Goal: Transaction & Acquisition: Subscribe to service/newsletter

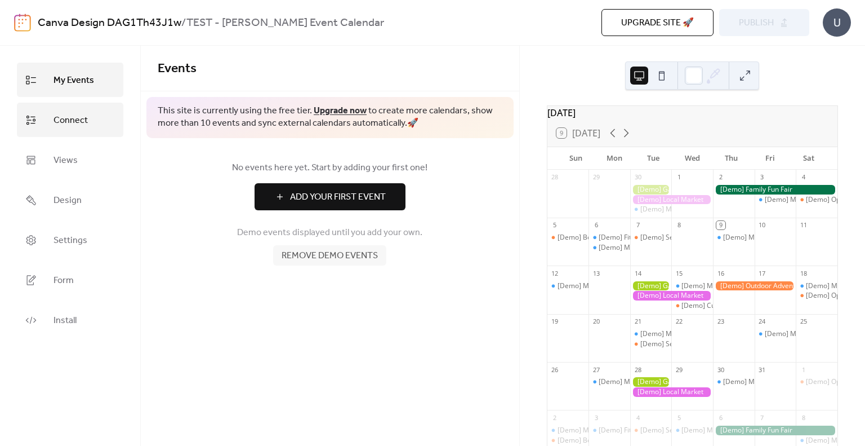
click at [35, 128] on link "Connect" at bounding box center [70, 120] width 106 height 34
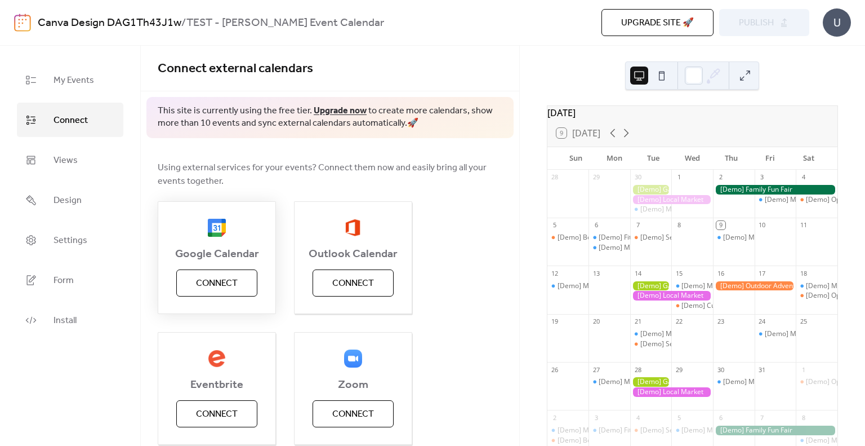
click at [201, 285] on span "Connect" at bounding box center [217, 284] width 42 height 14
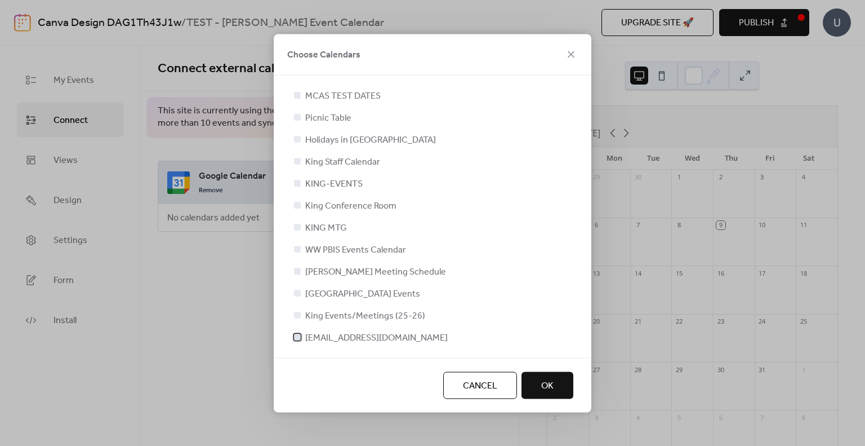
click at [303, 336] on label "[EMAIL_ADDRESS][DOMAIN_NAME]" at bounding box center [370, 337] width 156 height 14
click at [298, 338] on icon at bounding box center [297, 336] width 5 height 5
click at [299, 341] on div at bounding box center [297, 336] width 11 height 11
click at [545, 383] on span "OK" at bounding box center [547, 386] width 12 height 14
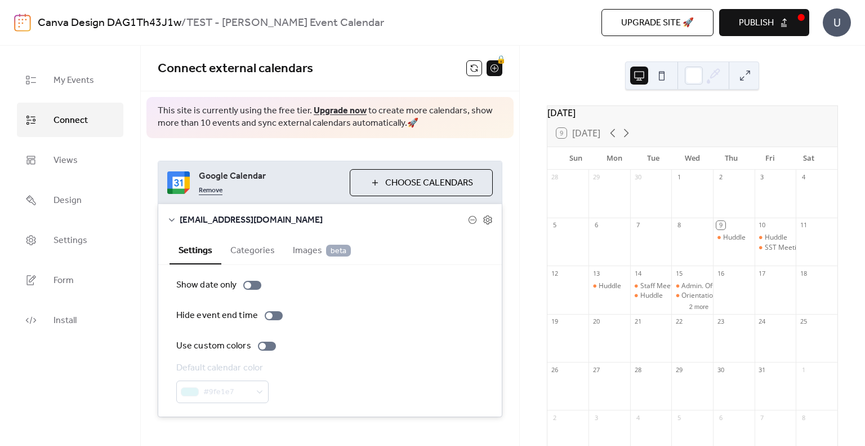
click at [215, 192] on link "Remove" at bounding box center [211, 190] width 24 height 14
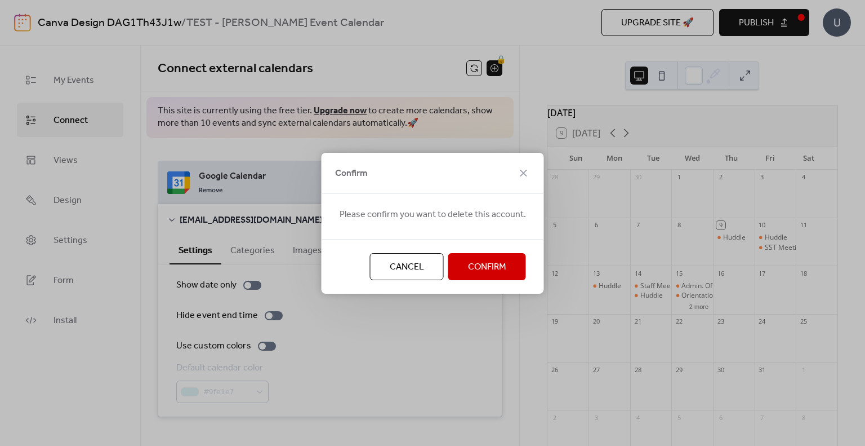
click at [521, 269] on button "Confirm" at bounding box center [487, 266] width 78 height 27
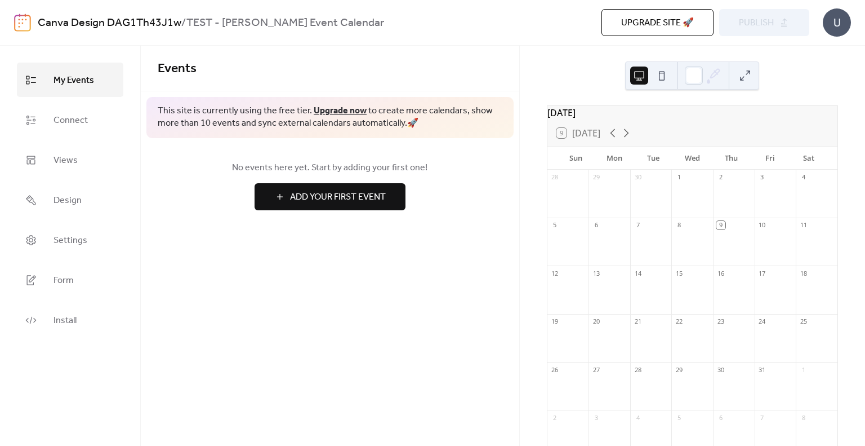
click at [207, 116] on span "This site is currently using the free tier. Upgrade now to create more calendar…" at bounding box center [330, 117] width 345 height 25
click at [80, 140] on ul "My Events Connect Views Design Settings Form Install" at bounding box center [70, 200] width 106 height 274
click at [83, 134] on link "Connect" at bounding box center [70, 120] width 106 height 34
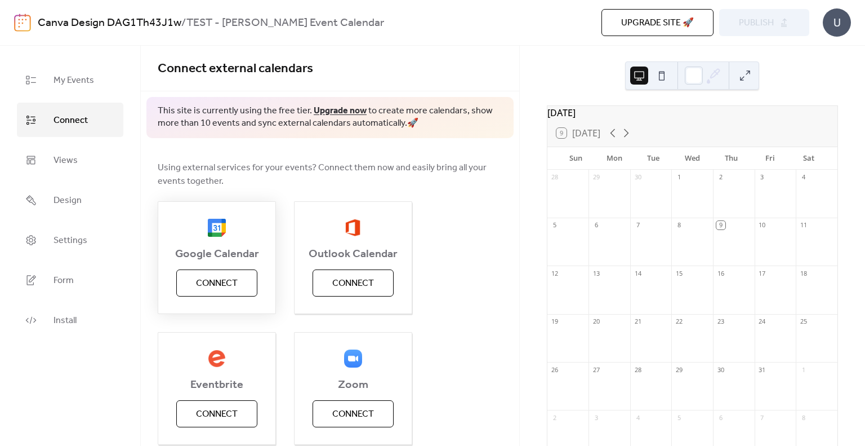
click at [237, 290] on span "Connect" at bounding box center [217, 284] width 42 height 14
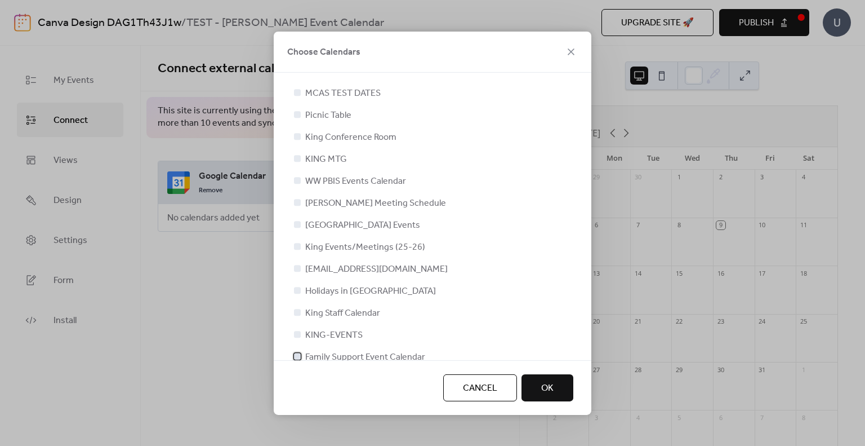
click at [379, 358] on span "Family Support Event Calendar" at bounding box center [365, 357] width 120 height 14
click at [558, 398] on button "OK" at bounding box center [548, 387] width 52 height 27
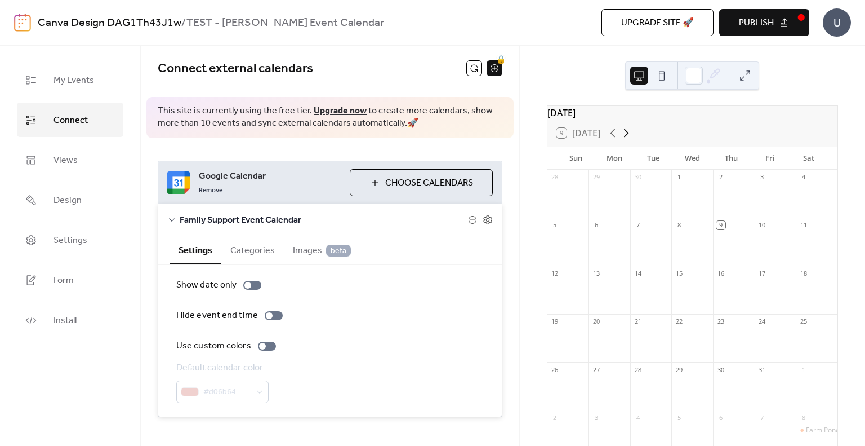
click at [629, 137] on icon at bounding box center [626, 133] width 5 height 8
click at [234, 179] on span "Google Calendar" at bounding box center [270, 177] width 142 height 14
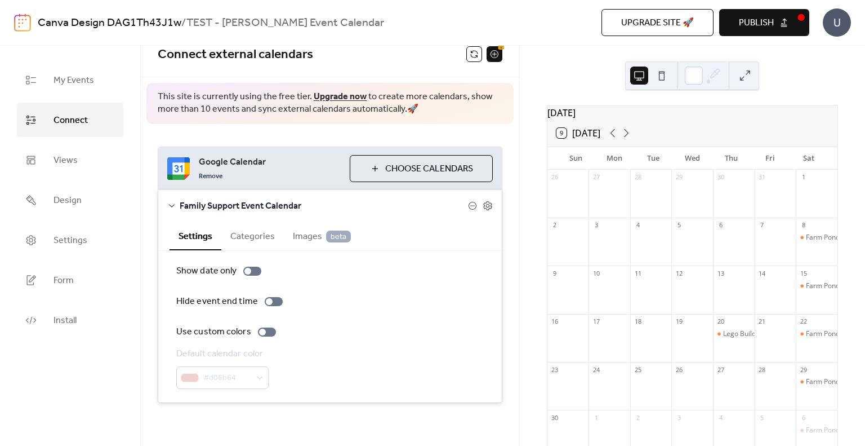
scroll to position [15, 0]
click at [241, 225] on button "Categories" at bounding box center [252, 234] width 63 height 28
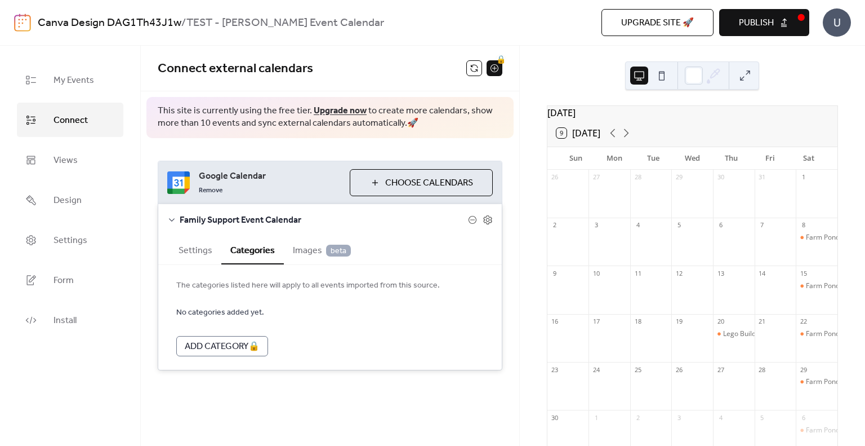
click at [293, 250] on span "Images beta" at bounding box center [322, 251] width 58 height 14
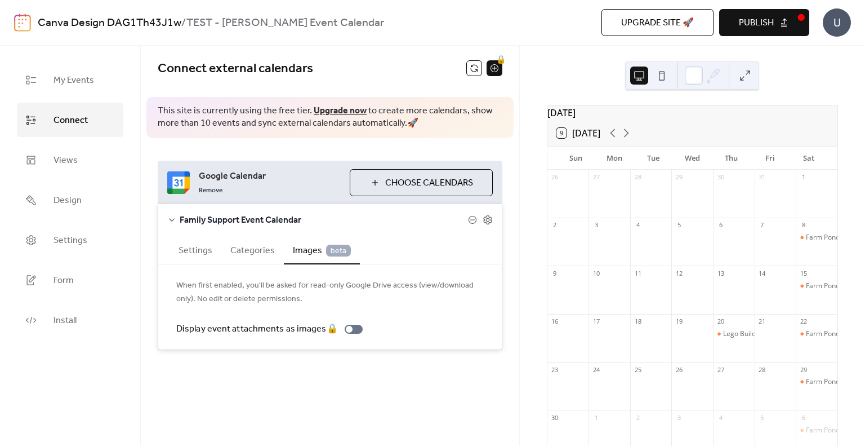
click at [257, 251] on button "Categories" at bounding box center [252, 249] width 63 height 28
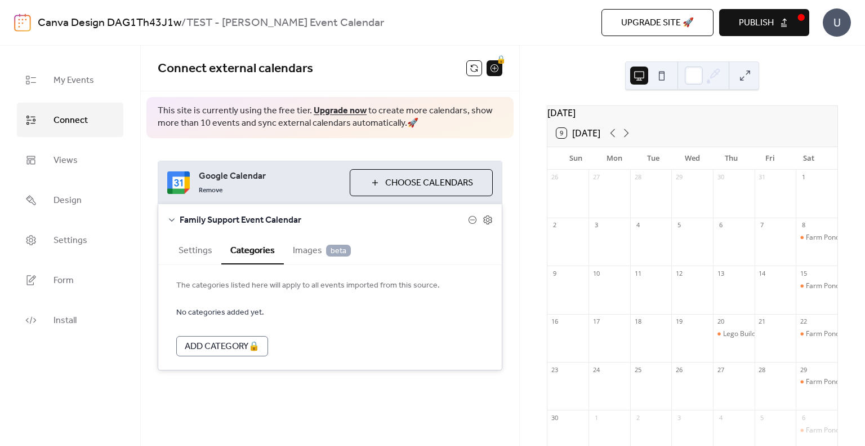
click at [193, 247] on button "Settings" at bounding box center [196, 249] width 52 height 28
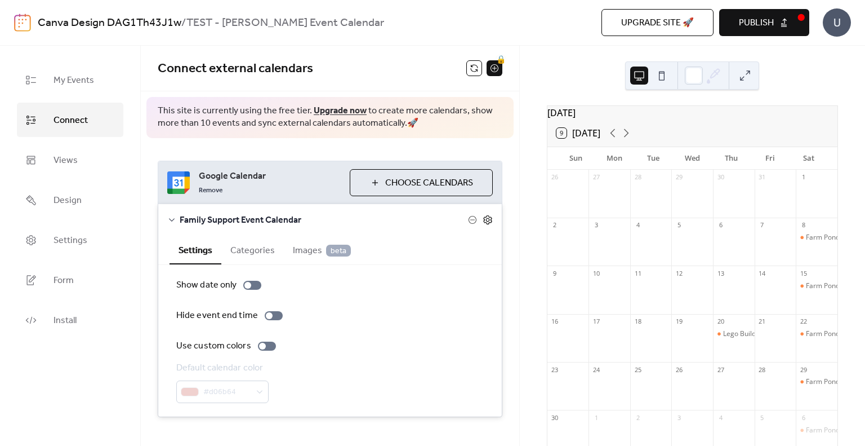
click at [484, 219] on icon at bounding box center [488, 220] width 10 height 10
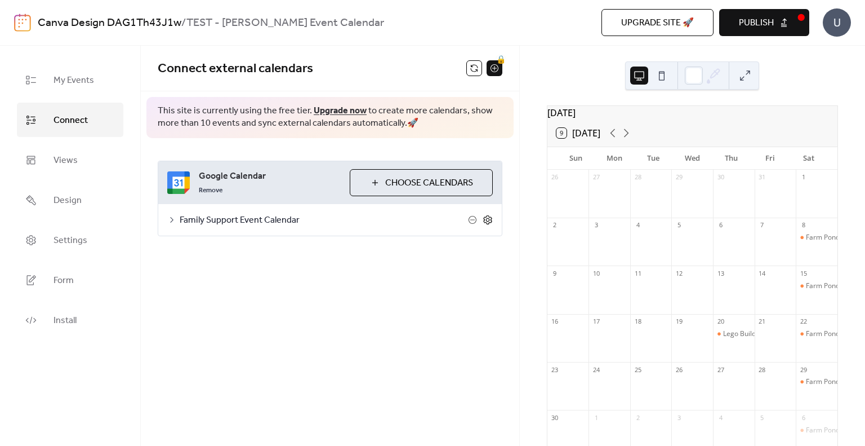
click at [488, 219] on icon at bounding box center [488, 220] width 10 height 10
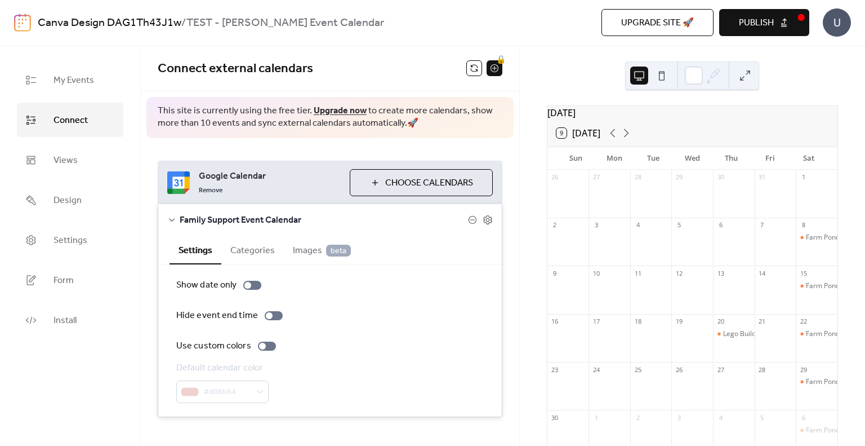
click at [121, 20] on link "Canva Design DAG1Th43J1w" at bounding box center [110, 22] width 144 height 21
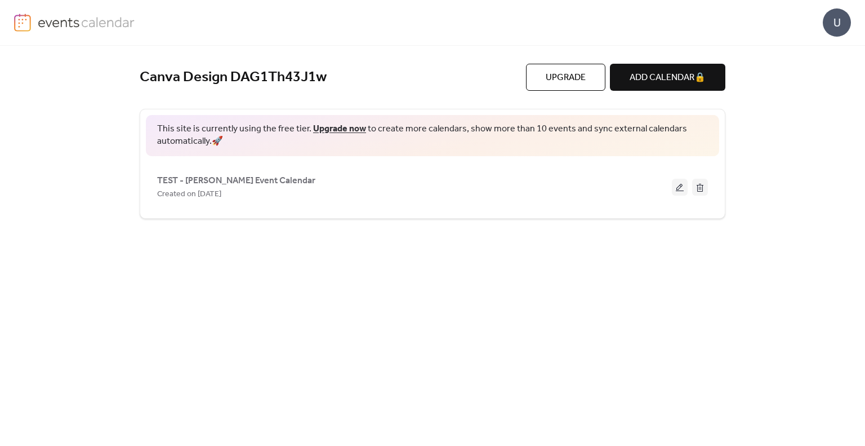
click at [226, 21] on div "U" at bounding box center [432, 22] width 837 height 45
click at [44, 29] on img at bounding box center [86, 22] width 97 height 17
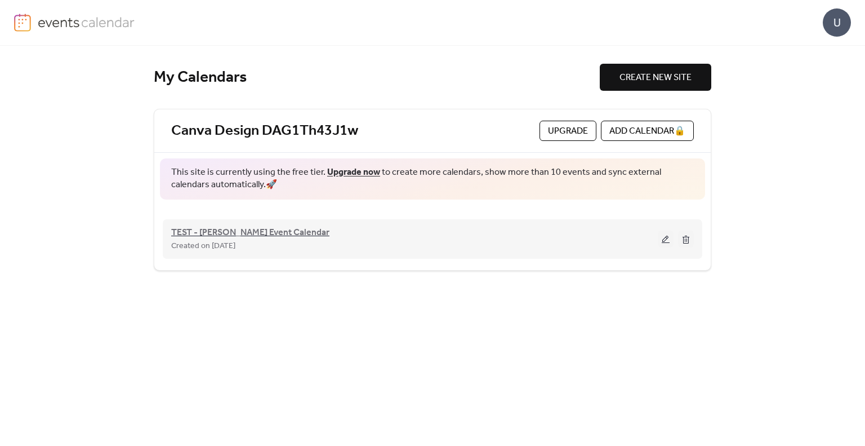
click at [229, 235] on span "TEST - Jonathan Event Calendar" at bounding box center [250, 233] width 158 height 14
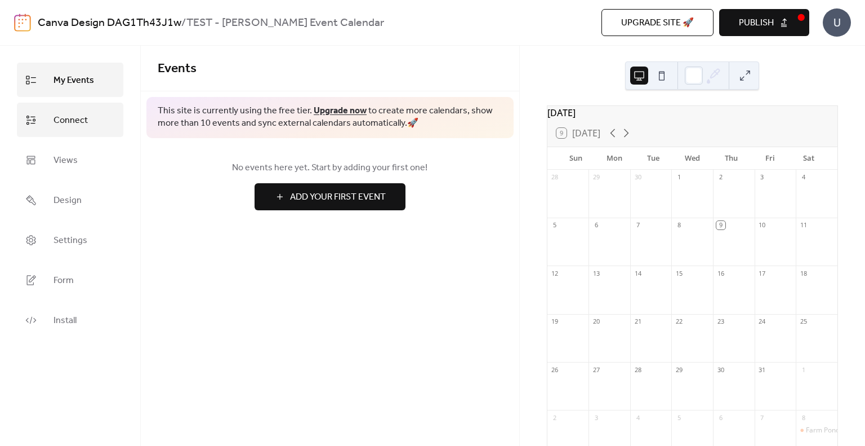
click at [69, 130] on link "Connect" at bounding box center [70, 120] width 106 height 34
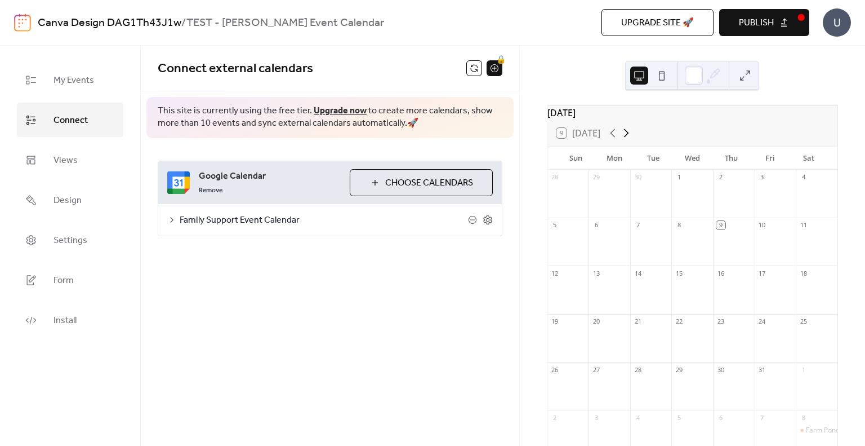
click at [631, 136] on icon at bounding box center [627, 133] width 14 height 14
click at [175, 219] on icon at bounding box center [171, 219] width 9 height 9
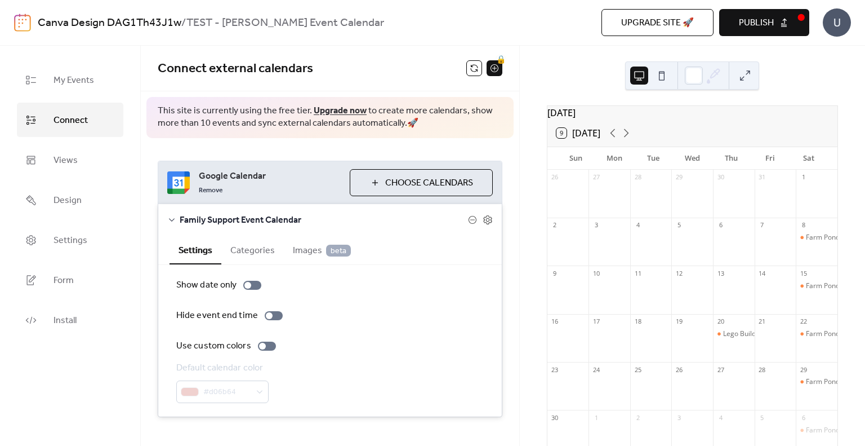
click at [175, 219] on icon at bounding box center [171, 219] width 9 height 9
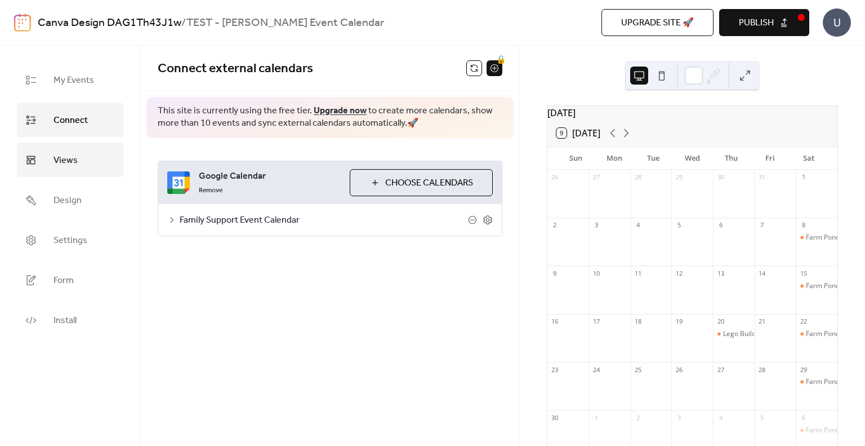
click at [69, 160] on span "Views" at bounding box center [66, 160] width 24 height 17
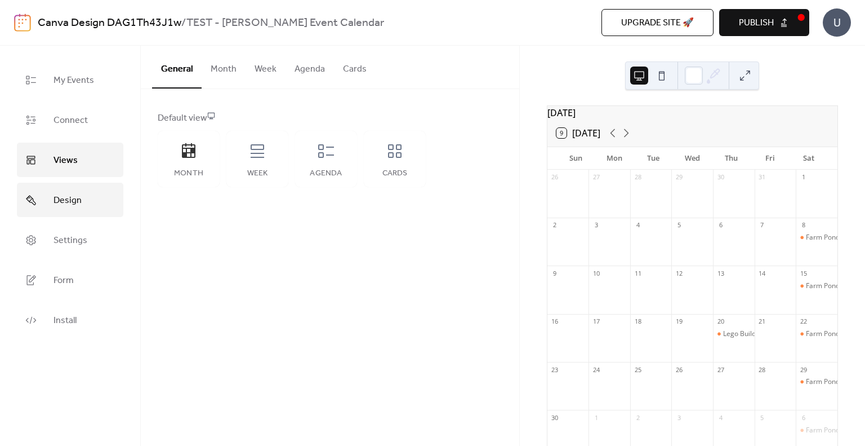
click at [76, 195] on span "Design" at bounding box center [68, 200] width 28 height 17
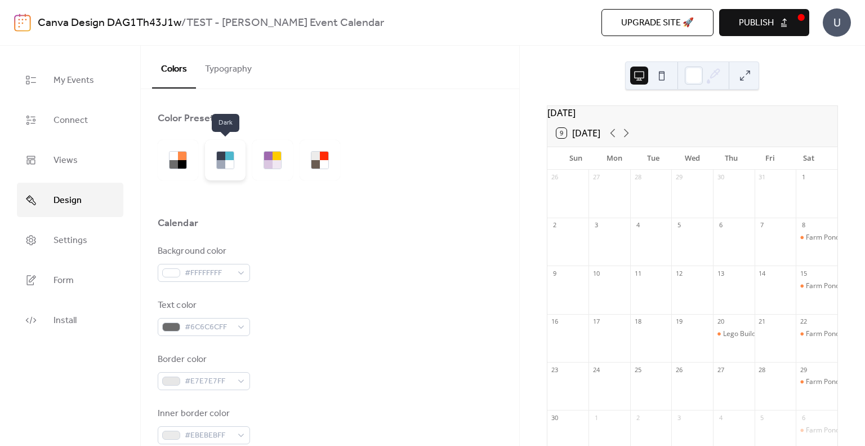
click at [229, 160] on div at bounding box center [229, 164] width 8 height 8
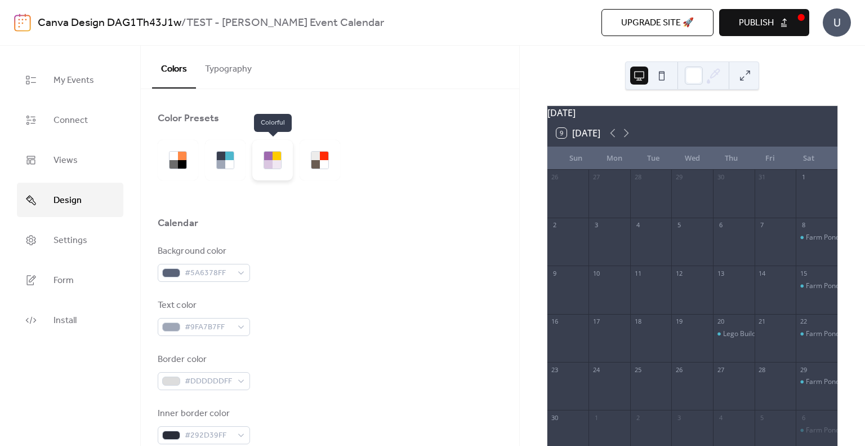
click at [259, 163] on div at bounding box center [272, 160] width 41 height 41
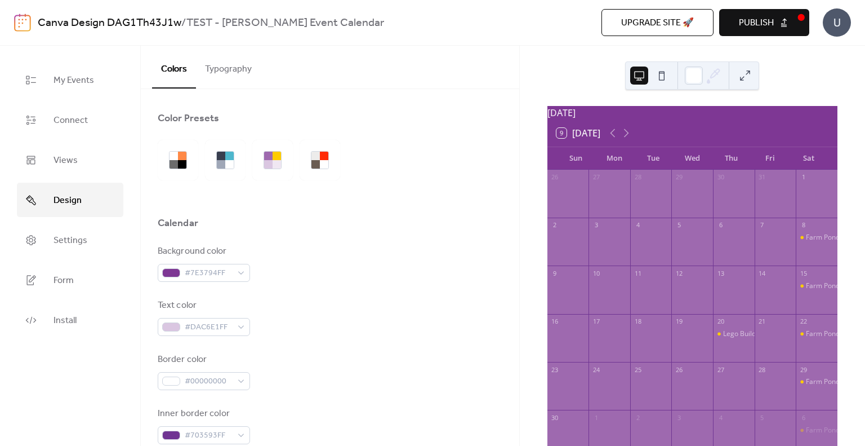
click at [296, 163] on div at bounding box center [252, 160] width 189 height 41
click at [310, 161] on div at bounding box center [320, 160] width 41 height 41
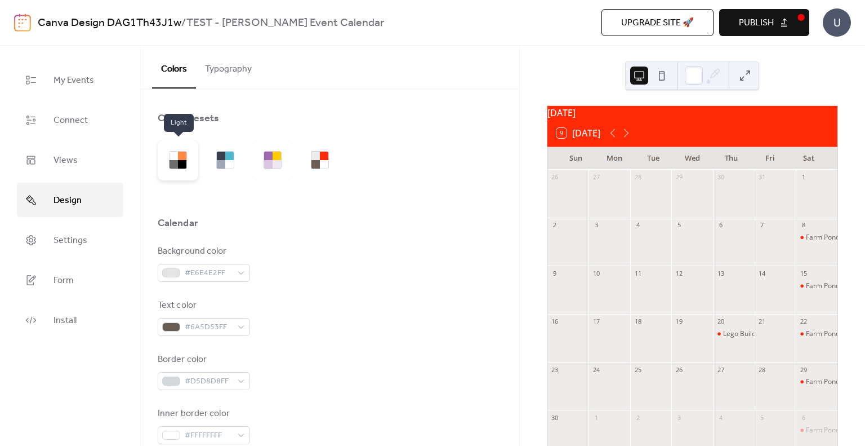
click at [167, 162] on div at bounding box center [178, 160] width 41 height 41
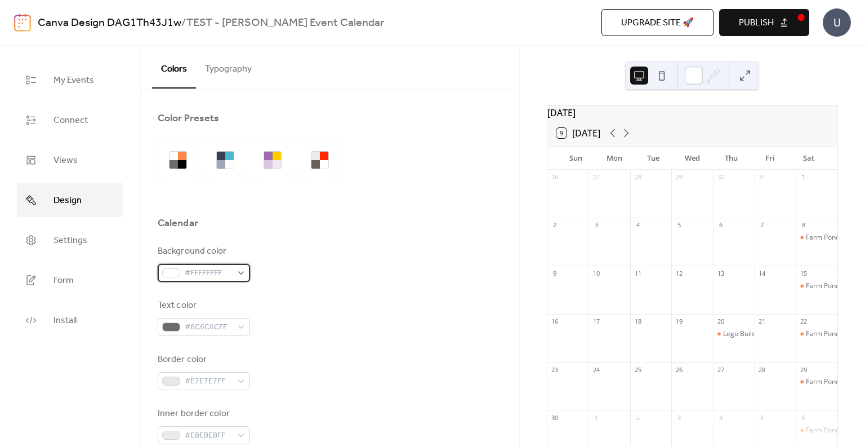
click at [228, 269] on span "#FFFFFFFF" at bounding box center [208, 273] width 47 height 14
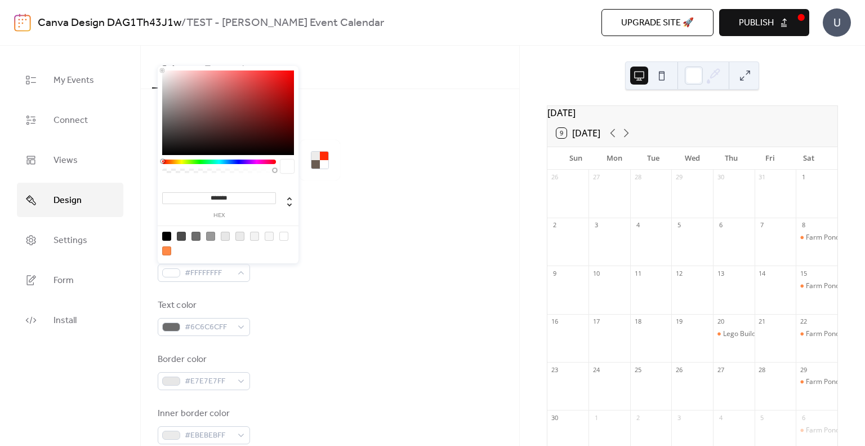
click at [168, 247] on div at bounding box center [166, 250] width 9 height 9
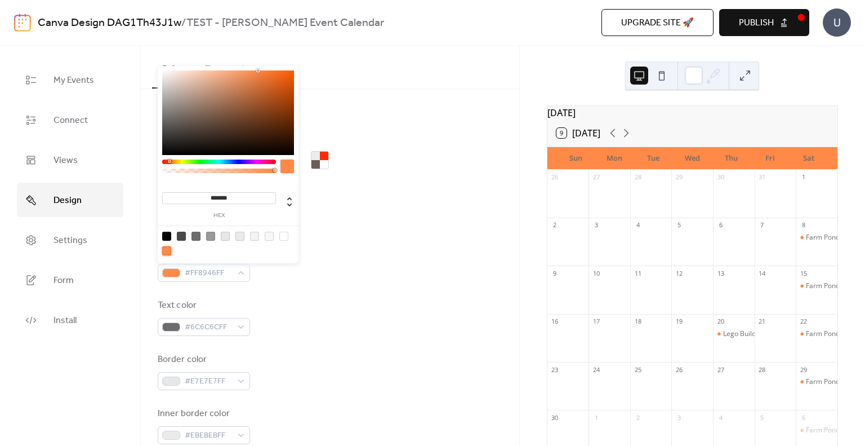
click at [282, 236] on div at bounding box center [283, 236] width 9 height 9
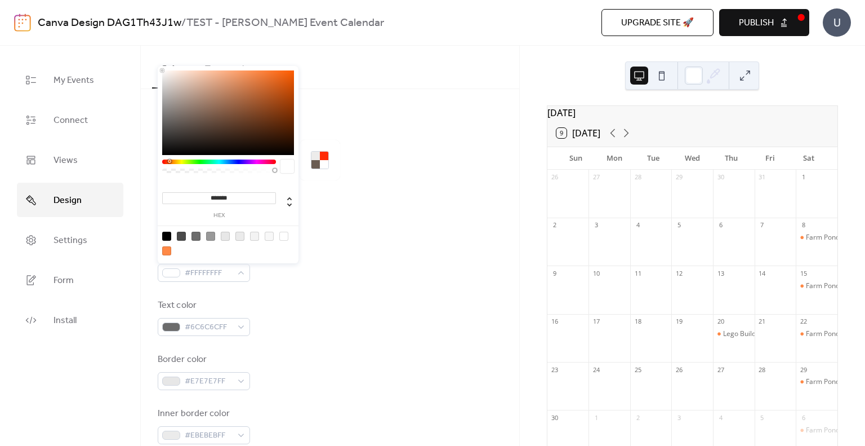
click at [215, 238] on div at bounding box center [210, 236] width 9 height 9
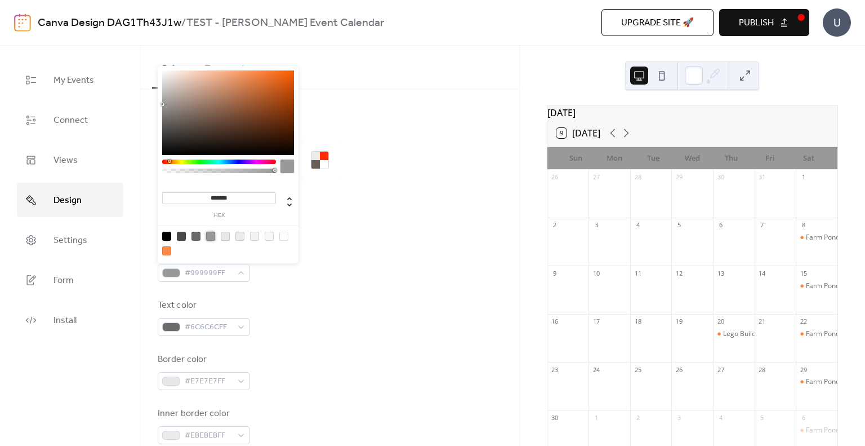
click at [229, 236] on div at bounding box center [225, 236] width 9 height 9
type input "*******"
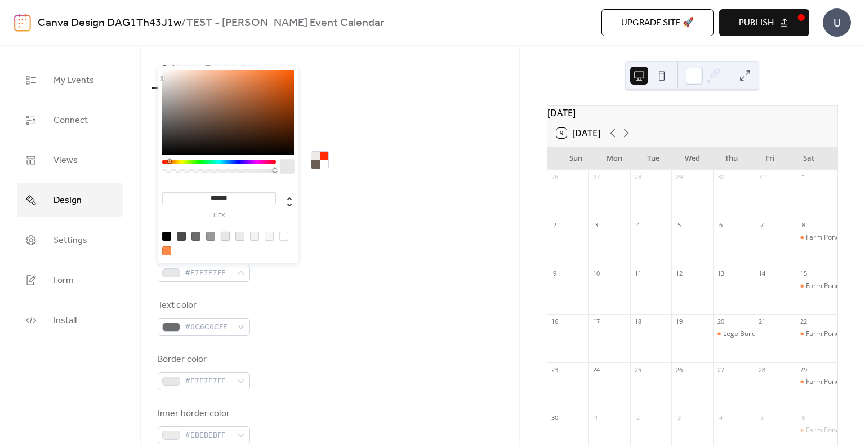
click at [317, 273] on div "Background color #E7E7E7FF" at bounding box center [330, 263] width 345 height 37
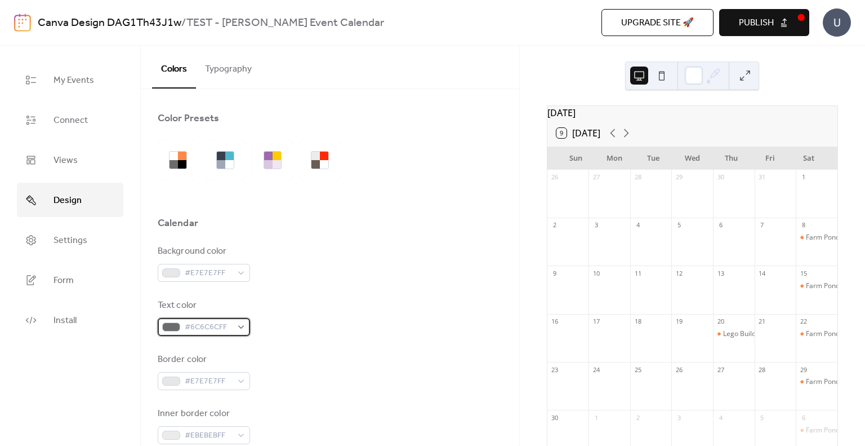
click at [192, 327] on span "#6C6C6CFF" at bounding box center [208, 328] width 47 height 14
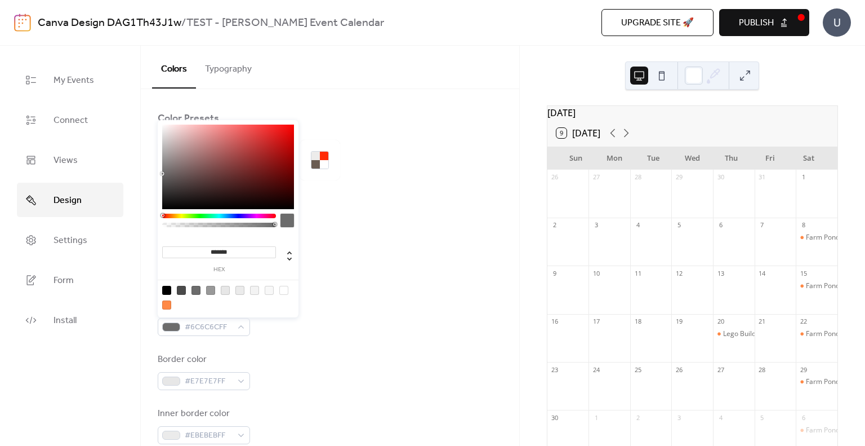
click at [267, 334] on div "Text color #6C6C6CFF" at bounding box center [330, 317] width 345 height 37
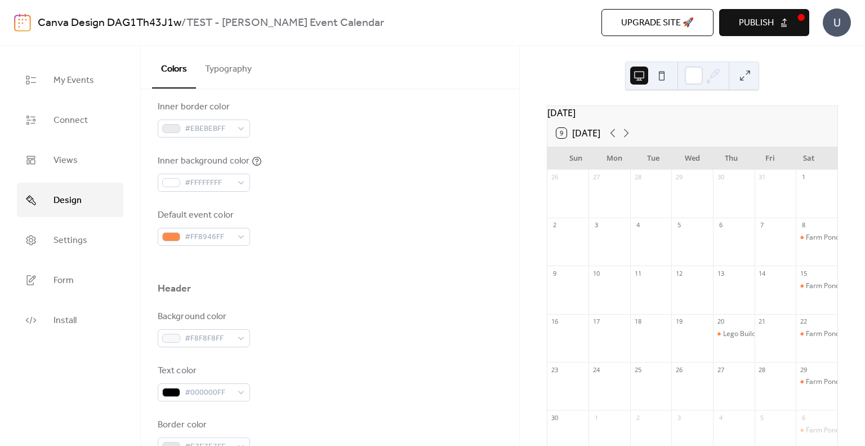
scroll to position [338, 0]
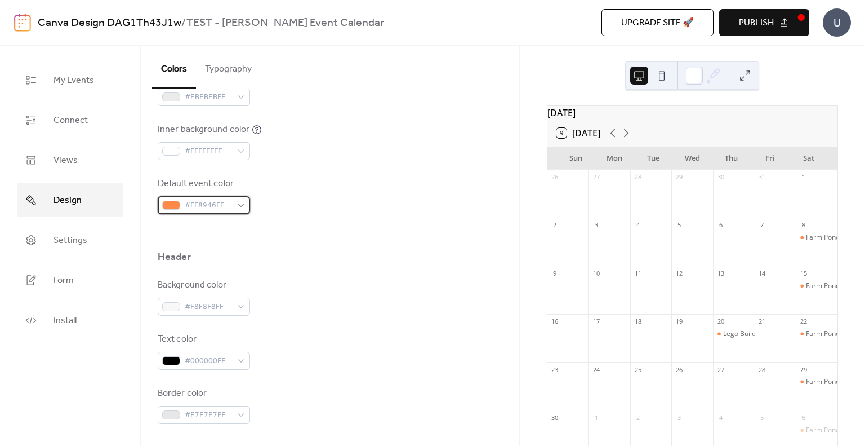
click at [209, 208] on span "#FF8946FF" at bounding box center [208, 206] width 47 height 14
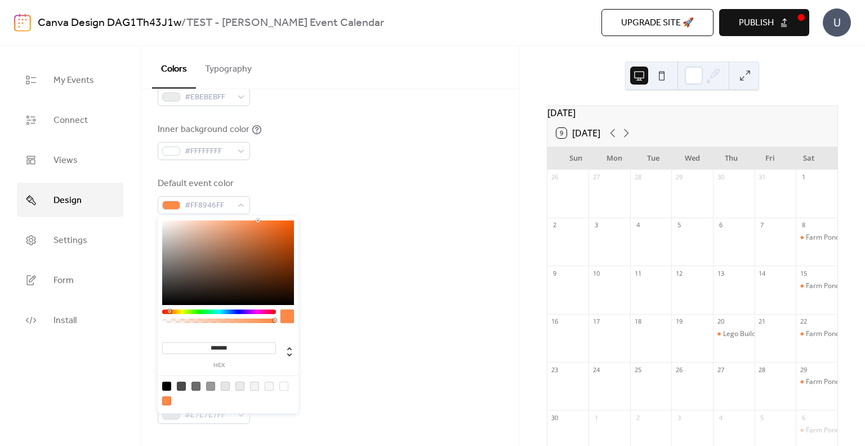
click at [222, 233] on div at bounding box center [228, 262] width 132 height 85
click at [210, 252] on div at bounding box center [228, 262] width 132 height 85
click at [287, 226] on div at bounding box center [228, 262] width 132 height 85
type input "*******"
click at [323, 297] on div "Background color #F8F8F8FF" at bounding box center [330, 296] width 345 height 37
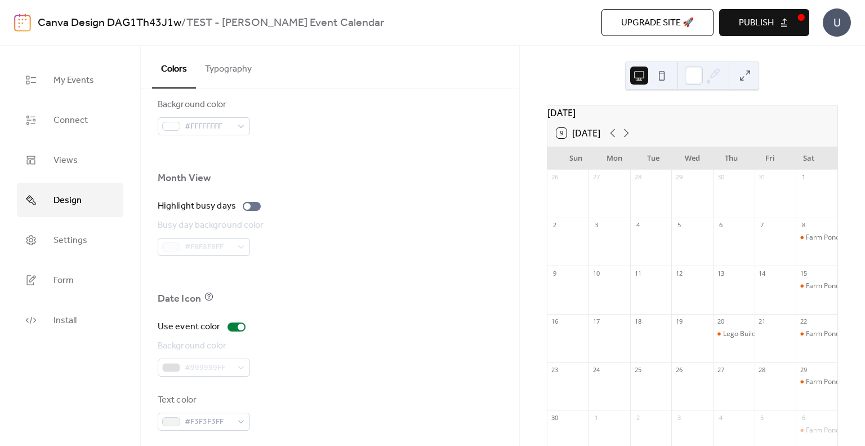
scroll to position [735, 0]
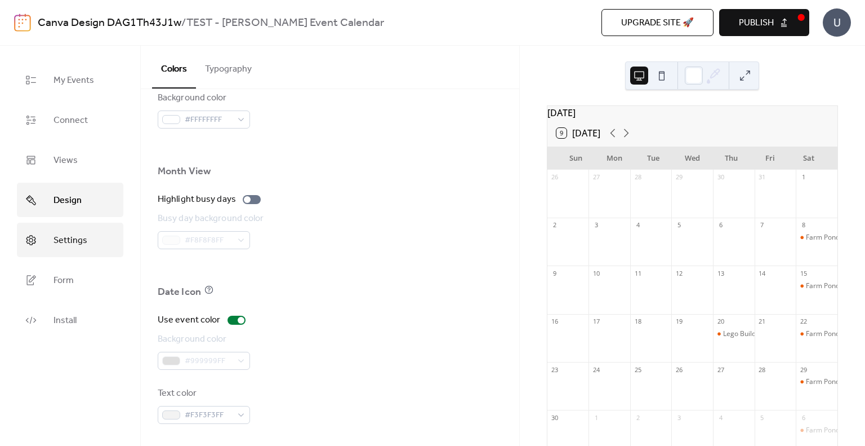
click at [47, 248] on link "Settings" at bounding box center [70, 240] width 106 height 34
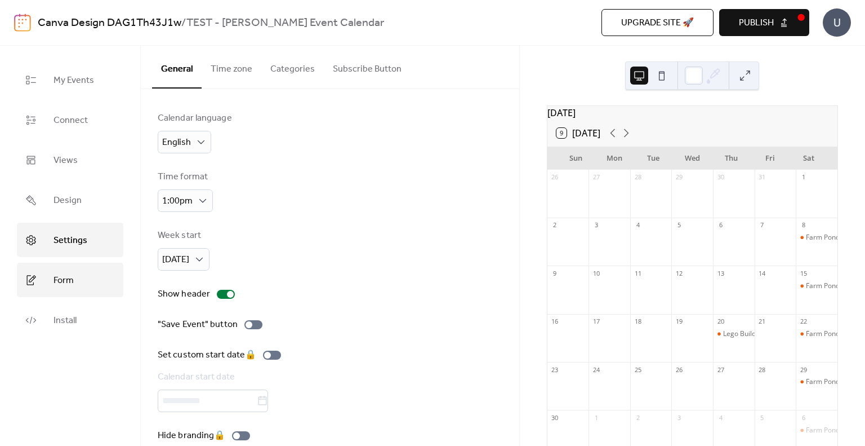
click at [62, 272] on span "Form" at bounding box center [64, 280] width 20 height 17
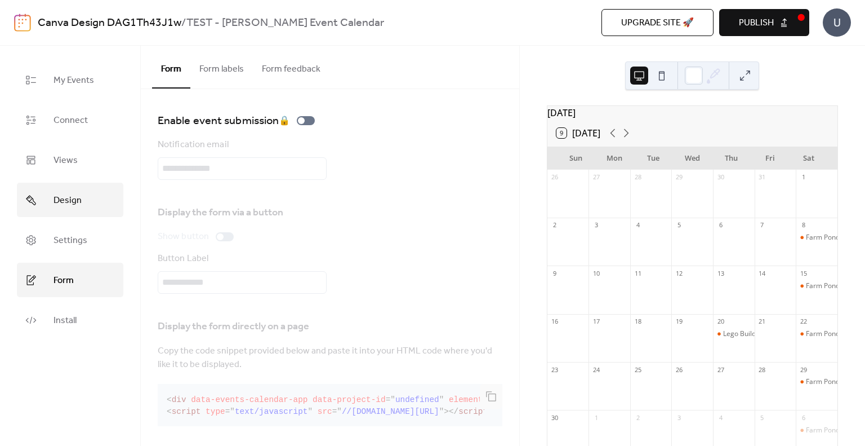
click at [72, 211] on link "Design" at bounding box center [70, 200] width 106 height 34
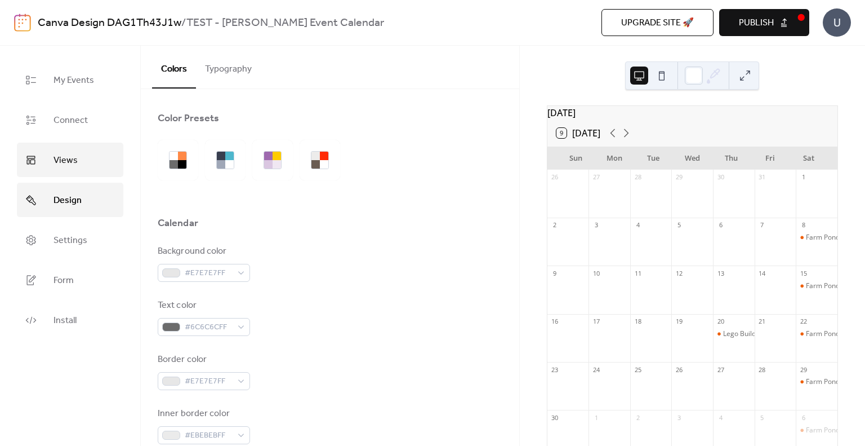
click at [87, 149] on link "Views" at bounding box center [70, 160] width 106 height 34
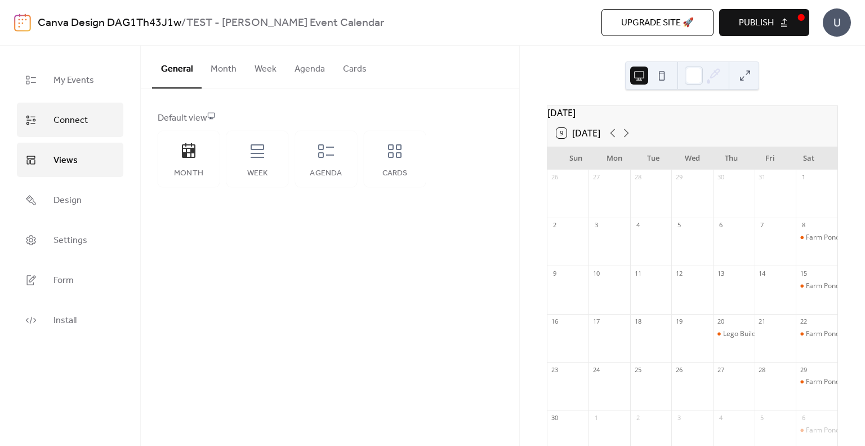
click at [94, 117] on link "Connect" at bounding box center [70, 120] width 106 height 34
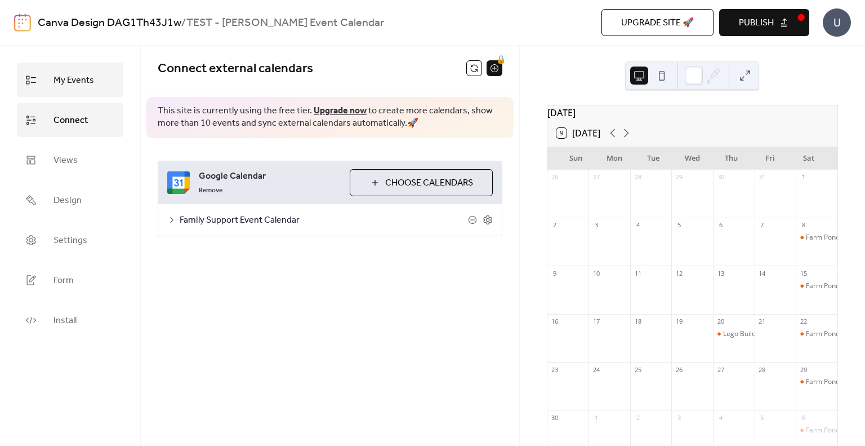
click at [69, 69] on link "My Events" at bounding box center [70, 80] width 106 height 34
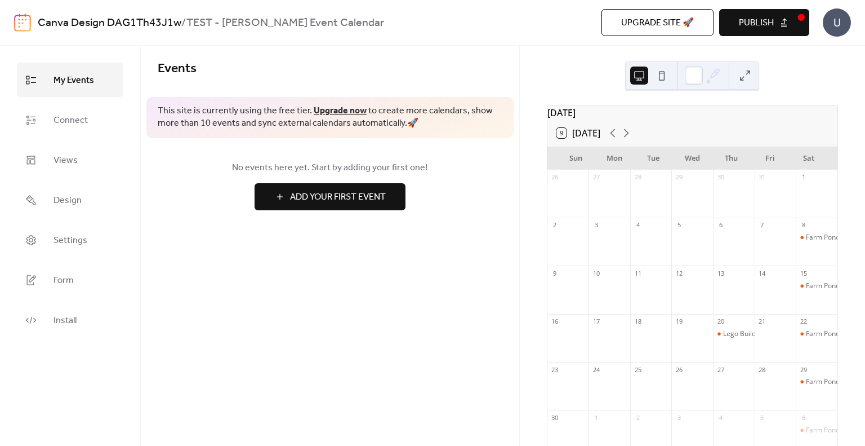
click at [737, 30] on button "Publish" at bounding box center [764, 22] width 90 height 27
click at [459, 38] on div "Canva Design DAG1Th43J1w / TEST - Jonathan Event Calendar Upgrade site 🚀 Previe…" at bounding box center [432, 22] width 837 height 45
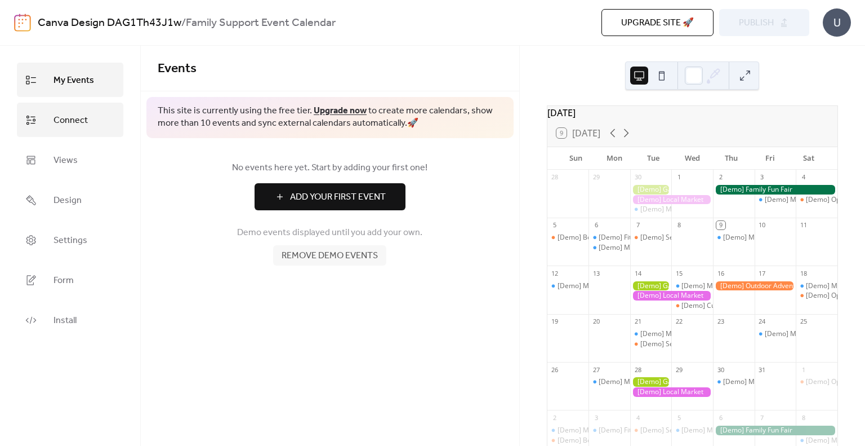
click at [77, 134] on link "Connect" at bounding box center [70, 120] width 106 height 34
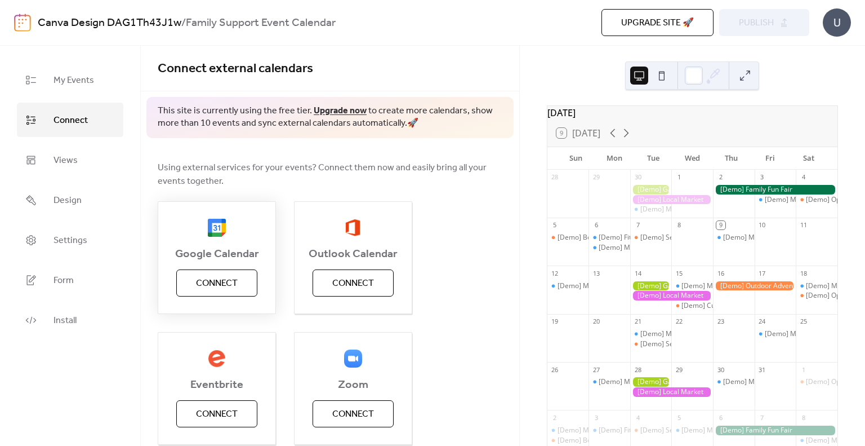
click at [225, 290] on span "Connect" at bounding box center [217, 284] width 42 height 14
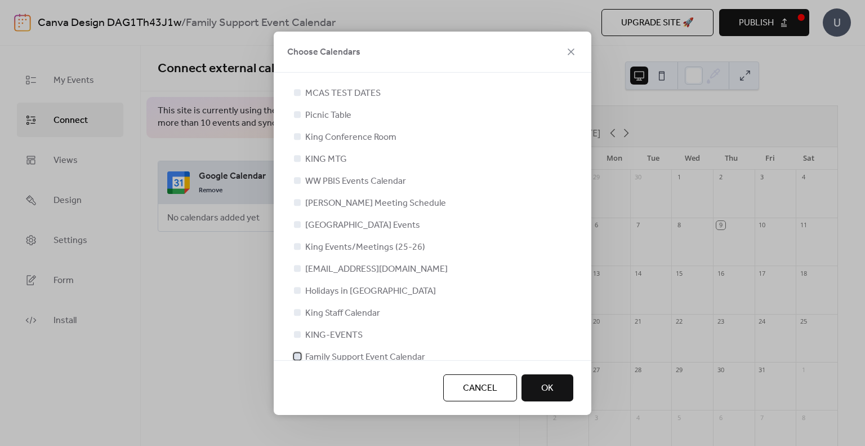
click at [334, 354] on span "Family Support Event Calendar" at bounding box center [365, 357] width 120 height 14
click at [566, 395] on button "OK" at bounding box center [548, 387] width 52 height 27
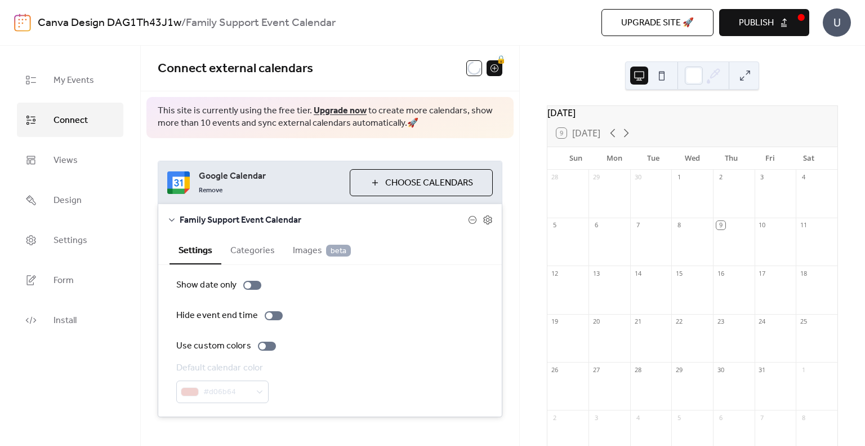
click at [255, 254] on button "Categories" at bounding box center [252, 249] width 63 height 28
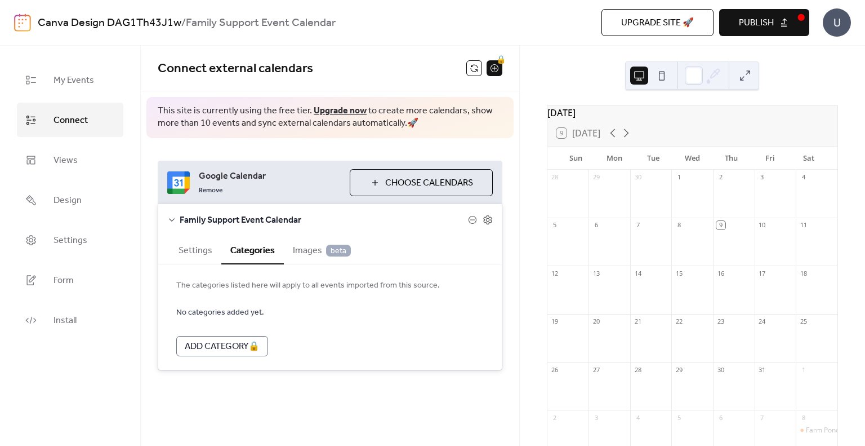
click at [186, 251] on button "Settings" at bounding box center [196, 249] width 52 height 28
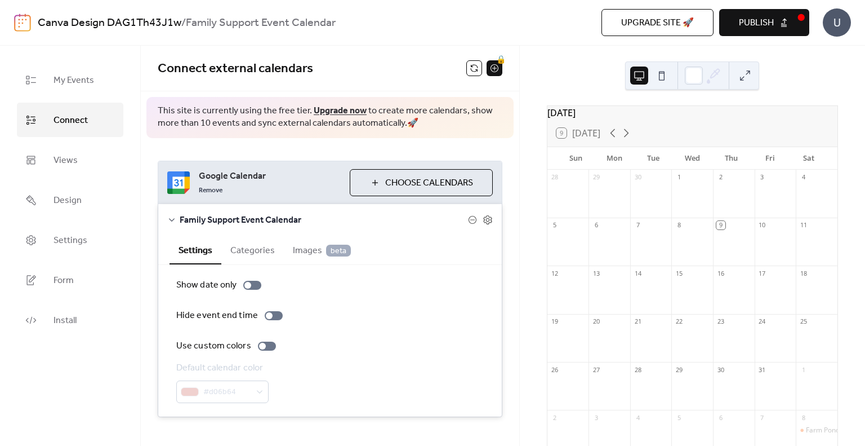
click at [172, 225] on div "Family Support Event Calendar" at bounding box center [330, 220] width 344 height 32
click at [172, 221] on icon at bounding box center [171, 219] width 9 height 9
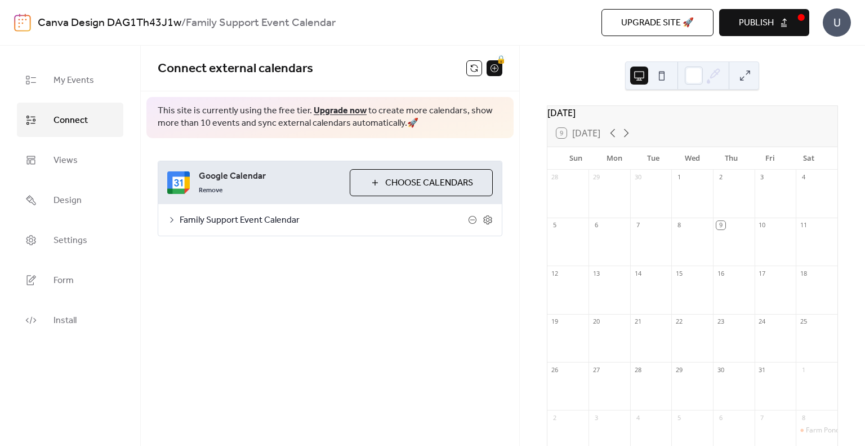
click at [709, 74] on icon at bounding box center [713, 75] width 17 height 17
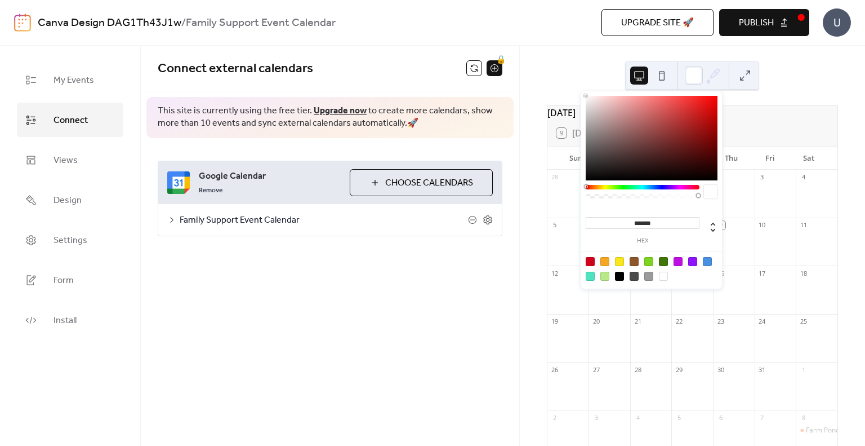
click at [655, 75] on button at bounding box center [662, 75] width 18 height 18
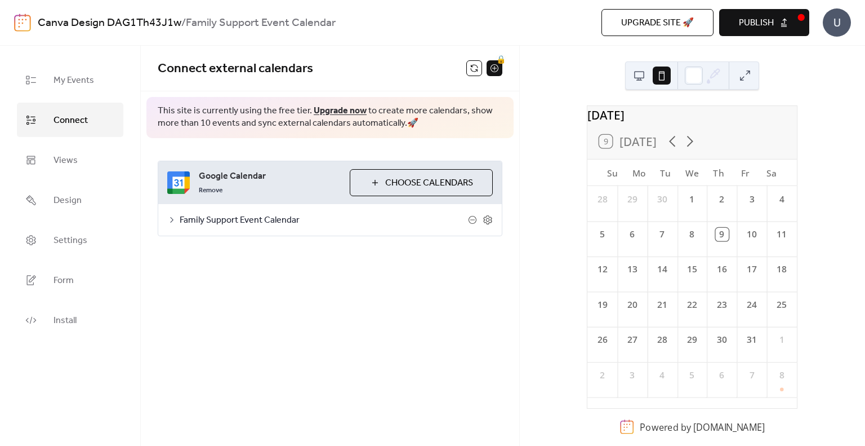
click at [655, 75] on button at bounding box center [662, 75] width 18 height 18
click at [642, 76] on button at bounding box center [639, 75] width 18 height 18
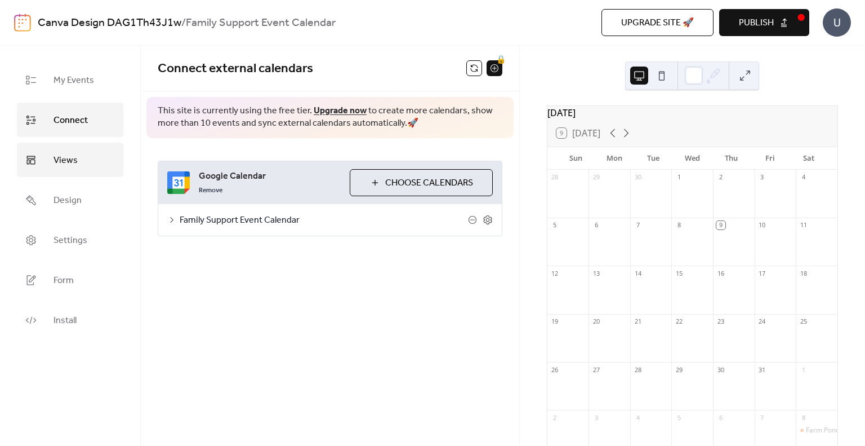
click at [50, 165] on link "Views" at bounding box center [70, 160] width 106 height 34
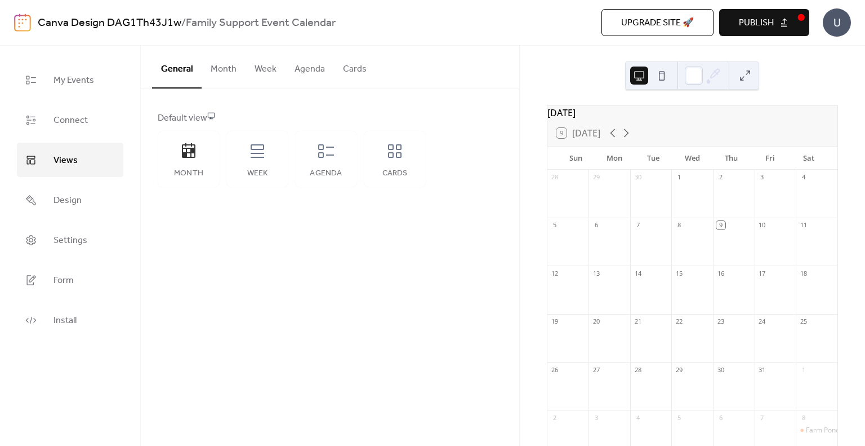
click at [220, 52] on button "Month" at bounding box center [224, 67] width 44 height 42
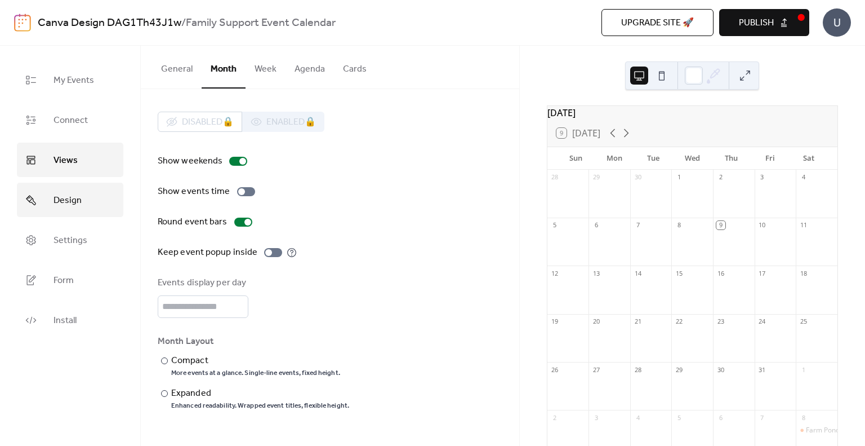
click at [79, 212] on link "Design" at bounding box center [70, 200] width 106 height 34
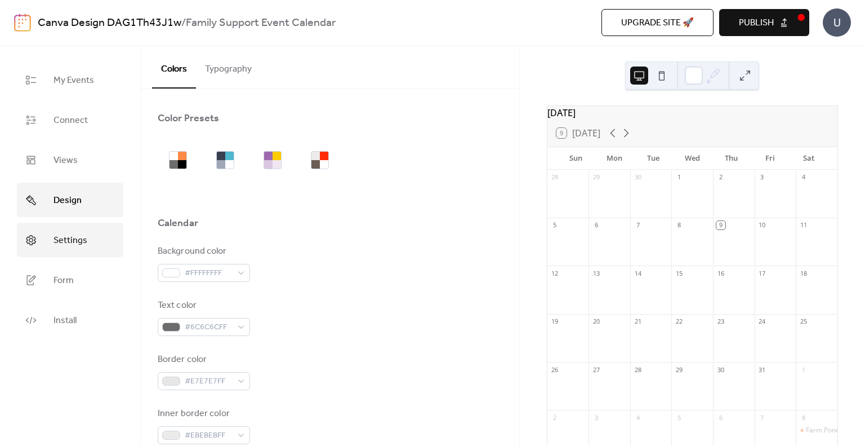
click at [83, 244] on span "Settings" at bounding box center [71, 240] width 34 height 17
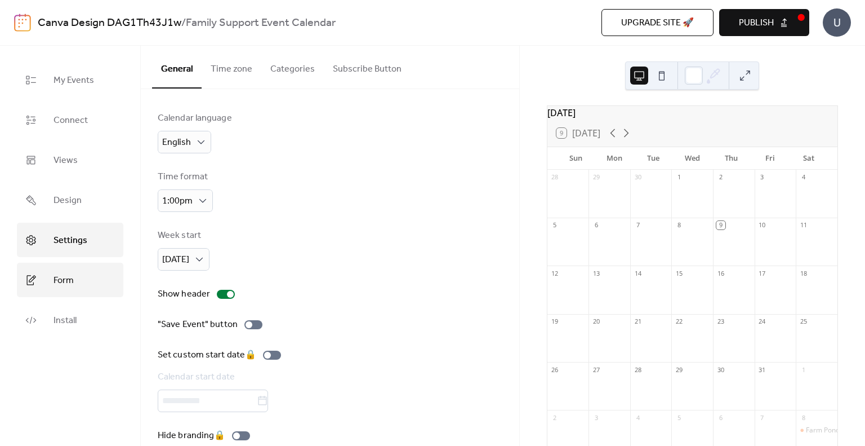
click at [66, 278] on span "Form" at bounding box center [64, 280] width 20 height 17
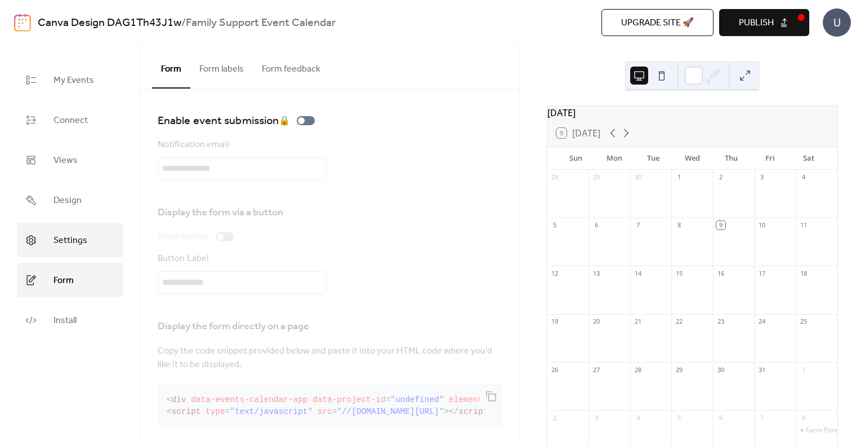
click at [75, 251] on link "Settings" at bounding box center [70, 240] width 106 height 34
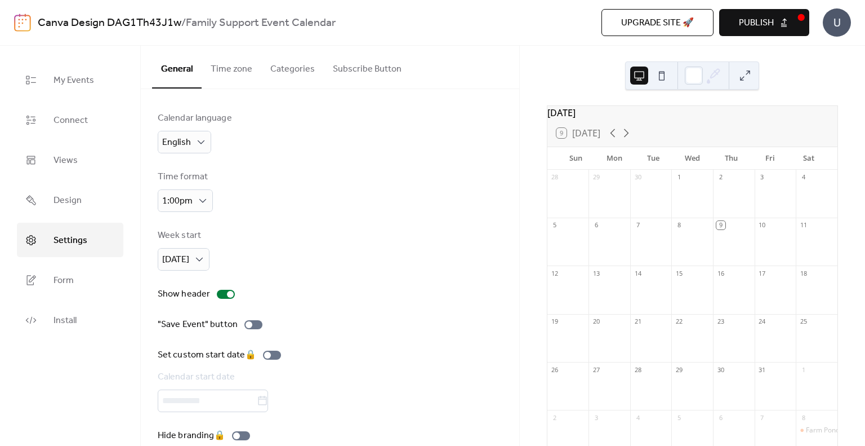
click at [237, 67] on button "Time zone" at bounding box center [232, 67] width 60 height 42
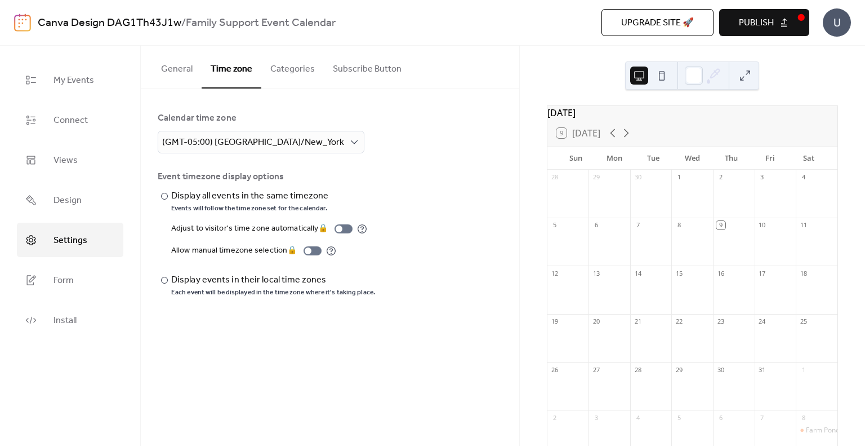
click at [285, 77] on button "Categories" at bounding box center [292, 67] width 63 height 42
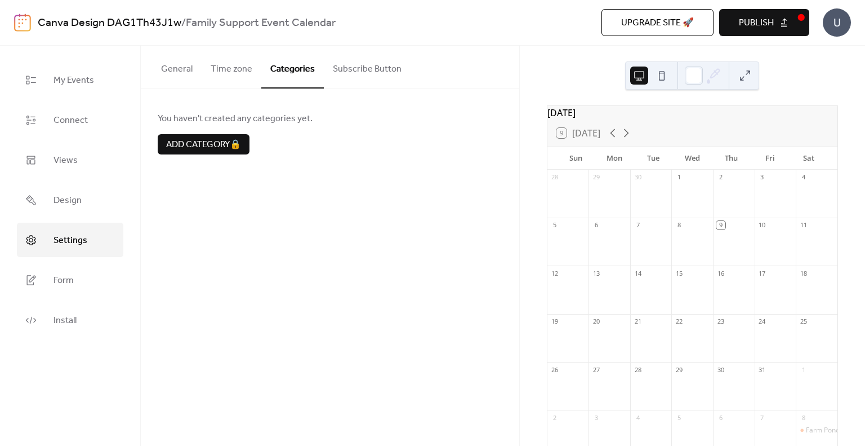
click at [332, 79] on button "Subscribe Button" at bounding box center [367, 67] width 87 height 42
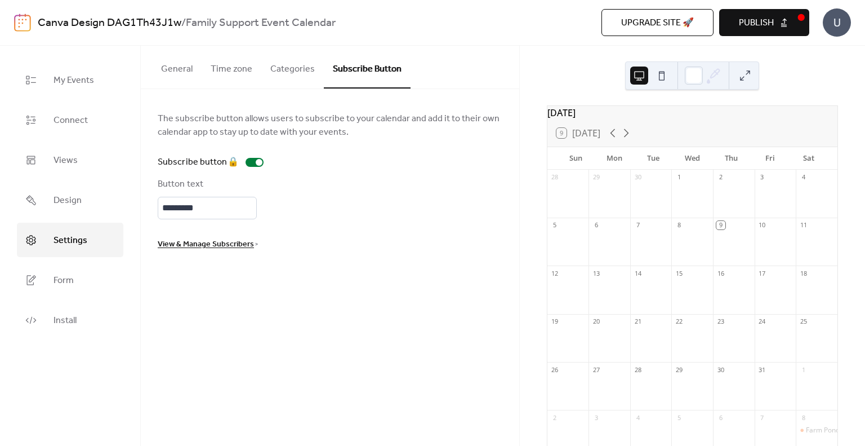
click at [159, 81] on button "General" at bounding box center [177, 67] width 50 height 42
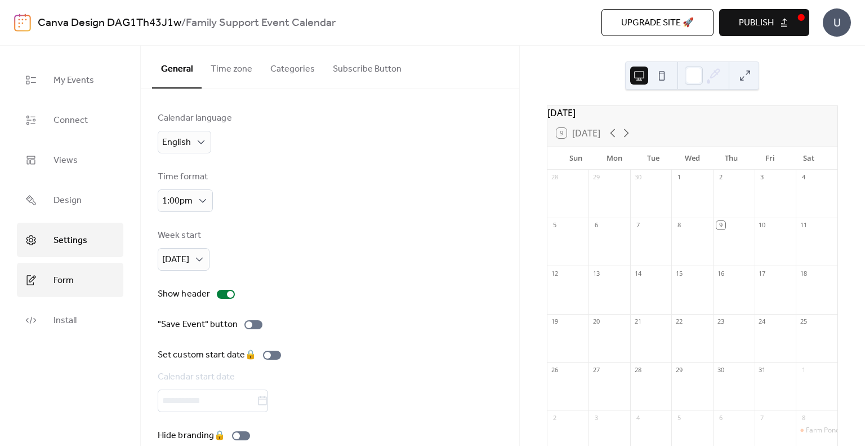
click at [45, 275] on link "Form" at bounding box center [70, 280] width 106 height 34
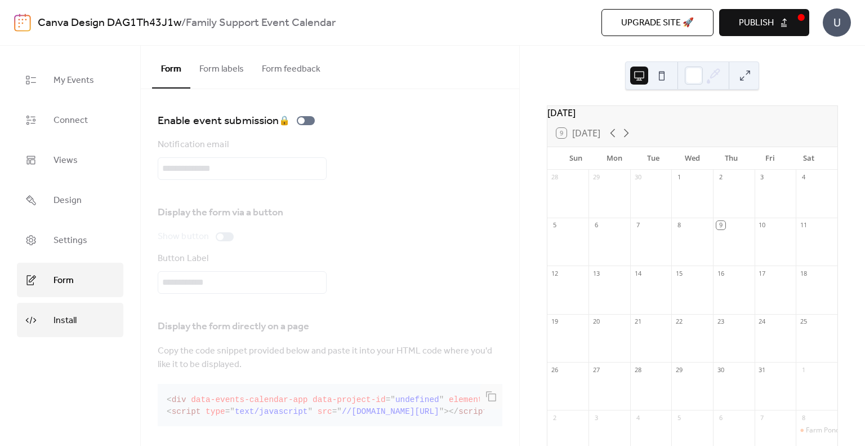
click at [55, 319] on span "Install" at bounding box center [65, 320] width 23 height 17
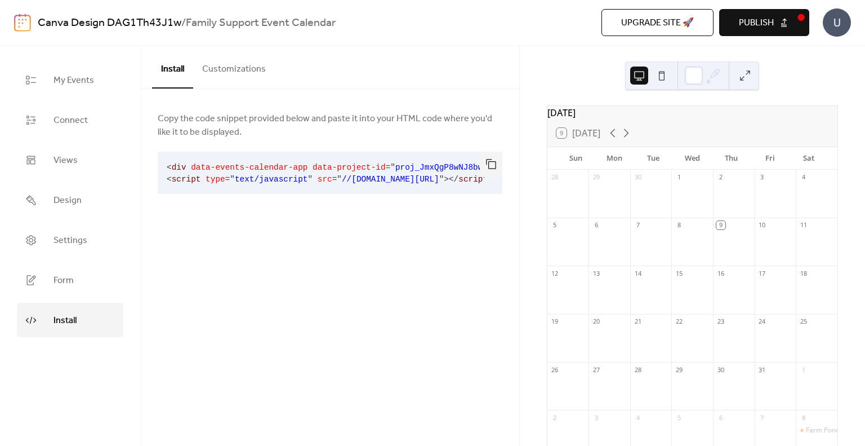
click at [65, 100] on ul "My Events Connect Views Design Settings Form Install" at bounding box center [70, 200] width 106 height 274
click at [83, 96] on ul "My Events Connect Views Design Settings Form Install" at bounding box center [70, 200] width 106 height 274
click at [91, 85] on span "My Events" at bounding box center [74, 80] width 41 height 17
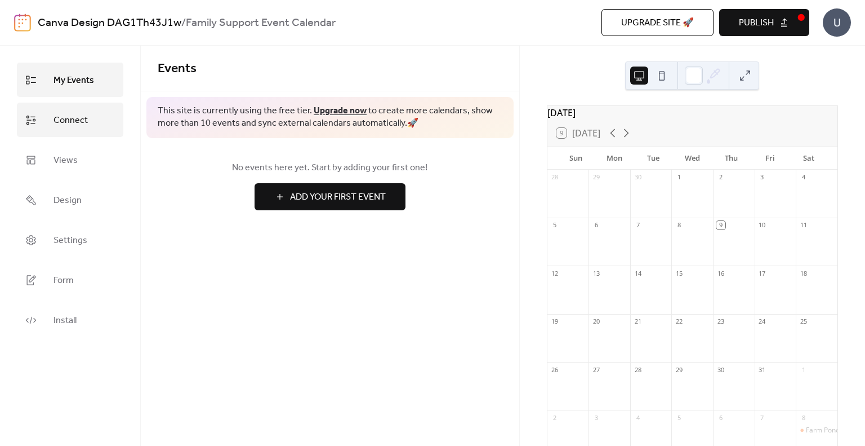
click at [86, 108] on link "Connect" at bounding box center [70, 120] width 106 height 34
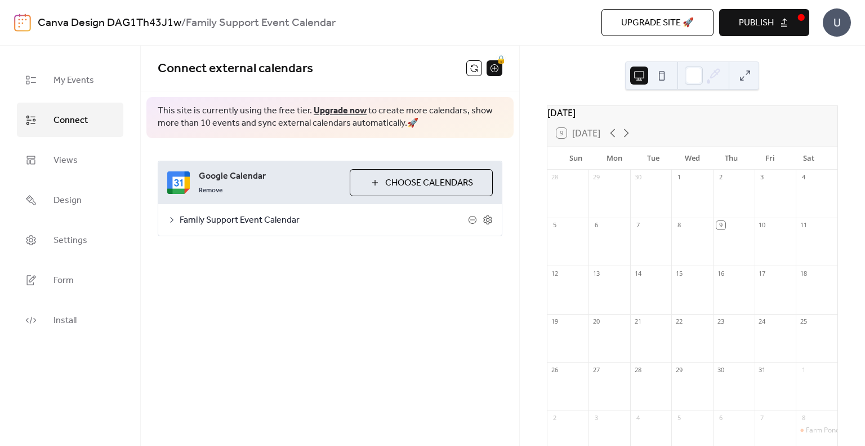
click at [83, 135] on link "Connect" at bounding box center [70, 120] width 106 height 34
click at [793, 19] on button "Publish" at bounding box center [764, 22] width 90 height 27
click at [830, 21] on div "U" at bounding box center [837, 22] width 28 height 28
click at [548, 32] on div "Upgrade site 🚀 Preview Publish" at bounding box center [640, 22] width 337 height 27
click at [633, 140] on icon at bounding box center [627, 133] width 14 height 14
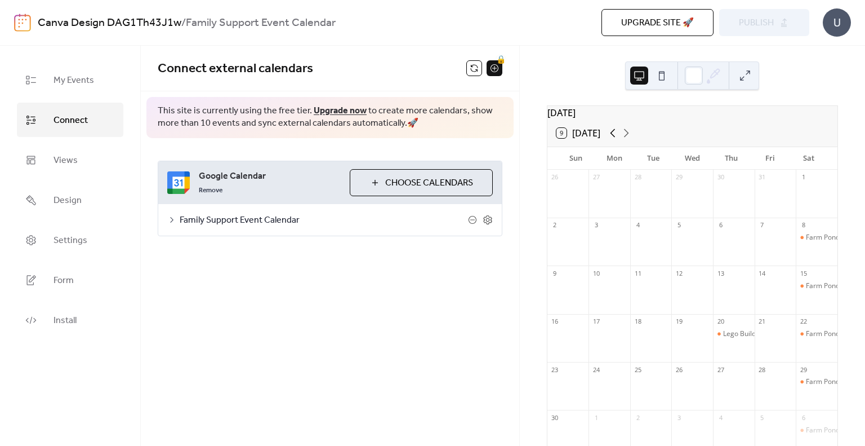
click at [615, 137] on icon at bounding box center [612, 133] width 5 height 8
click at [565, 66] on div "October 2025 9 Today Sun Mon Tue Wed Thu Fri Sat 28 29 30 1 2 3 4 5 6 7 8 9 10 …" at bounding box center [692, 246] width 345 height 400
click at [407, 38] on div "Canva Design DAG1Th43J1w / Family Support Event Calendar Upgrade site 🚀 Preview…" at bounding box center [432, 22] width 837 height 45
click at [268, 224] on span "Family Support Event Calendar" at bounding box center [324, 221] width 288 height 14
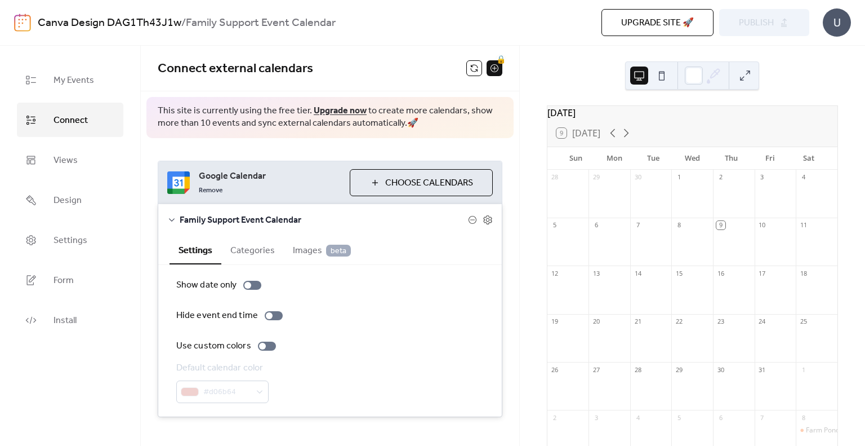
click at [268, 224] on span "Family Support Event Calendar" at bounding box center [324, 221] width 288 height 14
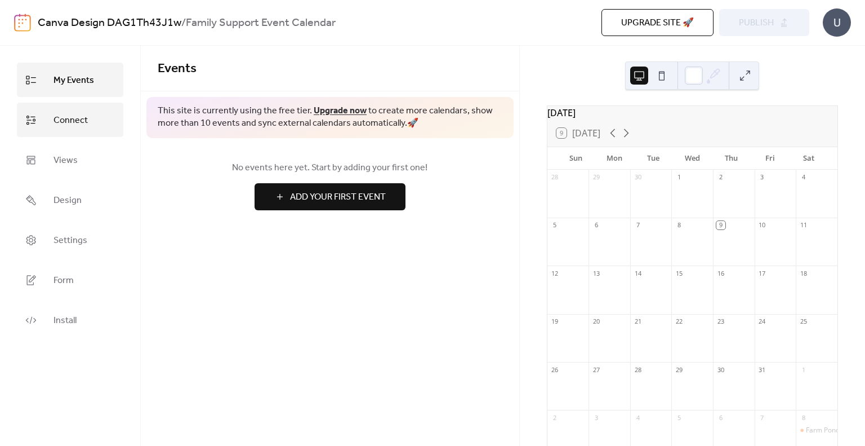
click at [67, 115] on span "Connect" at bounding box center [71, 120] width 34 height 17
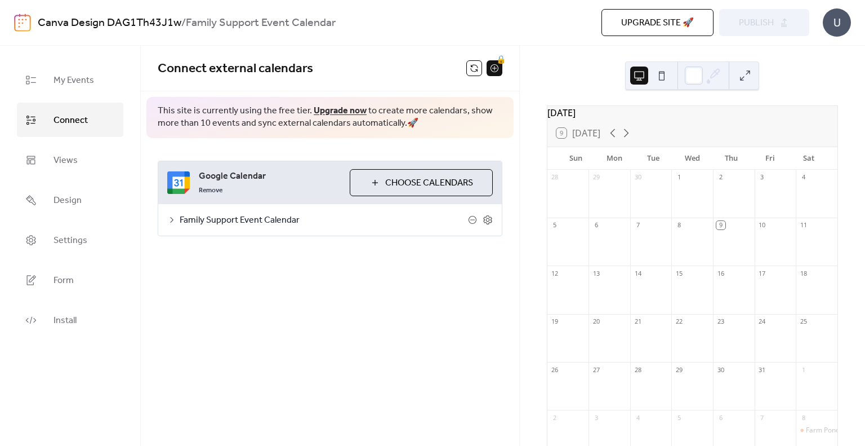
click at [168, 211] on div "Family Support Event Calendar" at bounding box center [330, 220] width 344 height 32
click at [167, 219] on icon at bounding box center [171, 219] width 9 height 9
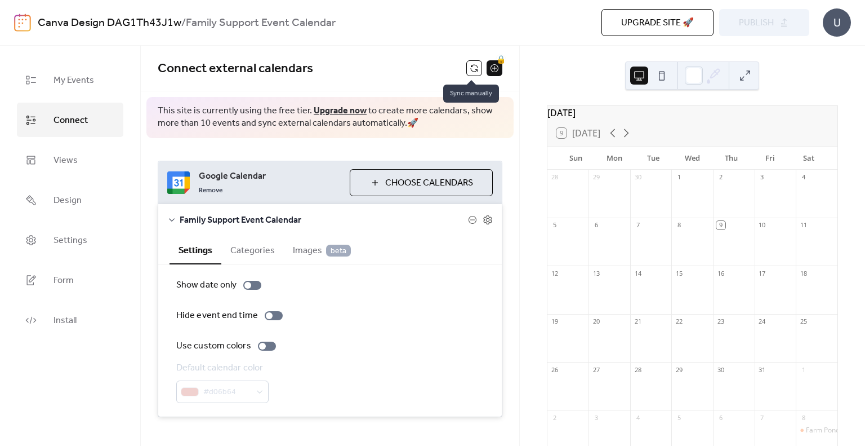
click at [472, 72] on button at bounding box center [474, 68] width 16 height 16
click at [466, 71] on button at bounding box center [474, 68] width 16 height 16
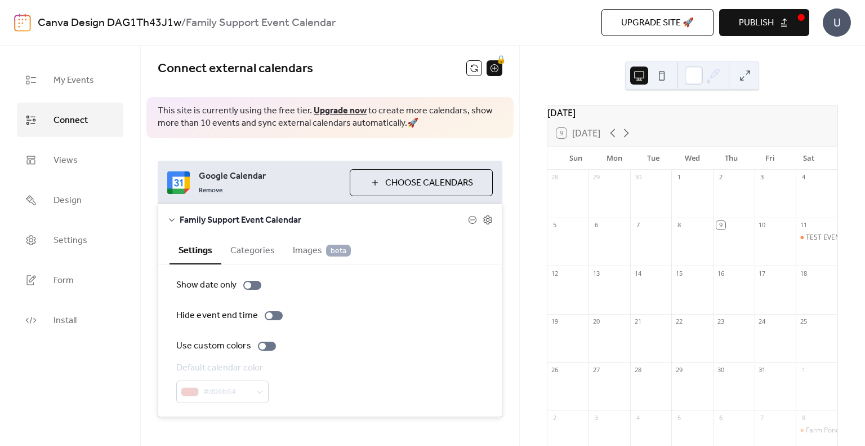
click at [432, 81] on div "Connect external calendars 🔒" at bounding box center [330, 69] width 379 height 46
click at [768, 14] on button "Publish" at bounding box center [764, 22] width 90 height 27
click at [406, 28] on div "Canva Design DAG1Th43J1w / Family Support Event Calendar" at bounding box center [252, 22] width 428 height 21
click at [54, 98] on ul "My Events Connect Views Design Settings Form Install" at bounding box center [70, 200] width 106 height 274
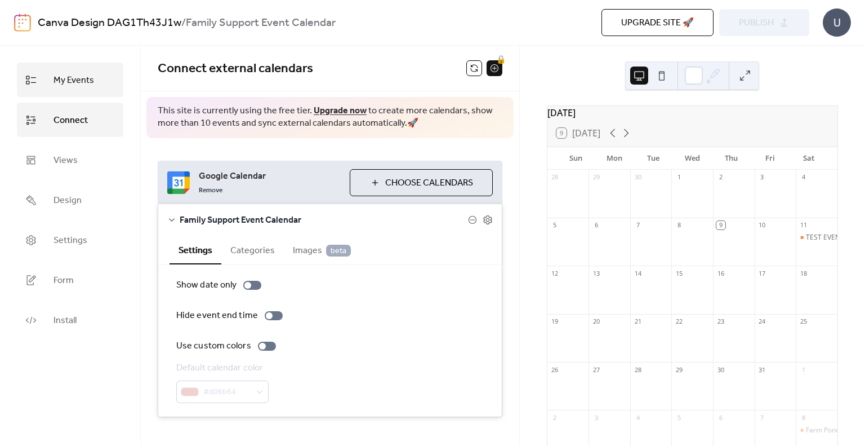
click at [97, 67] on link "My Events" at bounding box center [70, 80] width 106 height 34
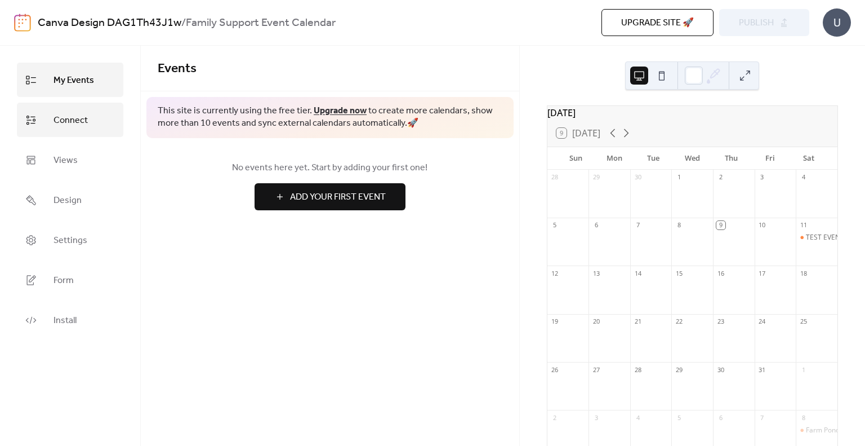
click at [35, 112] on link "Connect" at bounding box center [70, 120] width 106 height 34
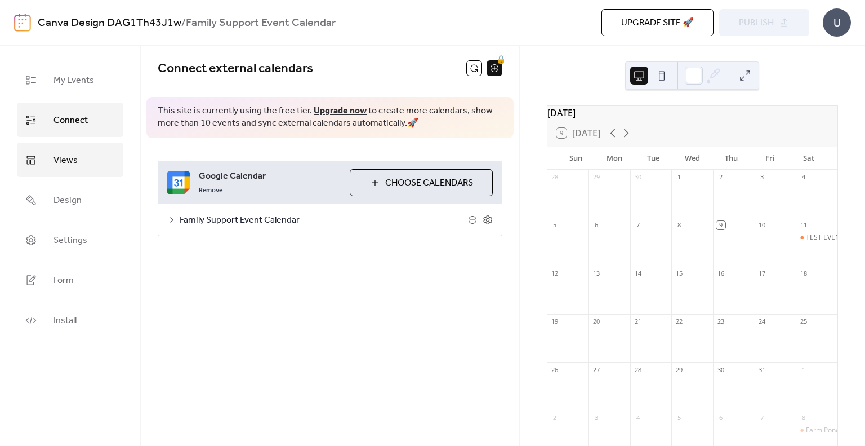
click at [55, 150] on link "Views" at bounding box center [70, 160] width 106 height 34
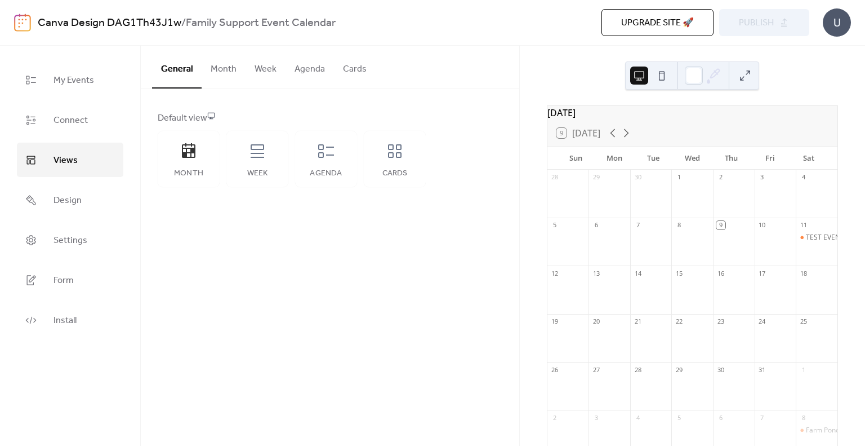
click at [74, 223] on li "Settings" at bounding box center [70, 240] width 106 height 34
click at [85, 211] on link "Design" at bounding box center [70, 200] width 106 height 34
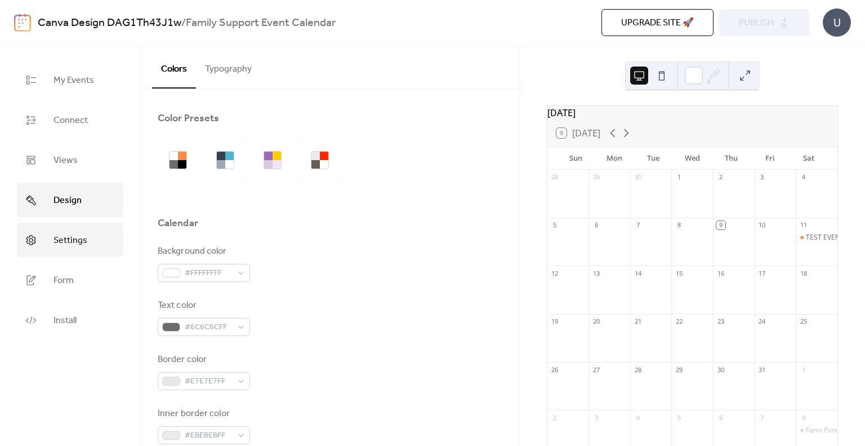
click at [80, 245] on span "Settings" at bounding box center [71, 240] width 34 height 17
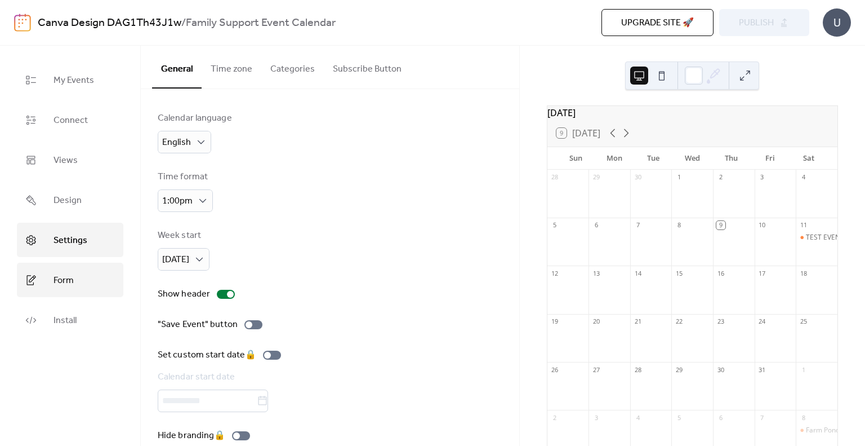
click at [76, 278] on link "Form" at bounding box center [70, 280] width 106 height 34
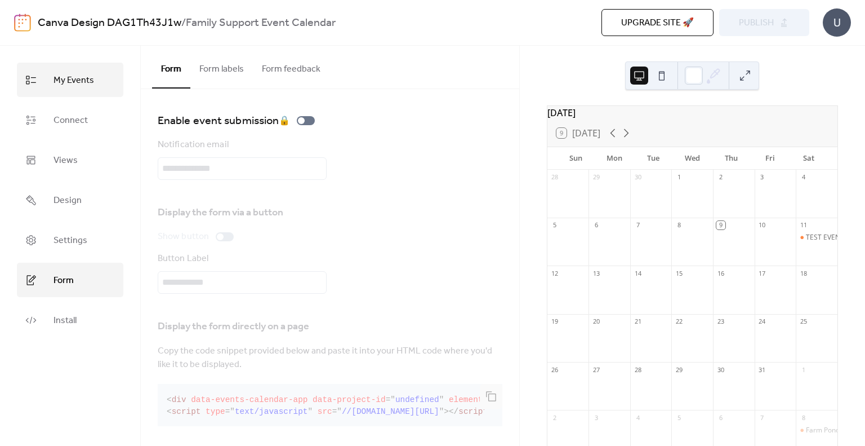
click at [73, 81] on span "My Events" at bounding box center [74, 80] width 41 height 17
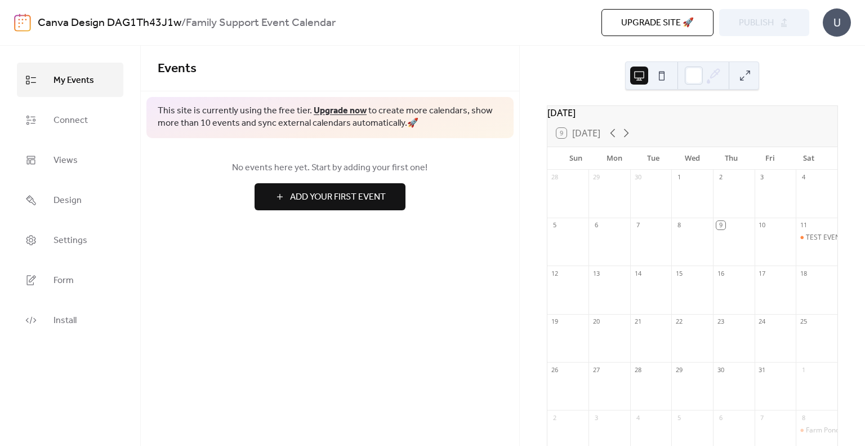
click at [539, 42] on div "Canva Design DAG1Th43J1w / Family Support Event Calendar Upgrade site 🚀 Preview…" at bounding box center [432, 22] width 837 height 45
click at [681, 20] on span "Upgrade site 🚀" at bounding box center [657, 23] width 73 height 14
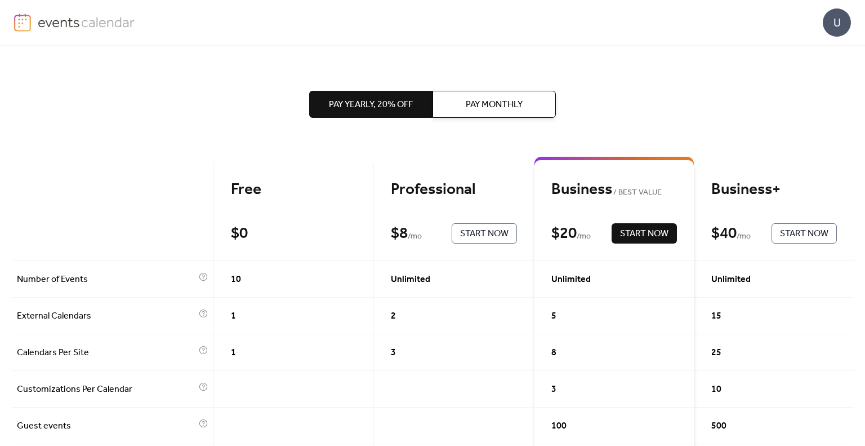
click at [455, 49] on div "Pay Yearly, 20% off Pay Monthly" at bounding box center [432, 104] width 247 height 117
click at [483, 103] on span "Pay Monthly" at bounding box center [494, 105] width 57 height 14
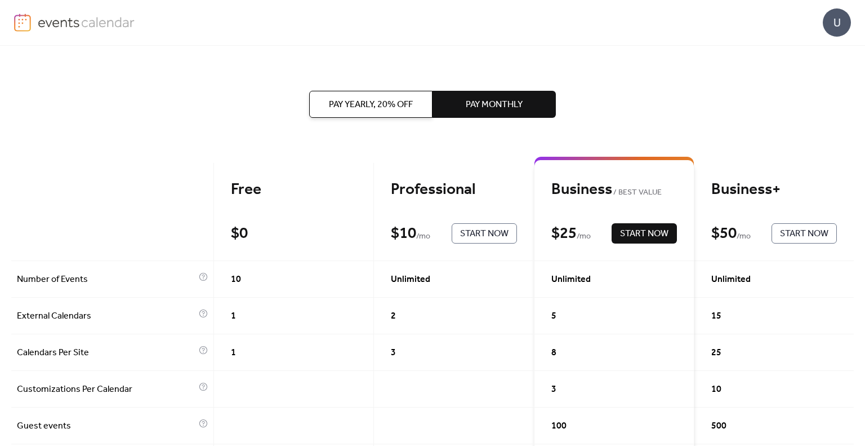
click at [395, 102] on span "Pay Yearly, 20% off" at bounding box center [371, 105] width 84 height 14
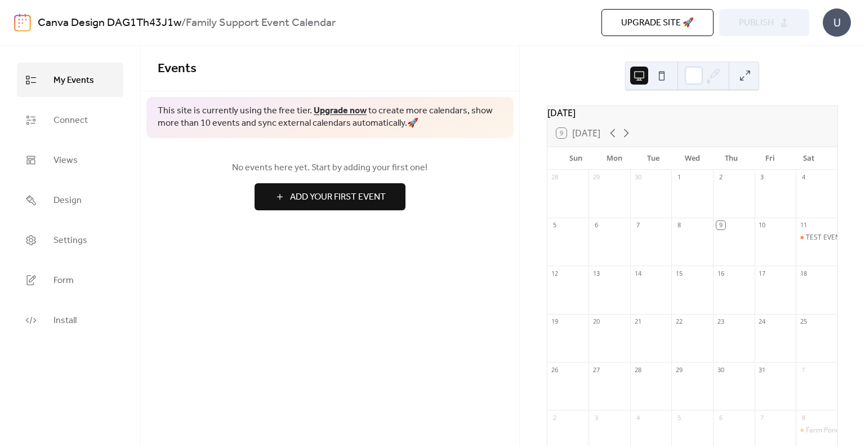
click at [443, 52] on div "Events" at bounding box center [330, 69] width 379 height 46
click at [401, 31] on div "Canva Design DAG1Th43J1w / Family Support Event Calendar" at bounding box center [252, 22] width 428 height 21
click at [341, 35] on div "Canva Design DAG1Th43J1w / Family Support Event Calendar Upgrade site 🚀 Preview…" at bounding box center [432, 22] width 837 height 45
click at [81, 115] on span "Connect" at bounding box center [71, 120] width 34 height 17
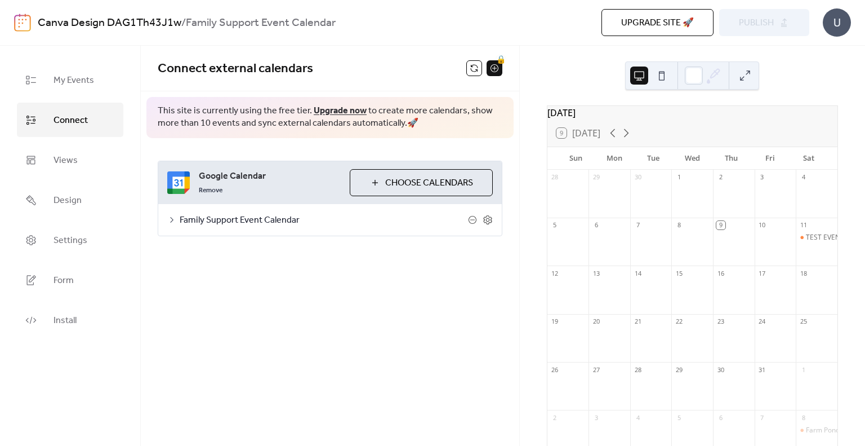
click at [66, 176] on ul "My Events Connect Views Design Settings Form Install" at bounding box center [70, 200] width 106 height 274
click at [74, 169] on link "Views" at bounding box center [70, 160] width 106 height 34
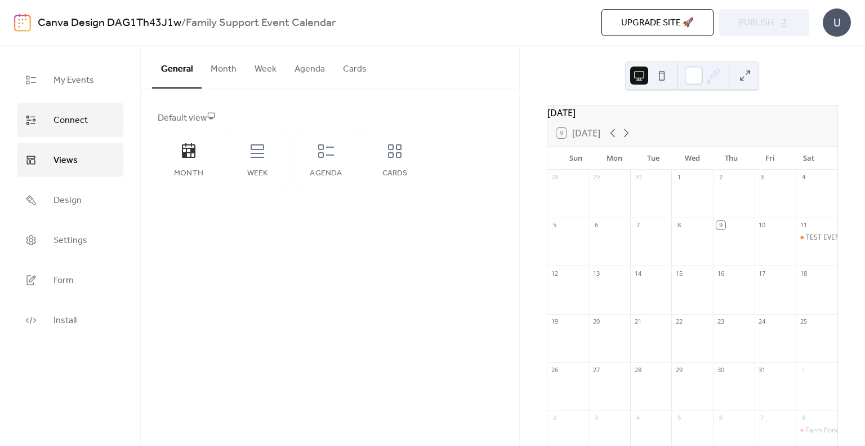
click at [73, 117] on span "Connect" at bounding box center [71, 120] width 34 height 17
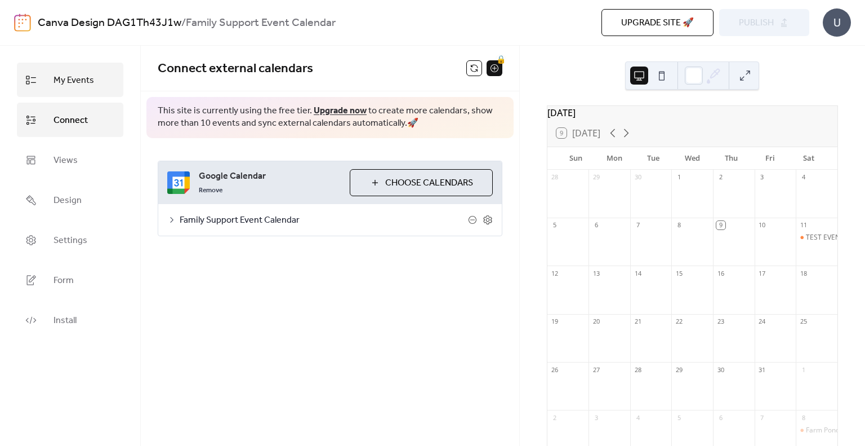
click at [60, 79] on span "My Events" at bounding box center [74, 80] width 41 height 17
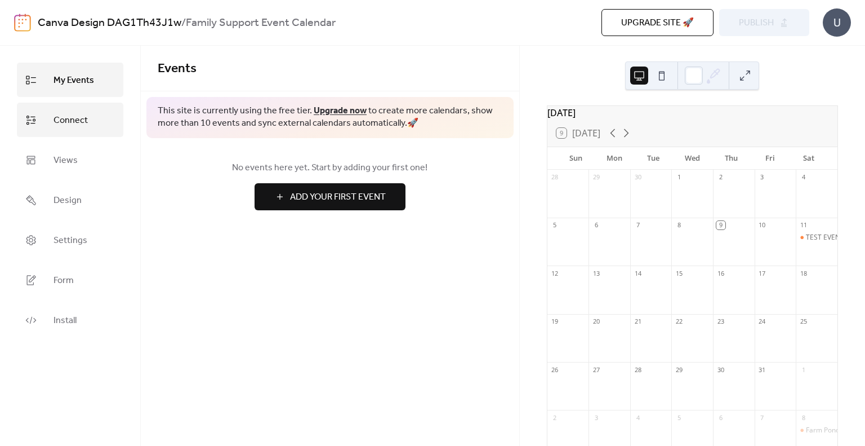
click at [63, 115] on span "Connect" at bounding box center [71, 120] width 34 height 17
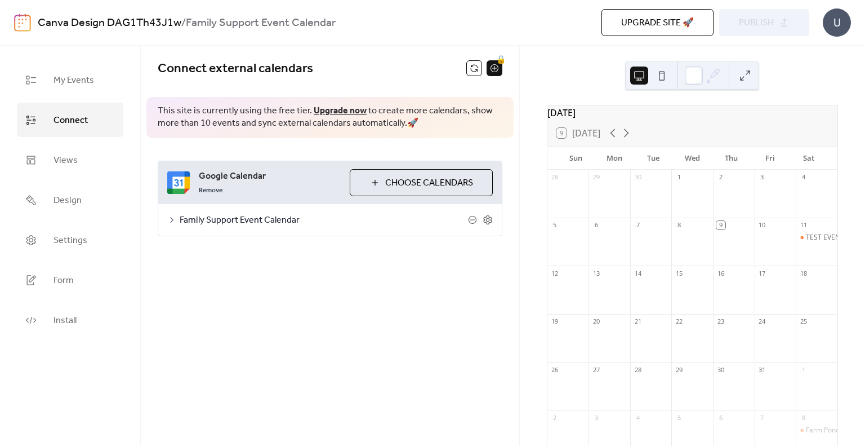
click at [243, 223] on span "Family Support Event Calendar" at bounding box center [324, 221] width 288 height 14
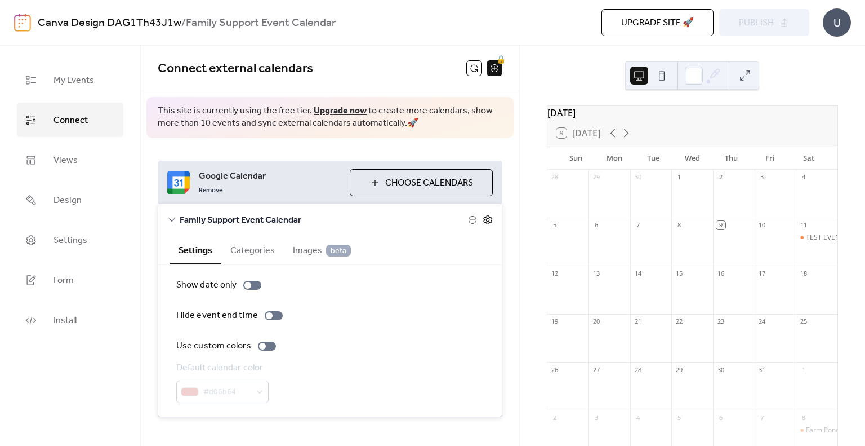
click at [485, 220] on icon at bounding box center [488, 220] width 10 height 10
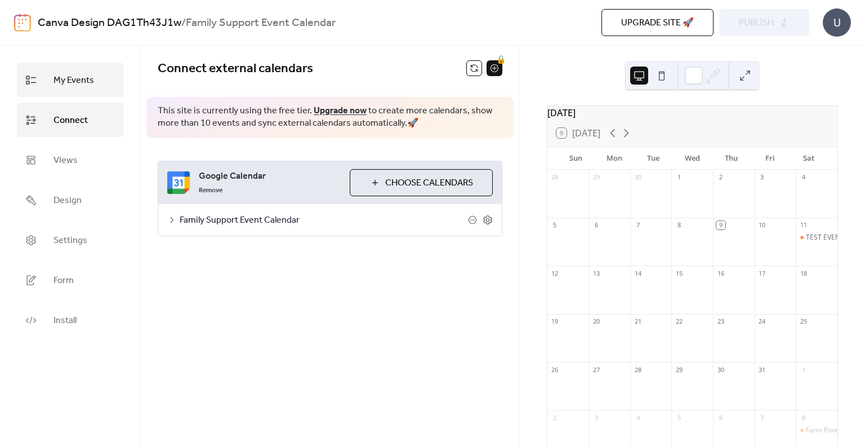
click at [72, 63] on link "My Events" at bounding box center [70, 80] width 106 height 34
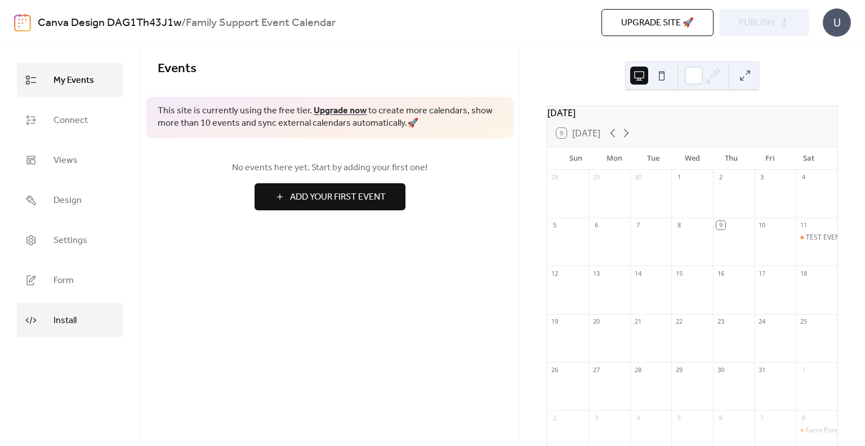
click at [81, 330] on link "Install" at bounding box center [70, 320] width 106 height 34
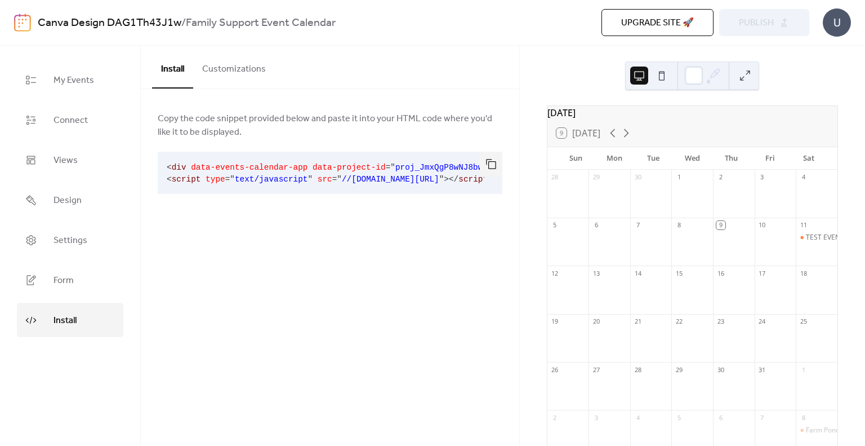
click at [230, 63] on button "Customizations" at bounding box center [234, 67] width 82 height 42
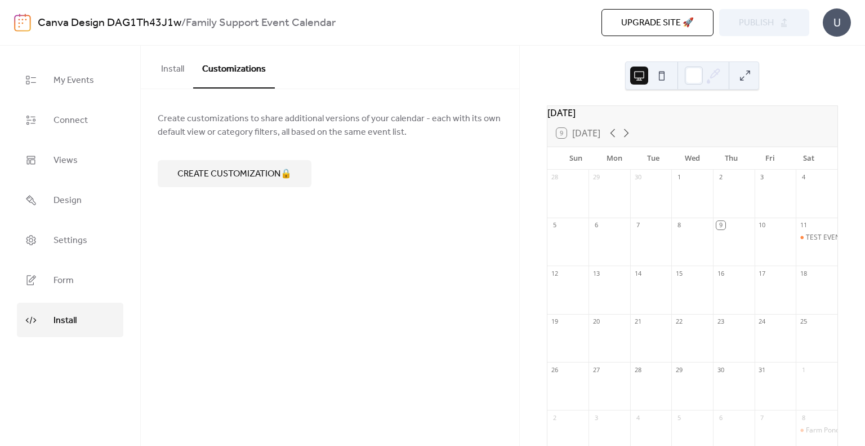
click at [174, 72] on button "Install" at bounding box center [172, 67] width 41 height 42
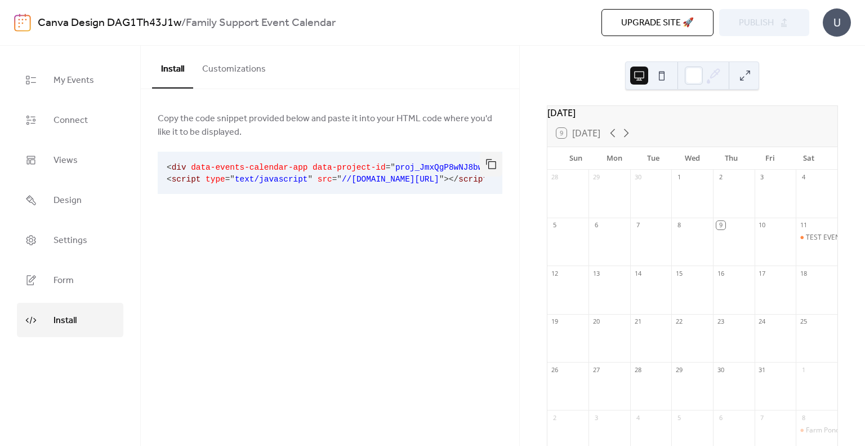
click at [249, 68] on button "Customizations" at bounding box center [234, 67] width 82 height 42
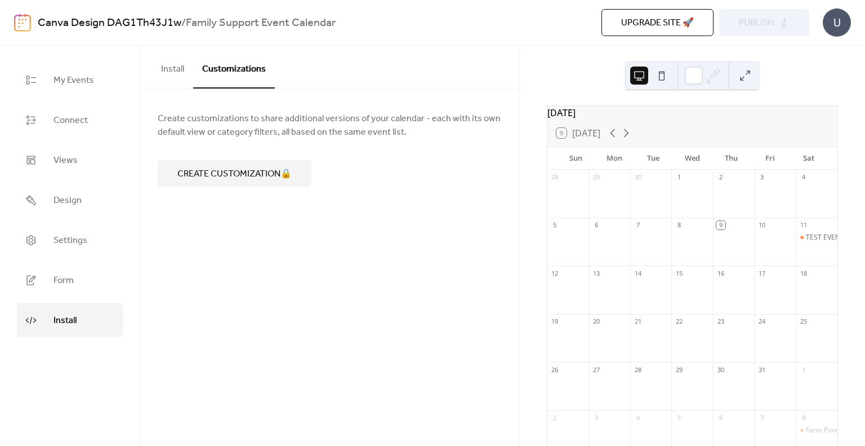
click at [188, 72] on button "Install" at bounding box center [172, 67] width 41 height 42
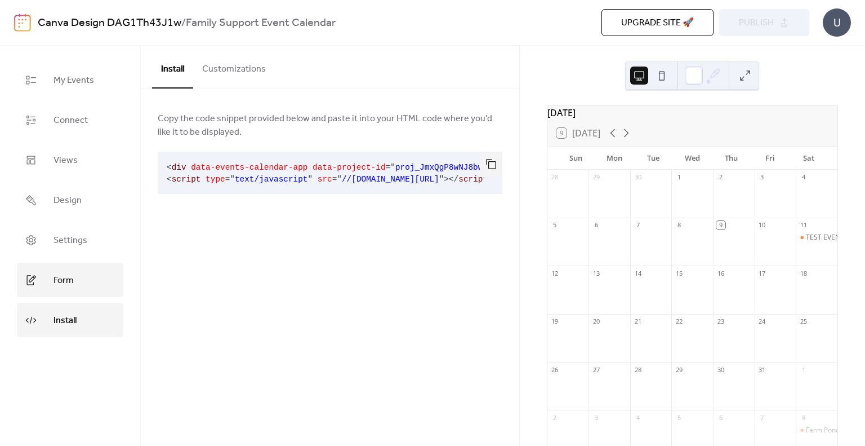
click at [77, 273] on link "Form" at bounding box center [70, 280] width 106 height 34
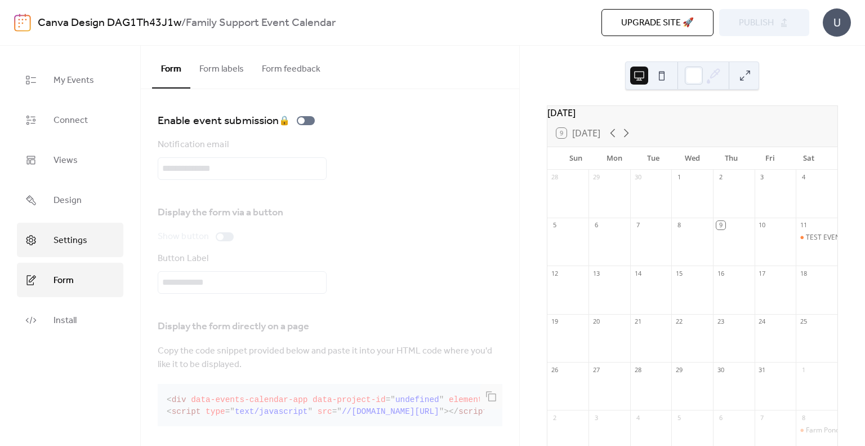
click at [83, 254] on link "Settings" at bounding box center [70, 240] width 106 height 34
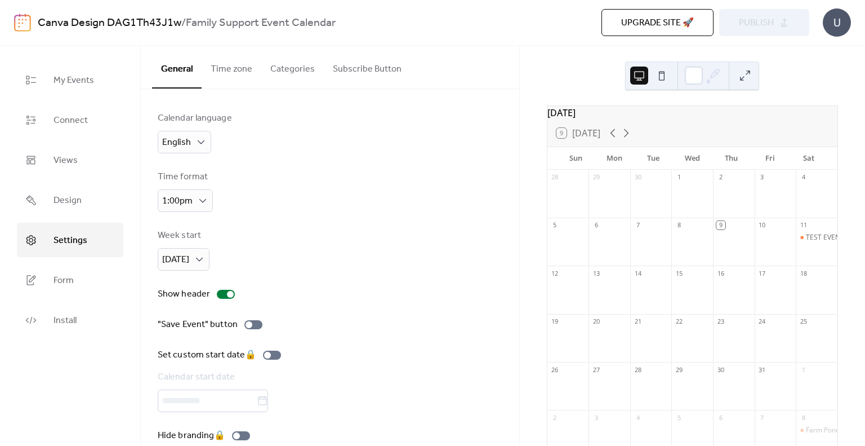
click at [256, 72] on button "Time zone" at bounding box center [232, 67] width 60 height 42
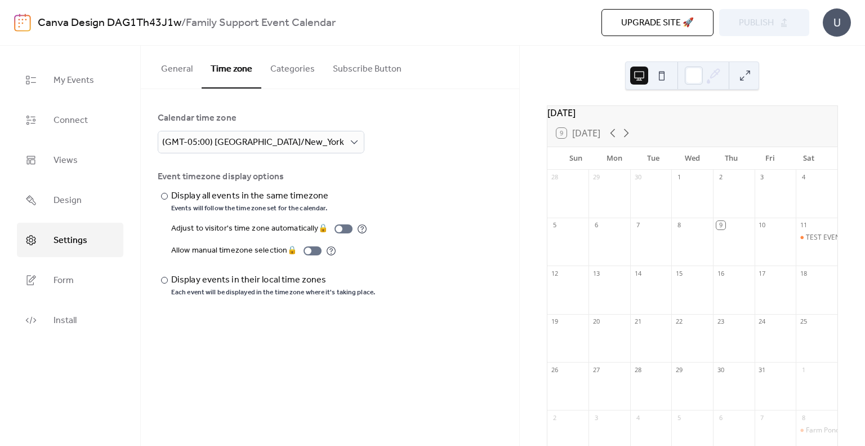
click at [306, 62] on button "Categories" at bounding box center [292, 67] width 63 height 42
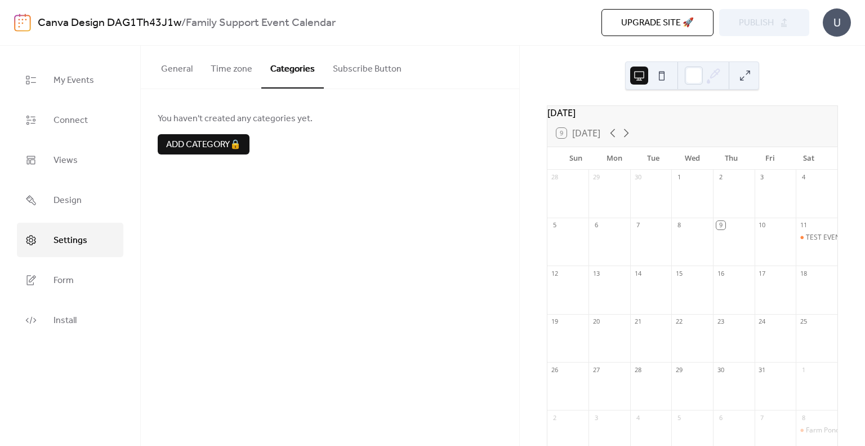
click at [332, 61] on button "Subscribe Button" at bounding box center [367, 67] width 87 height 42
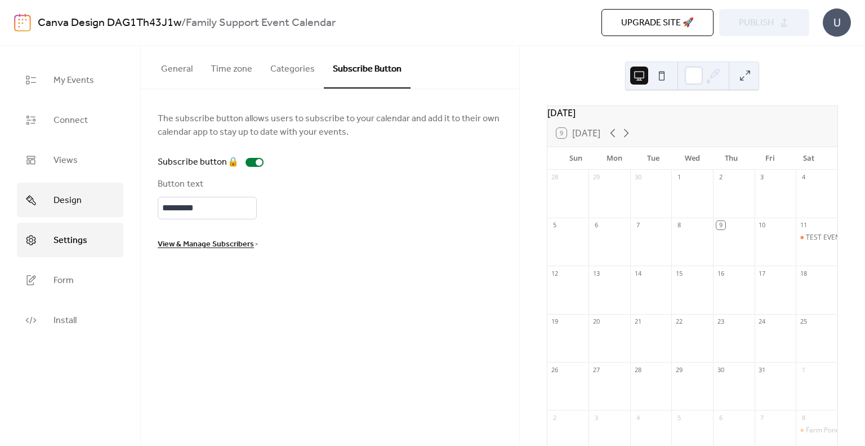
click at [77, 199] on span "Design" at bounding box center [68, 200] width 28 height 17
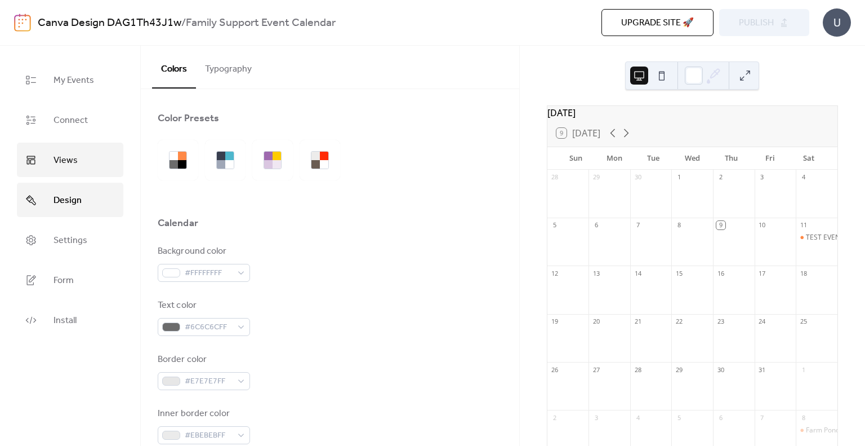
click at [96, 159] on link "Views" at bounding box center [70, 160] width 106 height 34
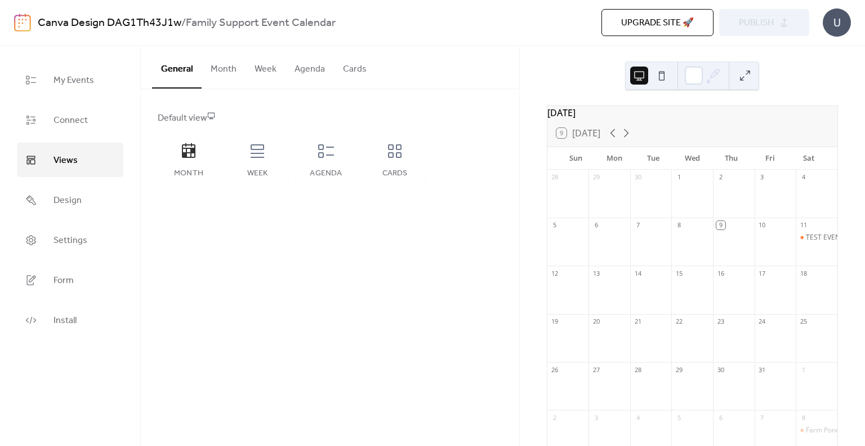
click at [215, 69] on button "Month" at bounding box center [224, 67] width 44 height 42
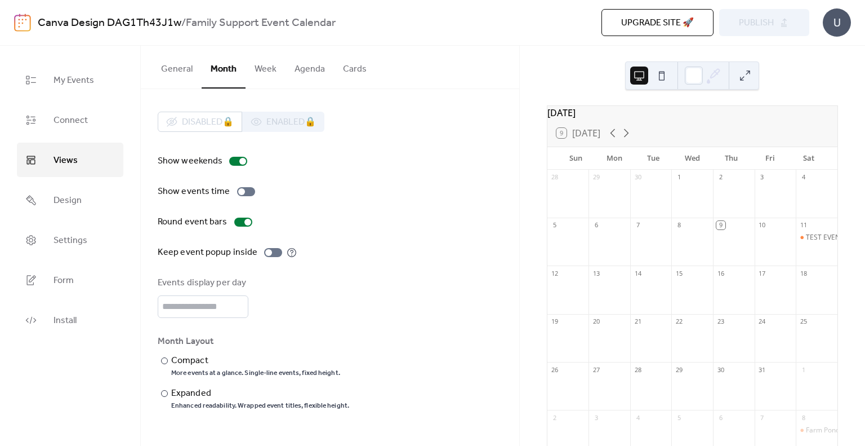
click at [269, 69] on button "Week" at bounding box center [266, 67] width 40 height 42
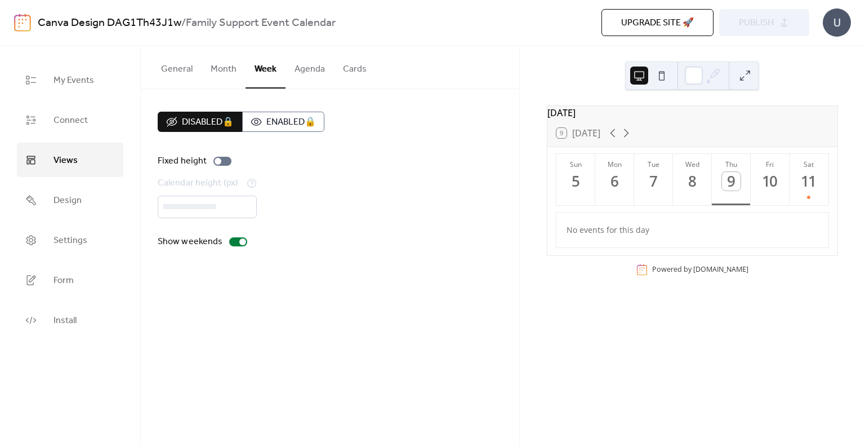
click at [300, 67] on button "Agenda" at bounding box center [310, 67] width 48 height 42
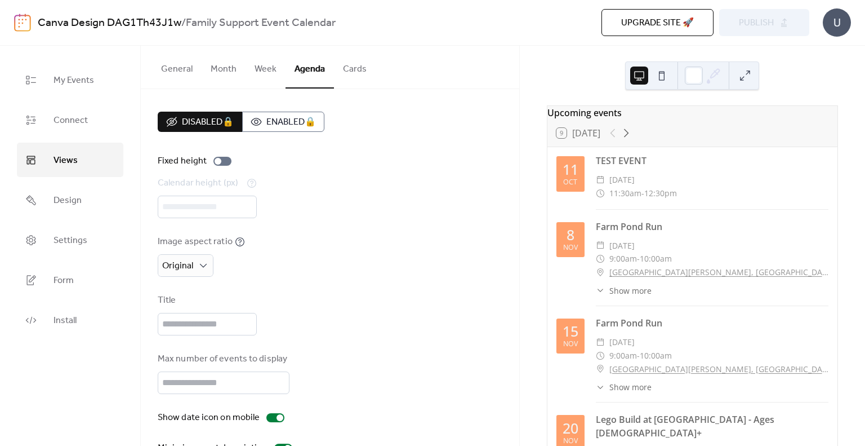
click at [338, 69] on button "Cards" at bounding box center [355, 67] width 42 height 42
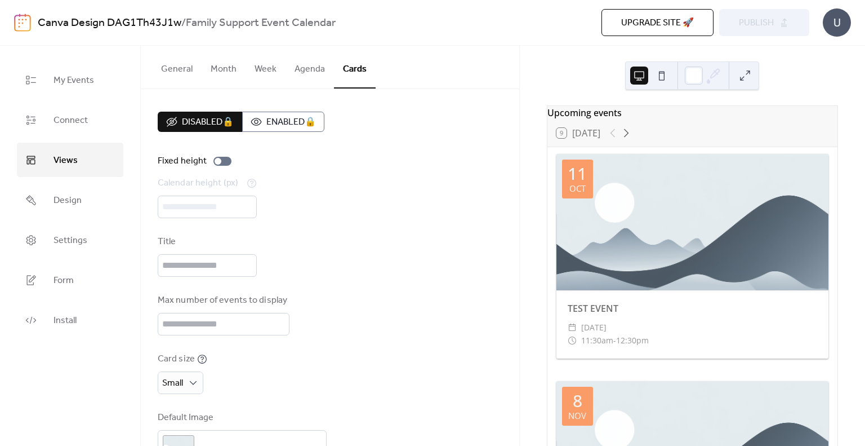
click at [320, 74] on button "Agenda" at bounding box center [310, 67] width 48 height 42
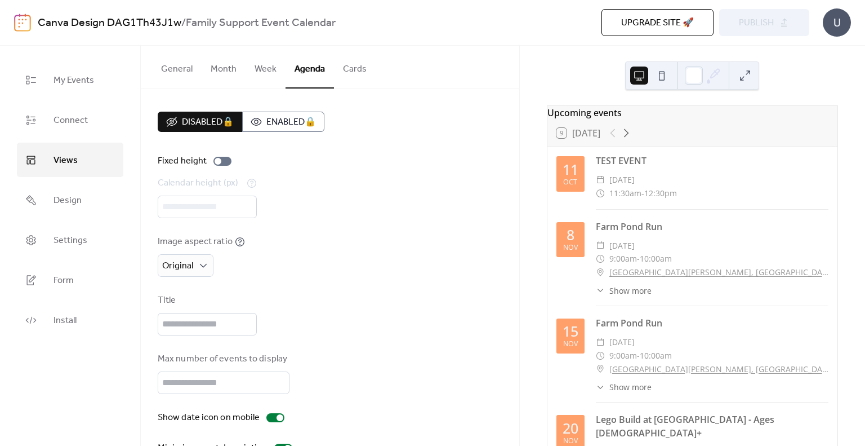
click at [336, 70] on button "Cards" at bounding box center [355, 67] width 42 height 42
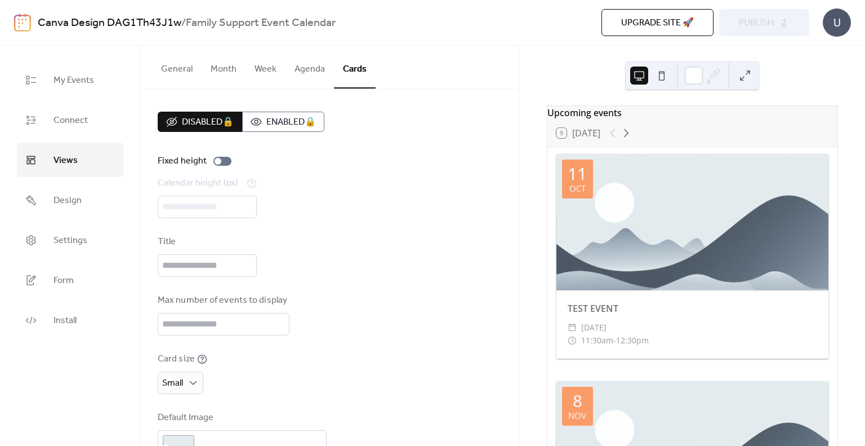
click at [303, 80] on button "Agenda" at bounding box center [310, 67] width 48 height 42
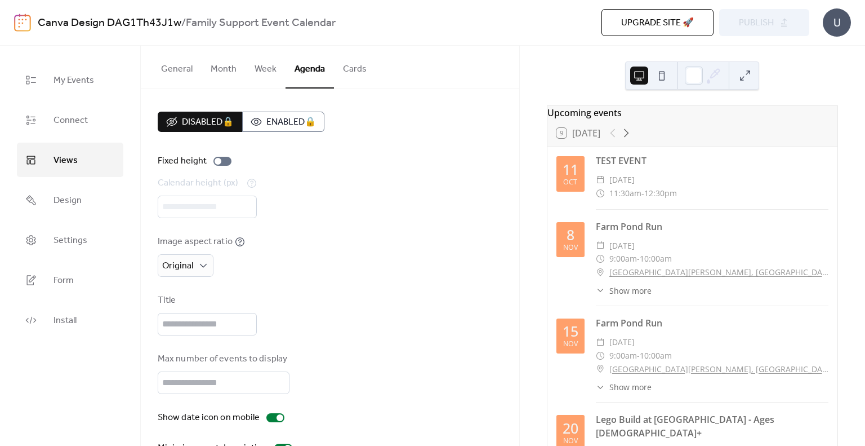
click at [252, 76] on button "Week" at bounding box center [266, 67] width 40 height 42
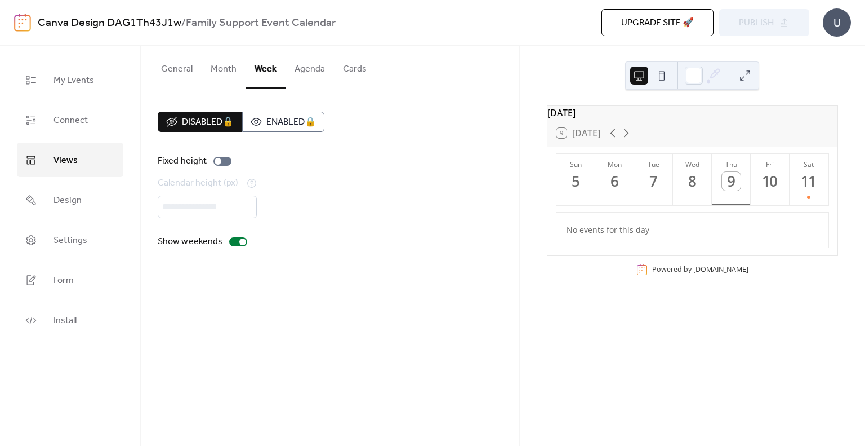
click at [233, 75] on button "Month" at bounding box center [224, 67] width 44 height 42
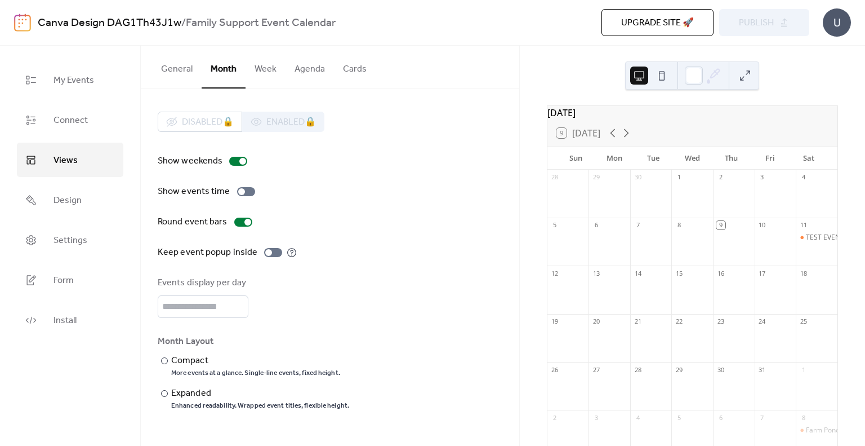
click at [214, 71] on button "Month" at bounding box center [224, 67] width 44 height 43
click at [202, 69] on button "Month" at bounding box center [224, 67] width 44 height 43
click at [195, 69] on button "General" at bounding box center [177, 67] width 50 height 42
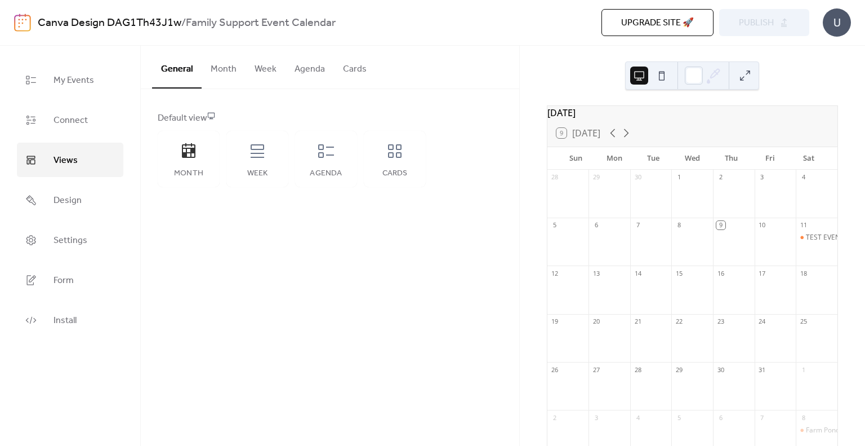
click at [236, 38] on div "Canva Design DAG1Th43J1w / Family Support Event Calendar Upgrade site 🚀 Preview…" at bounding box center [432, 22] width 837 height 45
click at [95, 101] on ul "My Events Connect Views Design Settings Form Install" at bounding box center [70, 200] width 106 height 274
click at [79, 121] on span "Connect" at bounding box center [71, 120] width 34 height 17
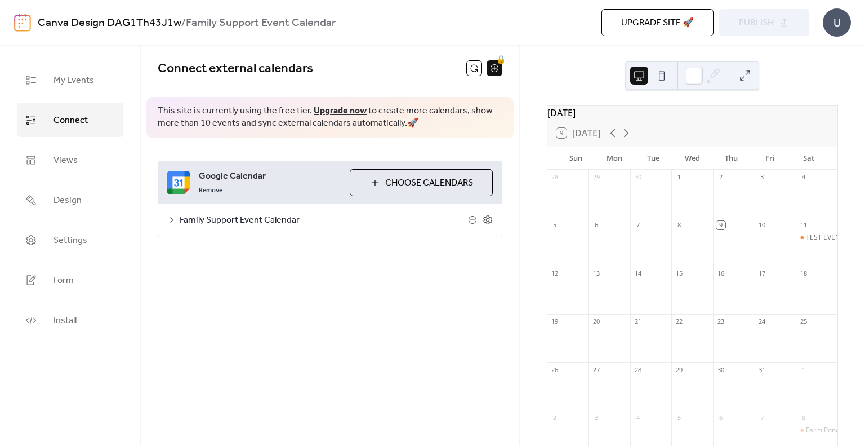
click at [233, 214] on span "Family Support Event Calendar" at bounding box center [324, 221] width 288 height 14
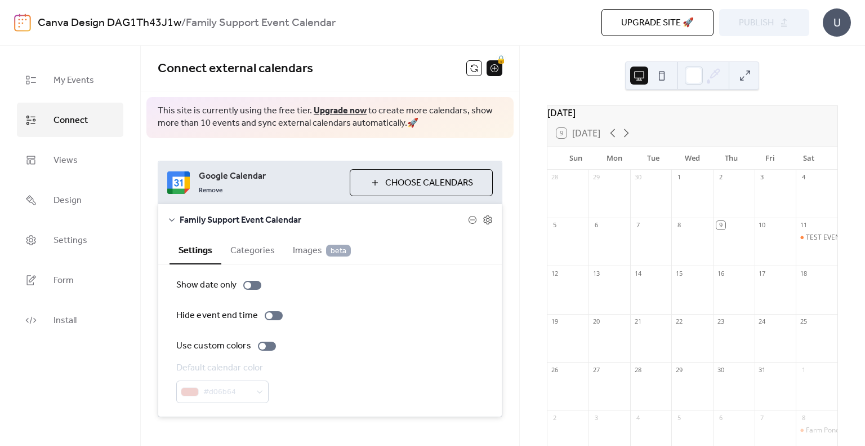
click at [233, 214] on span "Family Support Event Calendar" at bounding box center [324, 221] width 288 height 14
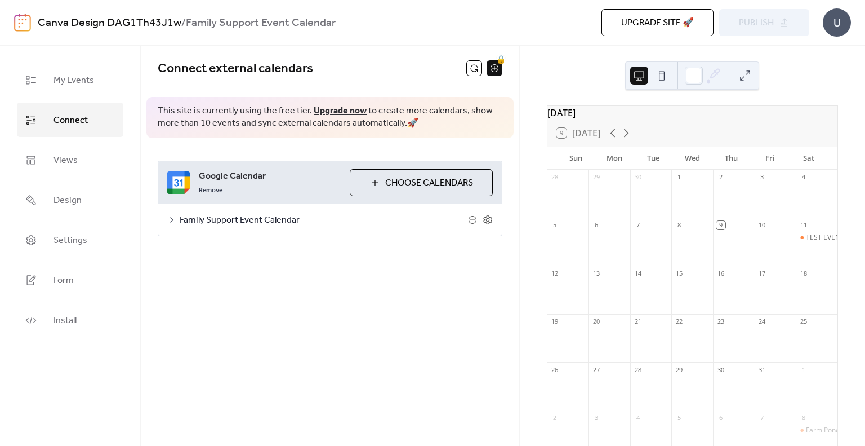
click at [363, 184] on button "Choose Calendars" at bounding box center [421, 182] width 143 height 27
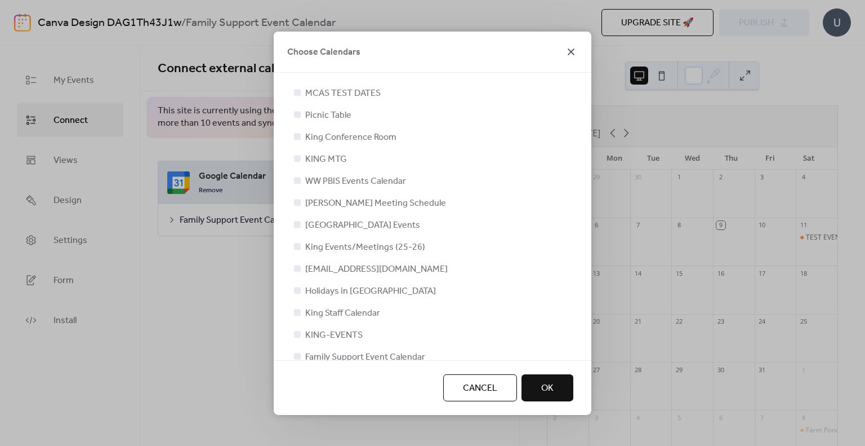
click at [578, 48] on icon at bounding box center [572, 52] width 14 height 14
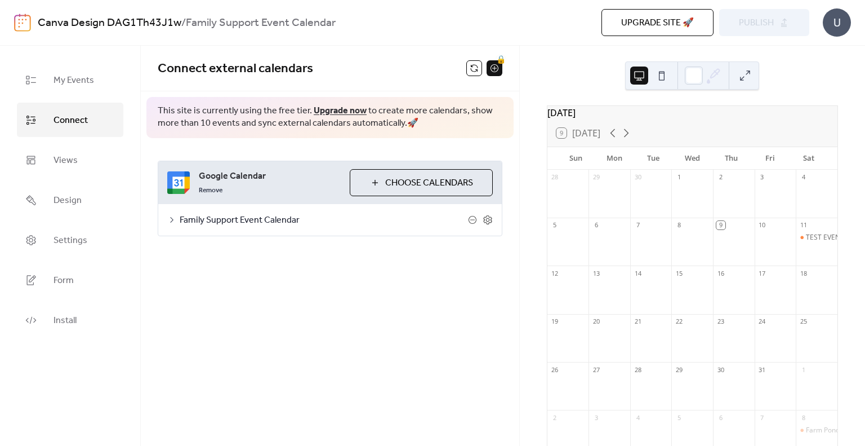
click at [263, 119] on span "This site is currently using the free tier. Upgrade now to create more calendar…" at bounding box center [330, 117] width 345 height 25
click at [82, 78] on span "My Events" at bounding box center [74, 80] width 41 height 17
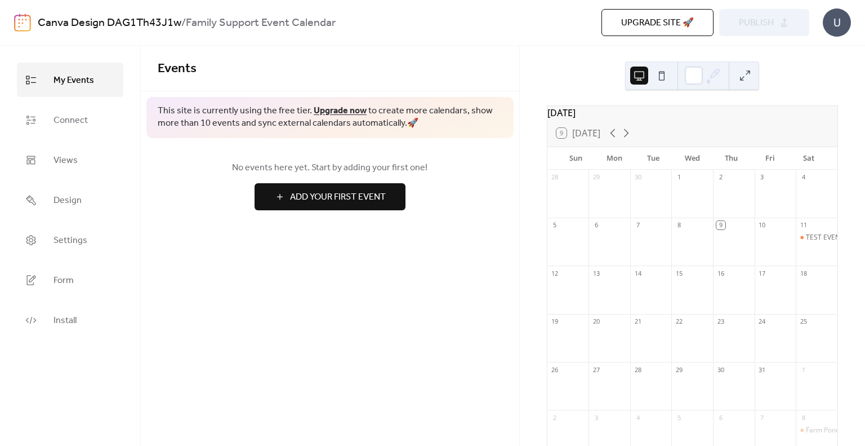
click at [409, 16] on div "Canva Design DAG1Th43J1w / Family Support Event Calendar" at bounding box center [252, 22] width 428 height 21
click at [69, 194] on span "Design" at bounding box center [68, 200] width 28 height 17
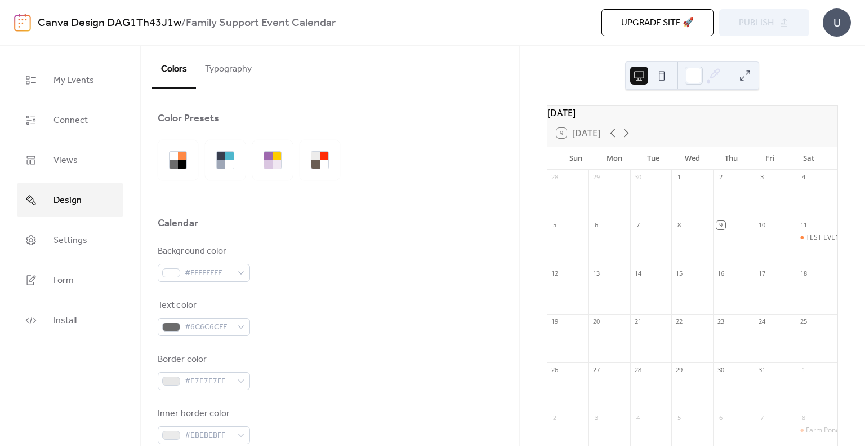
click at [284, 75] on div "Colors Typography" at bounding box center [330, 67] width 379 height 43
click at [398, 112] on div "Color Presets" at bounding box center [330, 121] width 345 height 19
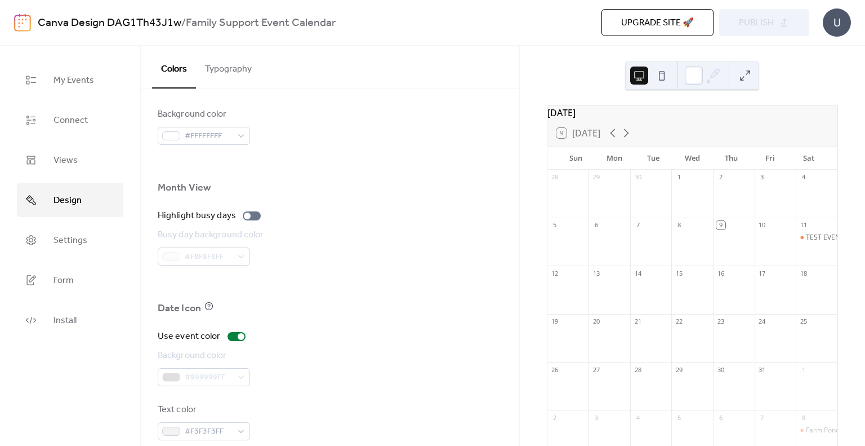
scroll to position [735, 0]
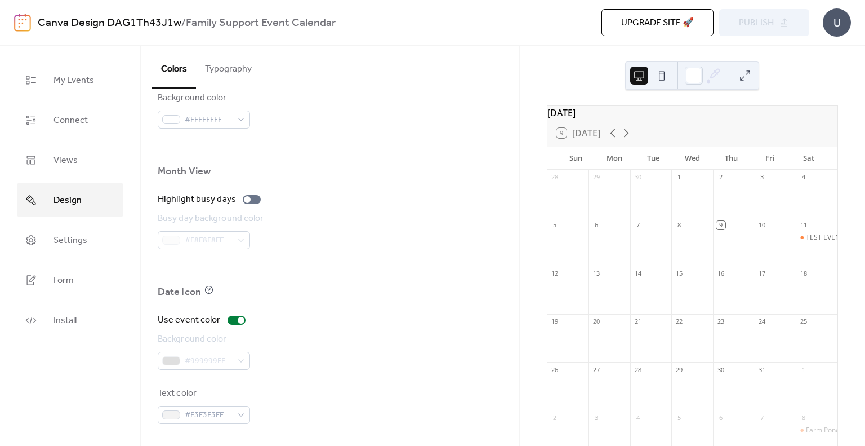
click at [223, 82] on button "Typography" at bounding box center [228, 67] width 65 height 42
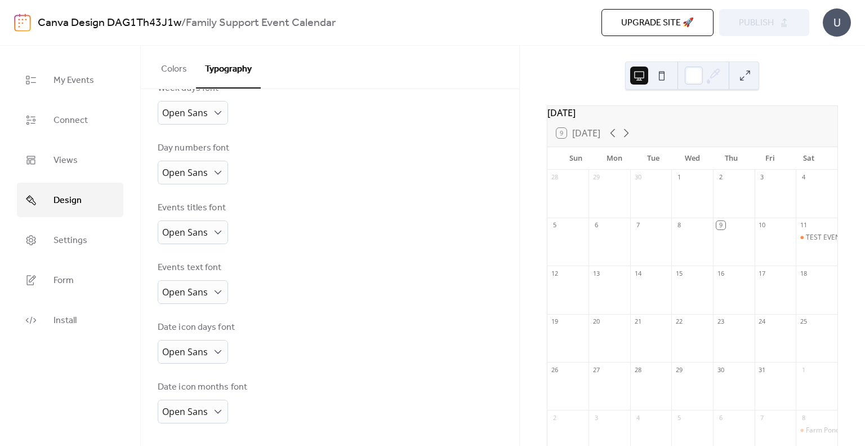
scroll to position [193, 0]
click at [345, 141] on div "Base Font Size * px Font Families Header font Open Sans Week days font Open San…" at bounding box center [330, 171] width 345 height 507
click at [73, 232] on span "Settings" at bounding box center [71, 240] width 34 height 17
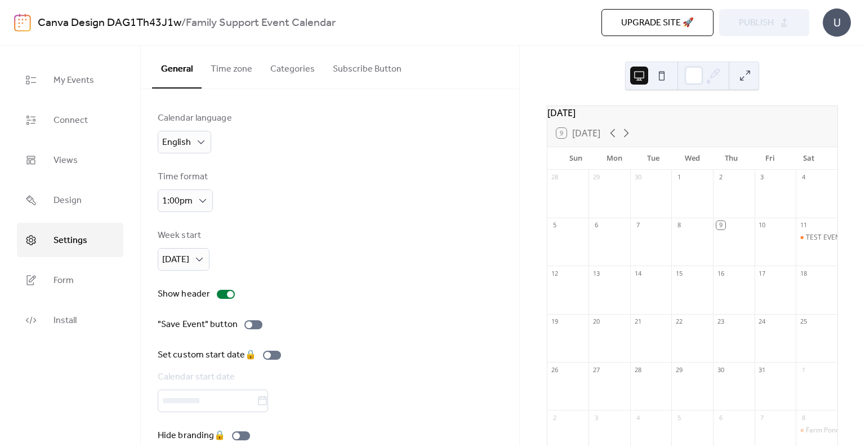
click at [248, 112] on div "Calendar language English" at bounding box center [330, 133] width 345 height 42
click at [78, 200] on span "Design" at bounding box center [68, 200] width 28 height 17
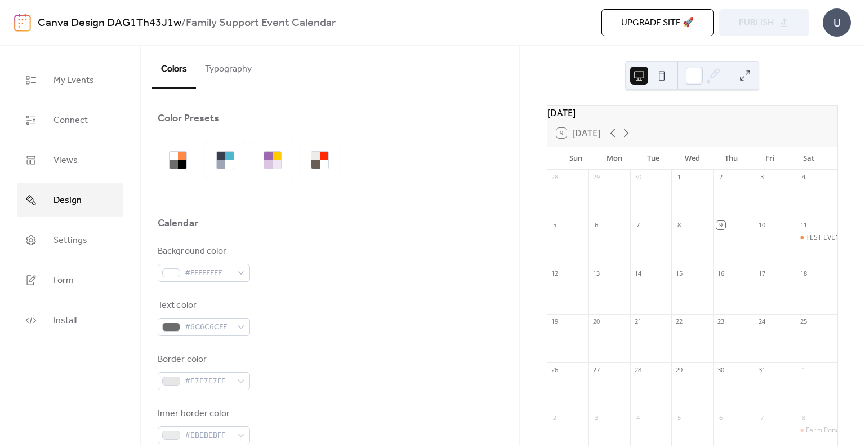
click at [175, 217] on div "Calendar" at bounding box center [178, 223] width 41 height 14
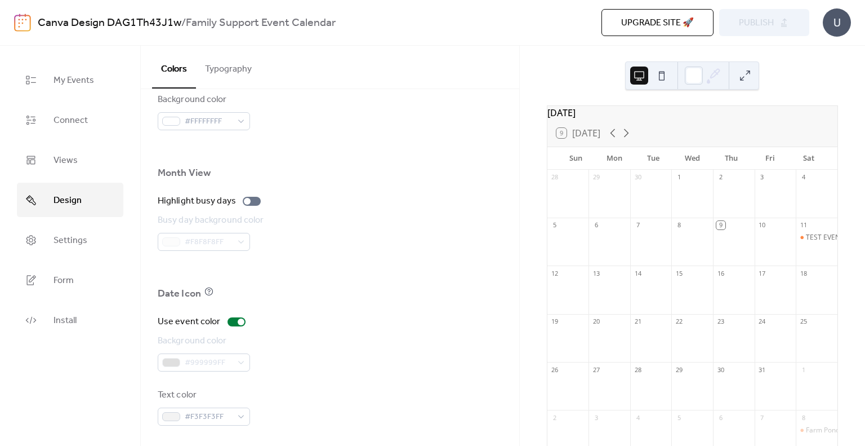
scroll to position [735, 0]
click at [239, 317] on div at bounding box center [241, 320] width 7 height 7
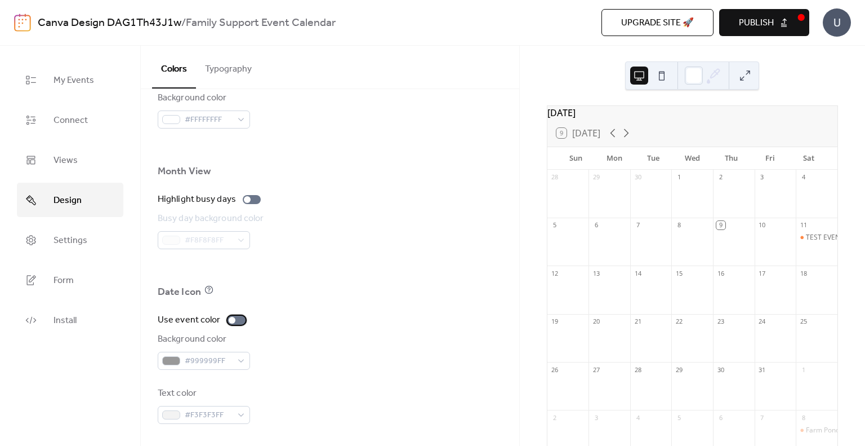
click at [239, 315] on div at bounding box center [237, 319] width 18 height 9
click at [230, 57] on button "Typography" at bounding box center [228, 67] width 65 height 42
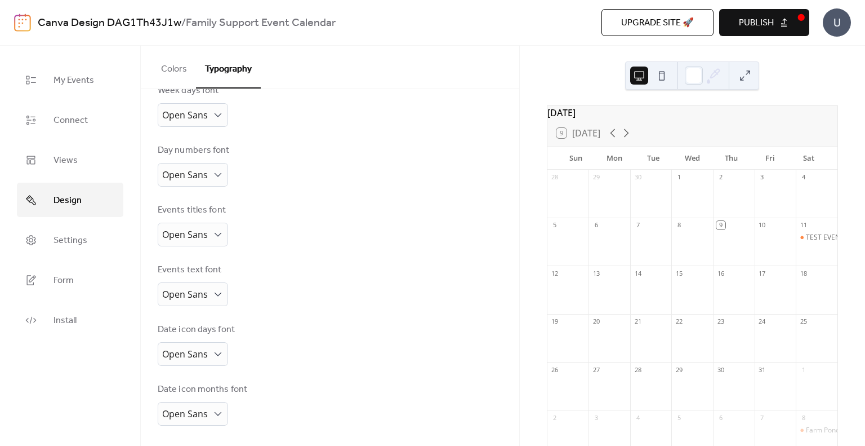
click at [227, 149] on div "Day numbers font" at bounding box center [194, 151] width 72 height 14
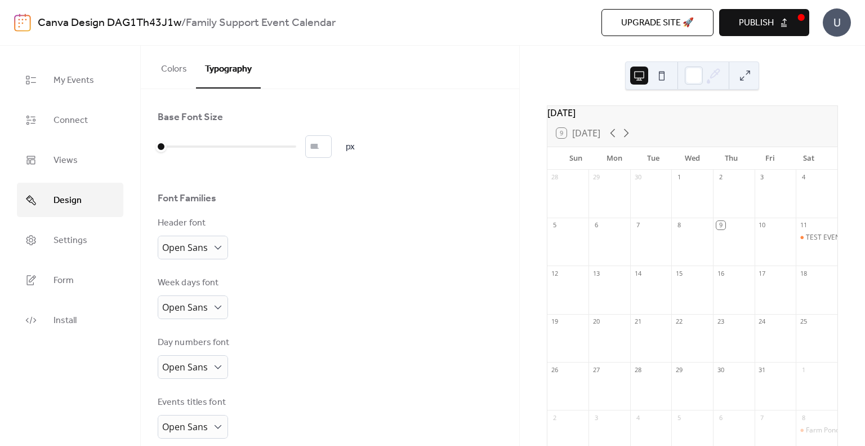
scroll to position [0, 0]
click at [746, 79] on button at bounding box center [745, 75] width 18 height 18
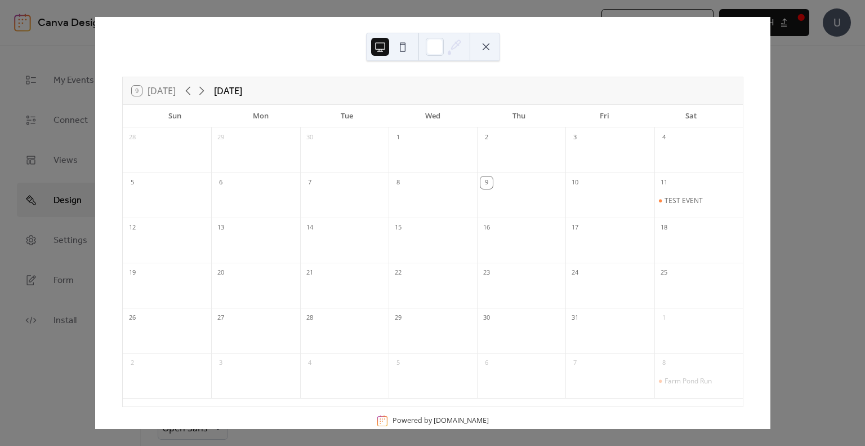
click at [655, 330] on div at bounding box center [699, 337] width 88 height 23
click at [477, 42] on button at bounding box center [486, 47] width 18 height 18
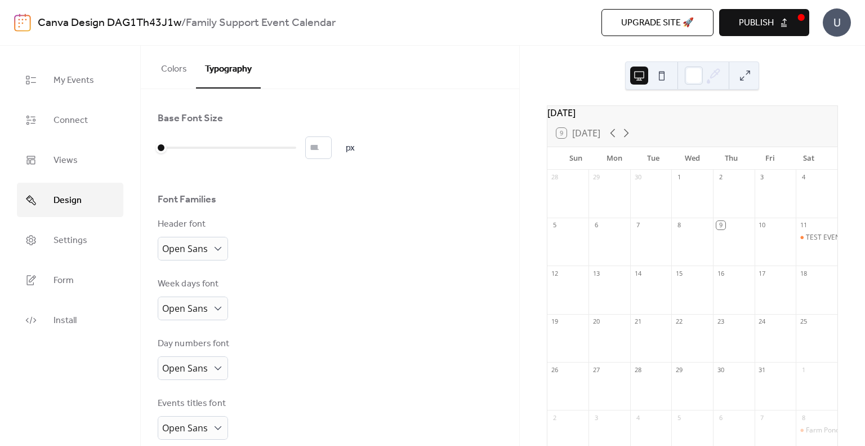
click at [489, 65] on div "Colors Typography" at bounding box center [330, 67] width 379 height 43
click at [157, 67] on button "Colors" at bounding box center [174, 67] width 44 height 42
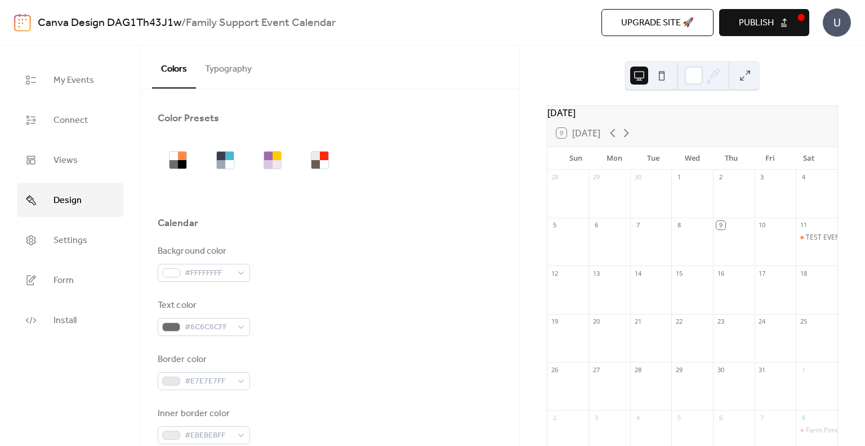
click at [210, 70] on button "Typography" at bounding box center [228, 67] width 65 height 42
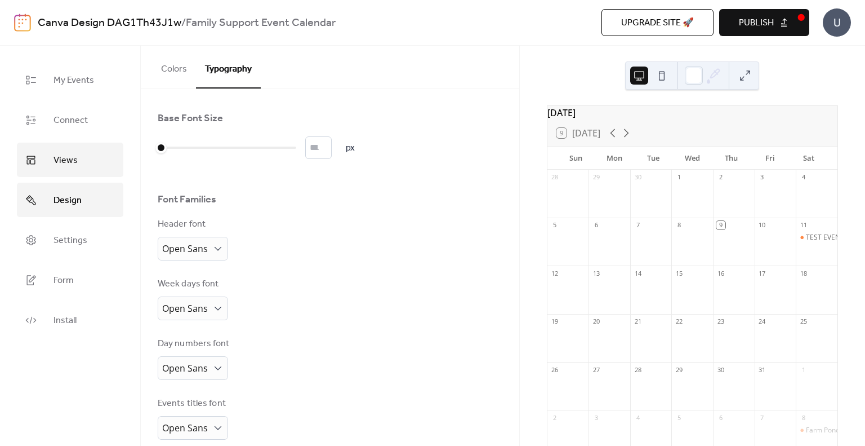
click at [53, 143] on link "Views" at bounding box center [70, 160] width 106 height 34
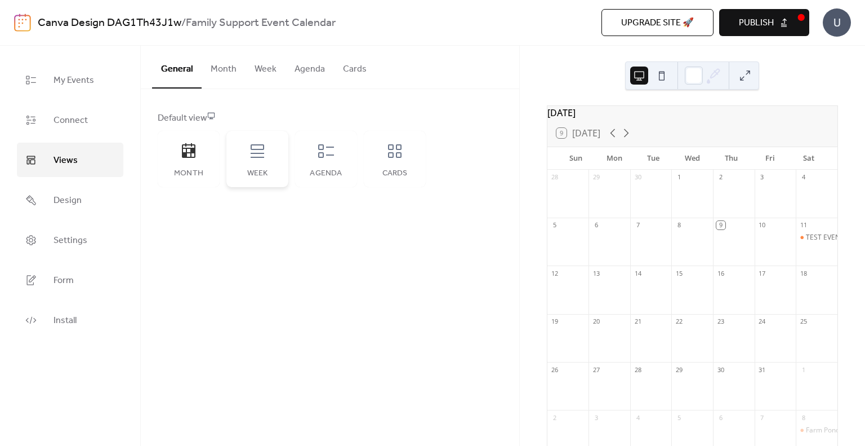
click at [244, 145] on div "Week" at bounding box center [257, 159] width 62 height 56
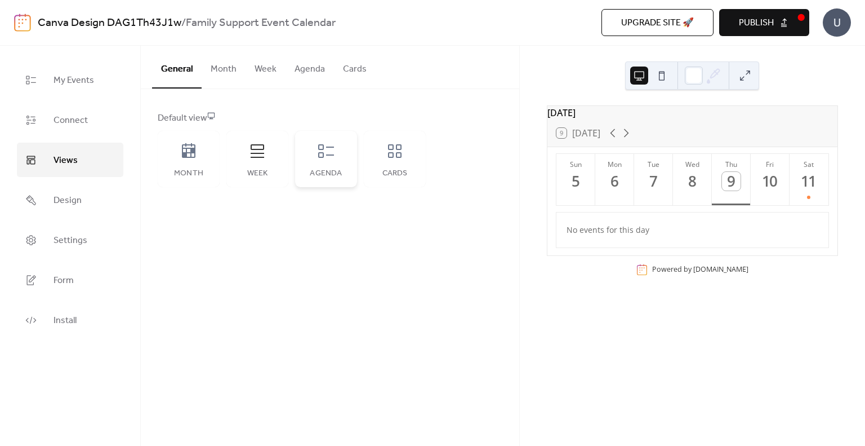
click at [311, 149] on div "Agenda" at bounding box center [326, 159] width 62 height 56
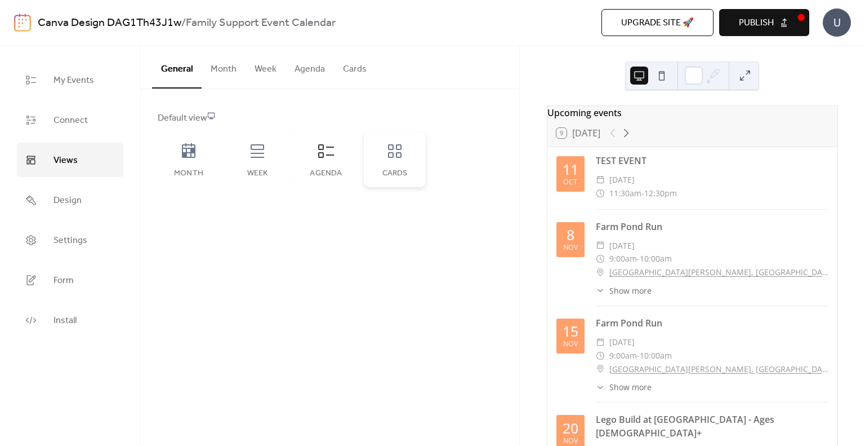
click at [370, 150] on div "Cards" at bounding box center [395, 159] width 62 height 56
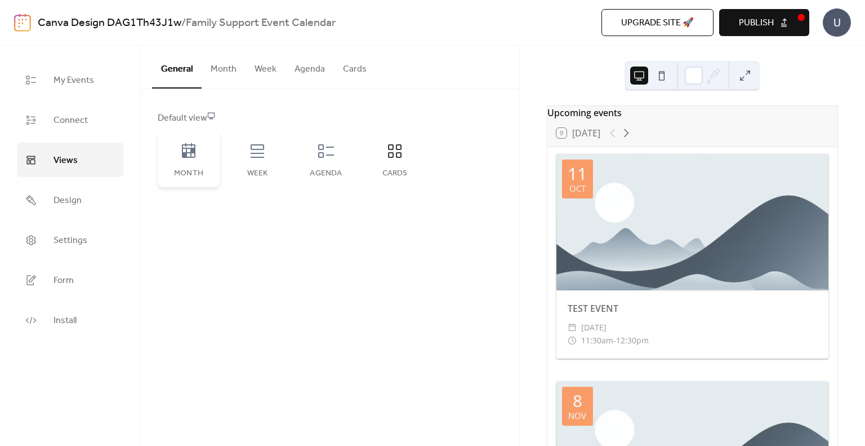
click at [175, 153] on div "Month" at bounding box center [189, 159] width 62 height 56
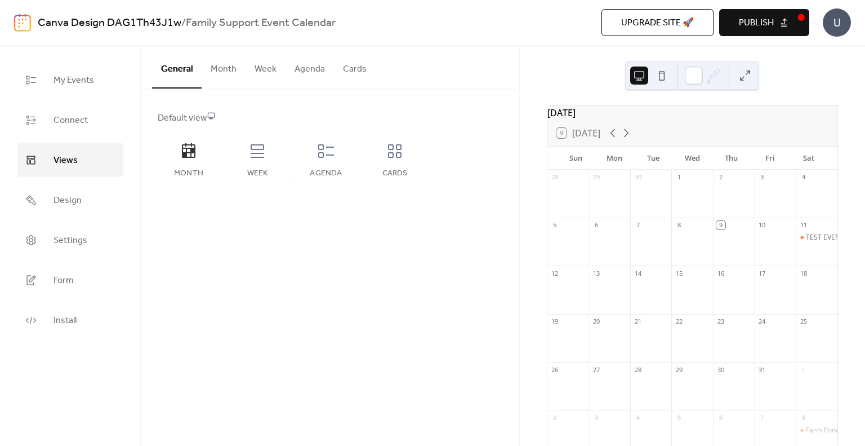
click at [224, 74] on button "Month" at bounding box center [224, 67] width 44 height 42
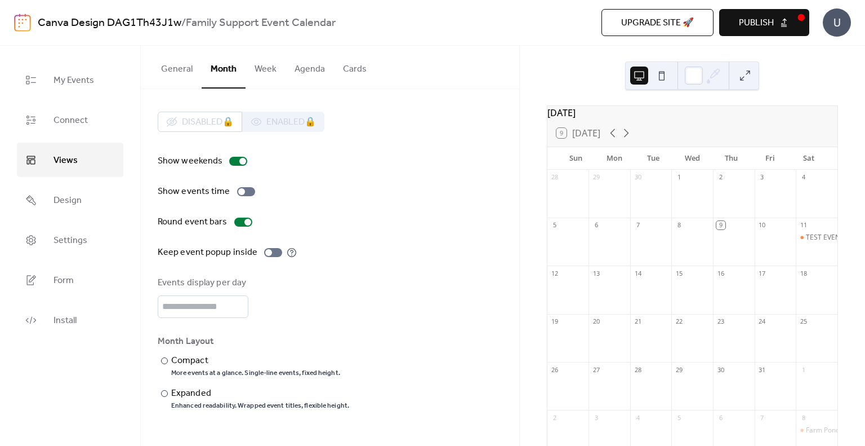
click at [153, 272] on div "Disabled 🔒 Enabled 🔒 Show weekends Show events time Round event bars Keep event…" at bounding box center [330, 261] width 379 height 344
click at [242, 222] on div at bounding box center [243, 221] width 18 height 9
click at [164, 357] on div at bounding box center [164, 360] width 7 height 7
click at [166, 394] on div at bounding box center [164, 393] width 7 height 7
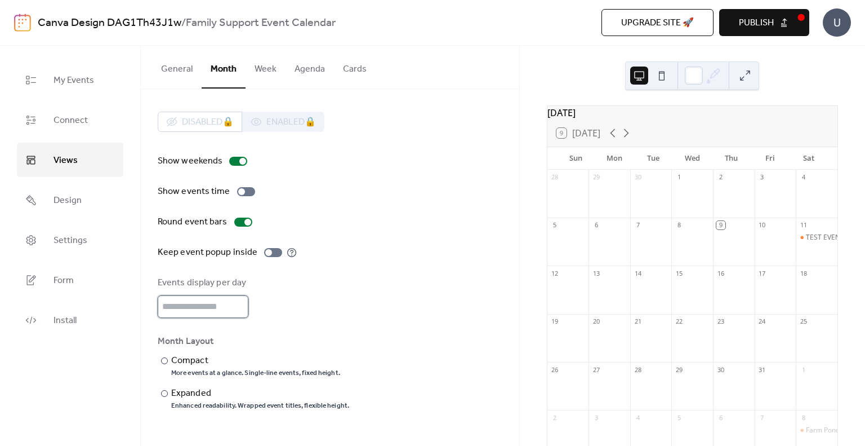
click at [201, 307] on input "*" at bounding box center [203, 306] width 91 height 23
click at [197, 277] on div "Events display per day" at bounding box center [202, 283] width 88 height 14
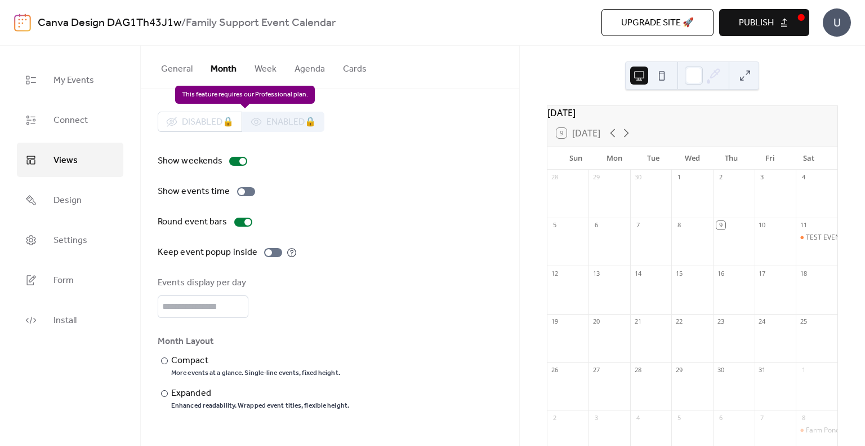
click at [284, 124] on div "Disabled 🔒 Enabled 🔒" at bounding box center [241, 122] width 167 height 20
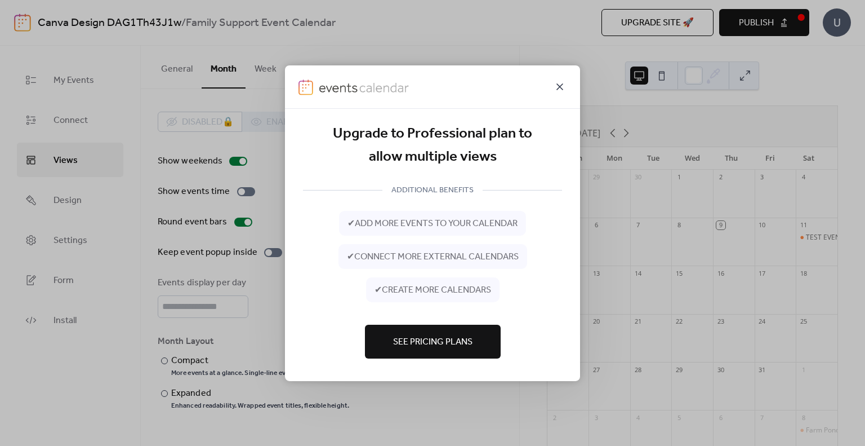
click at [555, 87] on icon at bounding box center [560, 86] width 14 height 14
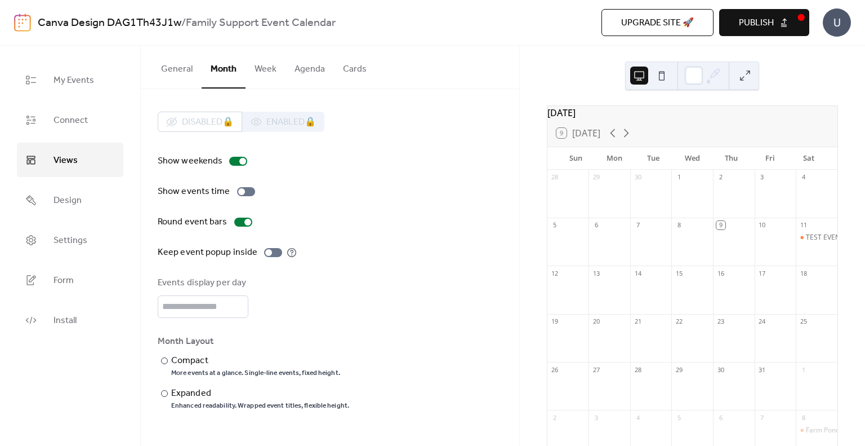
click at [189, 72] on button "General" at bounding box center [177, 67] width 50 height 42
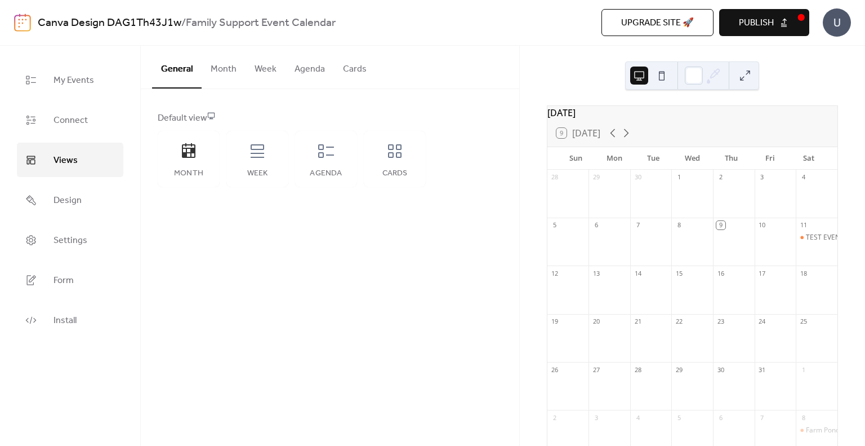
click at [220, 70] on button "Month" at bounding box center [224, 67] width 44 height 42
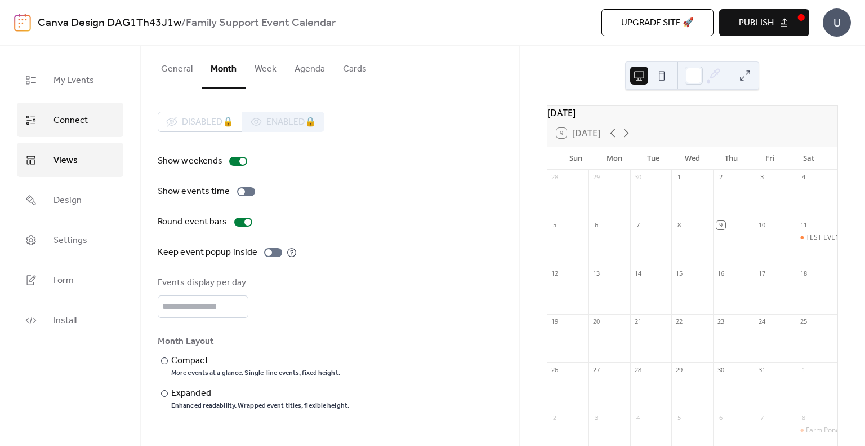
click at [99, 114] on link "Connect" at bounding box center [70, 120] width 106 height 34
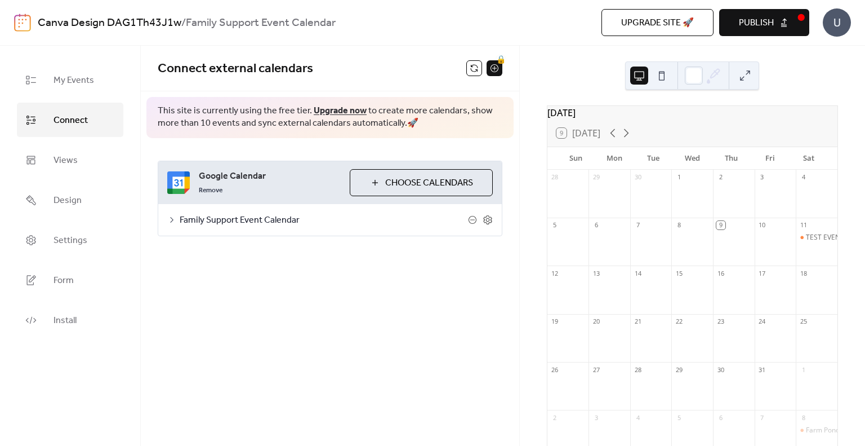
click at [172, 225] on div "Family Support Event Calendar" at bounding box center [330, 220] width 344 height 32
click at [171, 219] on icon at bounding box center [171, 219] width 9 height 9
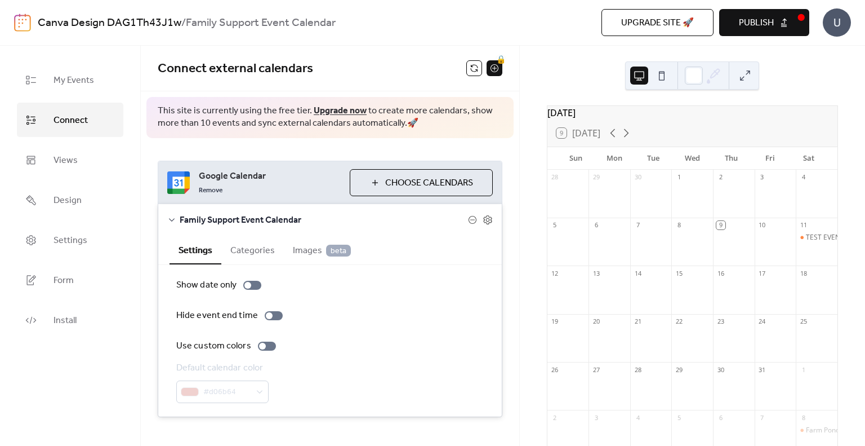
click at [261, 261] on button "Categories" at bounding box center [252, 249] width 63 height 28
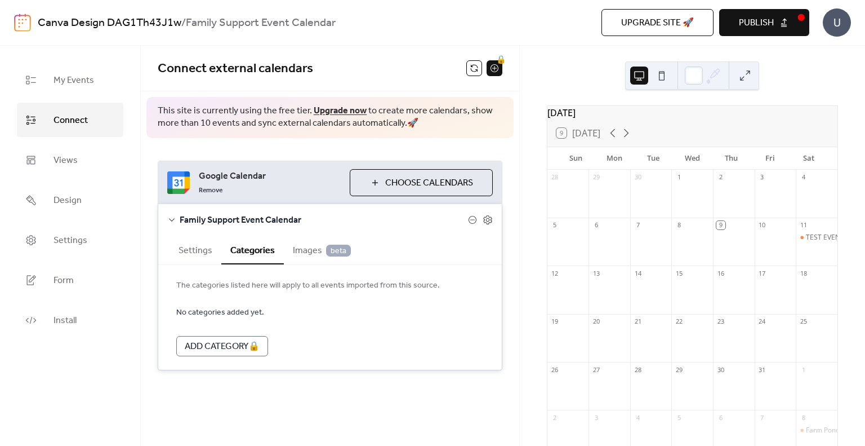
click at [208, 256] on button "Settings" at bounding box center [196, 249] width 52 height 28
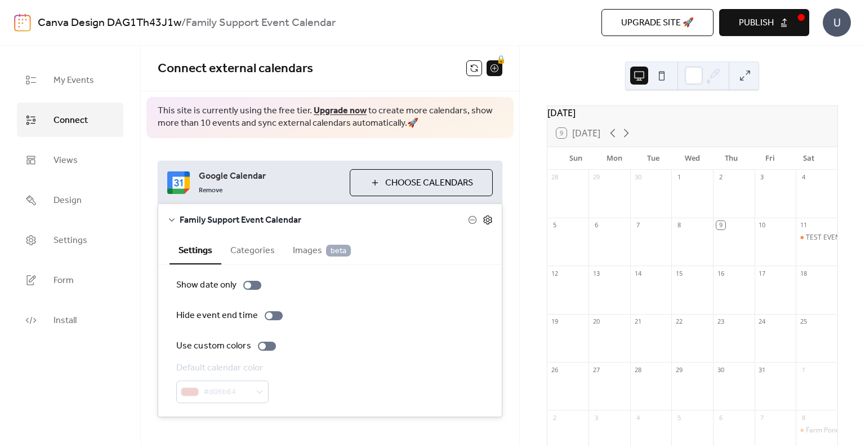
click at [483, 216] on icon at bounding box center [488, 220] width 10 height 10
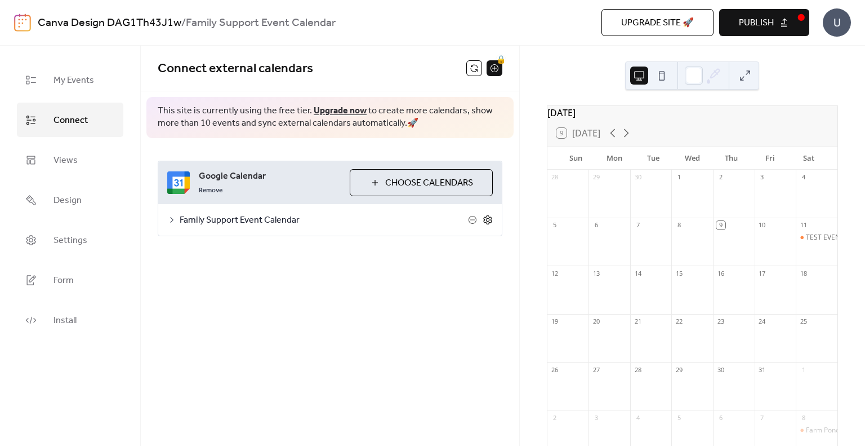
click at [486, 217] on icon at bounding box center [488, 220] width 10 height 10
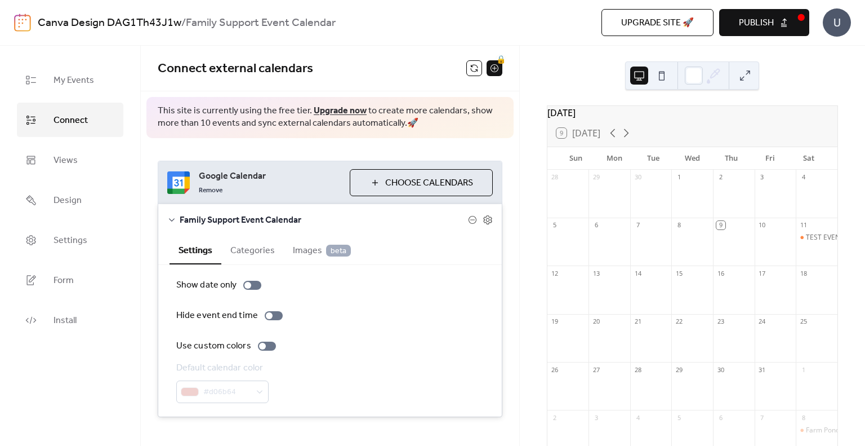
click at [254, 253] on button "Categories" at bounding box center [252, 249] width 63 height 28
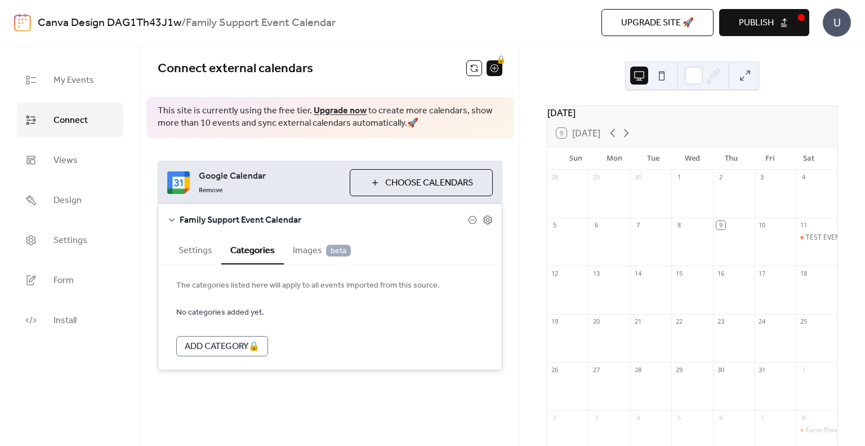
click at [289, 251] on button "Images beta" at bounding box center [322, 249] width 76 height 28
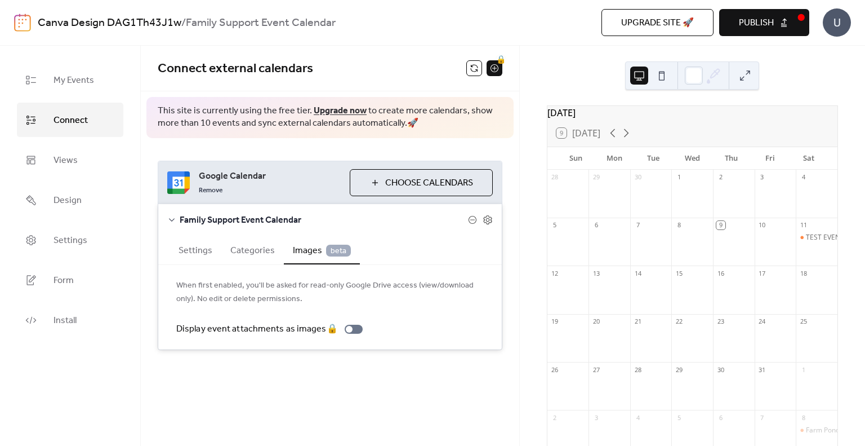
click at [184, 256] on button "Settings" at bounding box center [196, 249] width 52 height 28
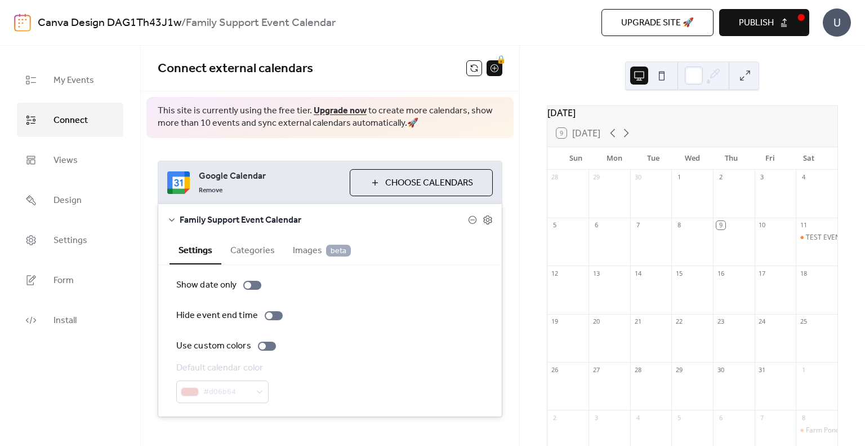
click at [71, 140] on ul "My Events Connect Views Design Settings Form Install" at bounding box center [70, 200] width 106 height 274
click at [73, 161] on span "Views" at bounding box center [66, 160] width 24 height 17
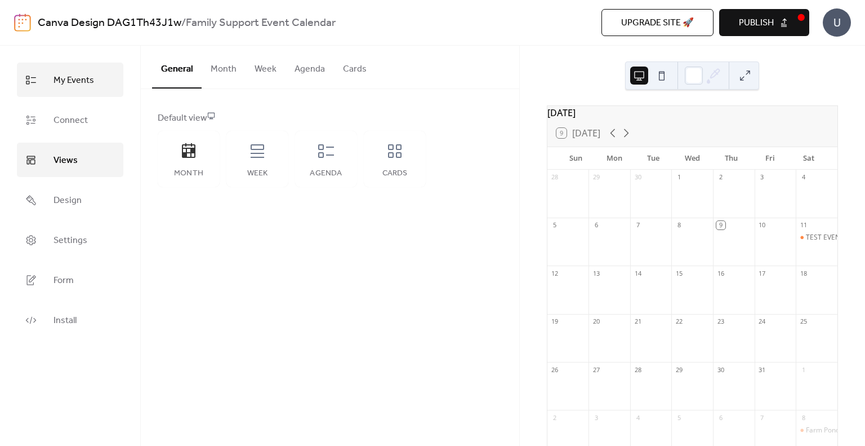
click at [82, 74] on span "My Events" at bounding box center [74, 80] width 41 height 17
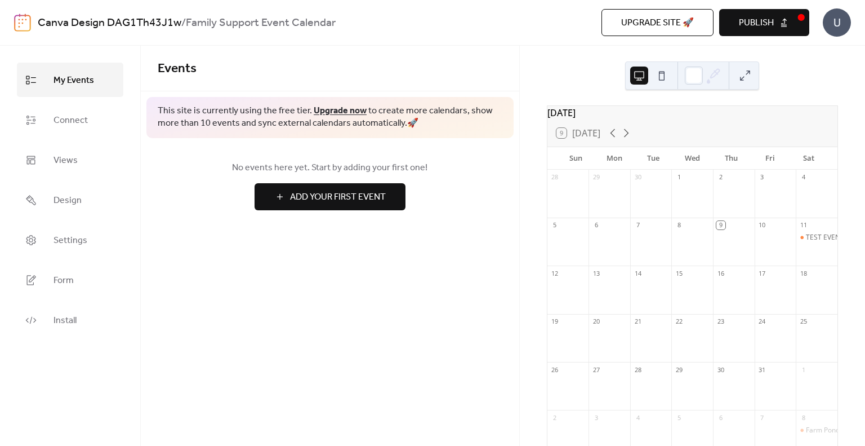
click at [85, 100] on ul "My Events Connect Views Design Settings Form Install" at bounding box center [70, 200] width 106 height 274
click at [77, 115] on span "Connect" at bounding box center [71, 120] width 34 height 17
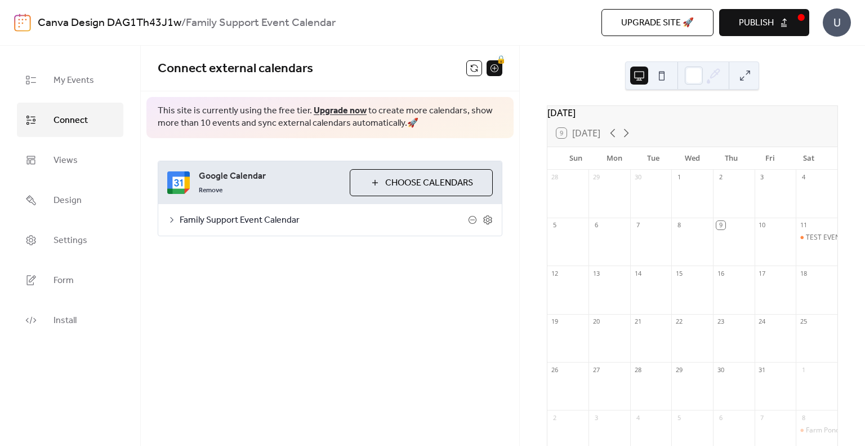
click at [658, 75] on button at bounding box center [662, 75] width 18 height 18
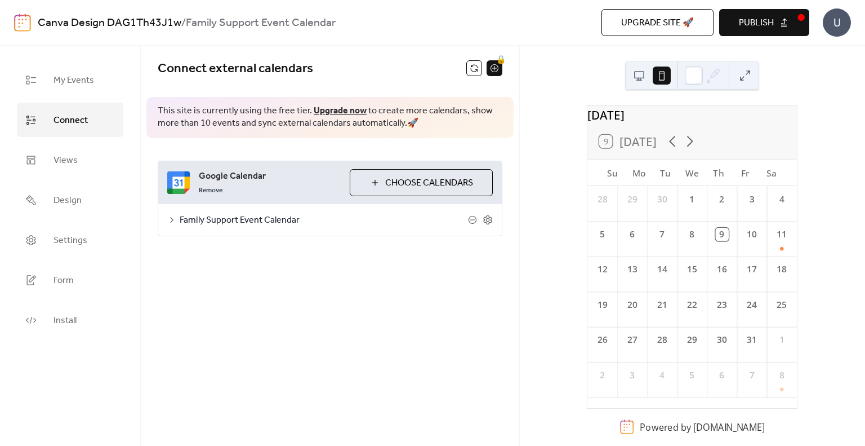
click at [643, 78] on button at bounding box center [639, 75] width 18 height 18
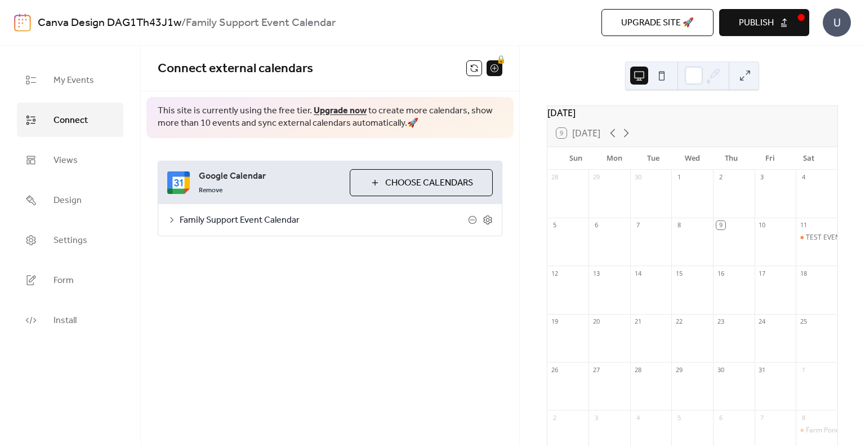
click at [367, 62] on span "Connect external calendars" at bounding box center [312, 68] width 309 height 23
click at [61, 152] on span "Views" at bounding box center [66, 160] width 24 height 17
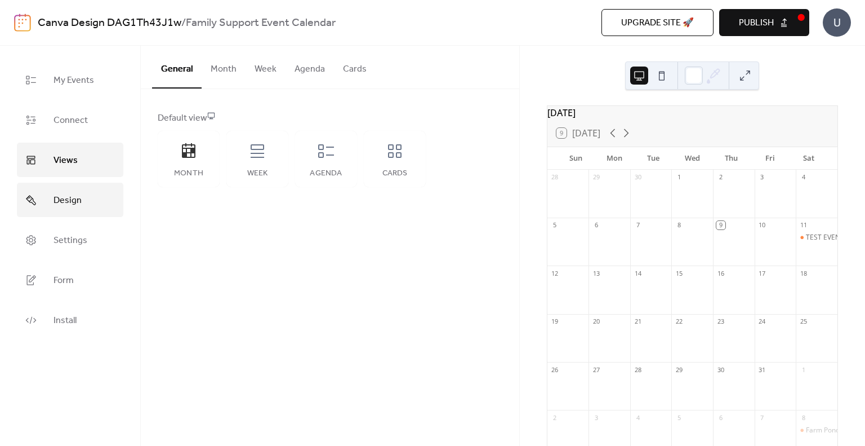
click at [61, 183] on link "Design" at bounding box center [70, 200] width 106 height 34
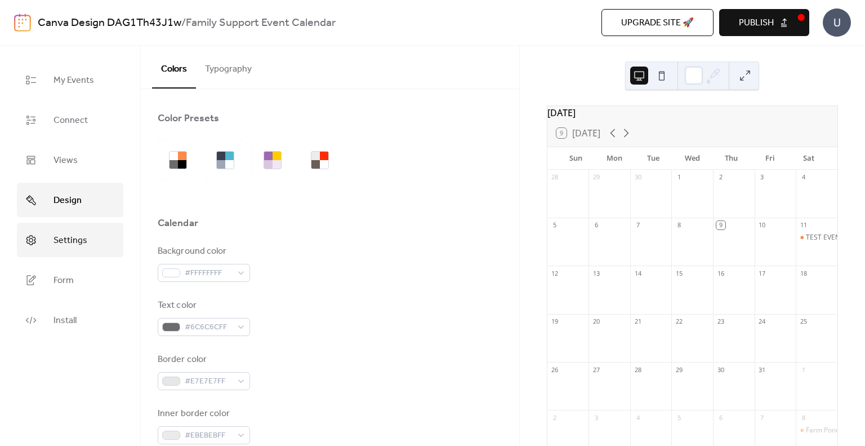
click at [66, 229] on link "Settings" at bounding box center [70, 240] width 106 height 34
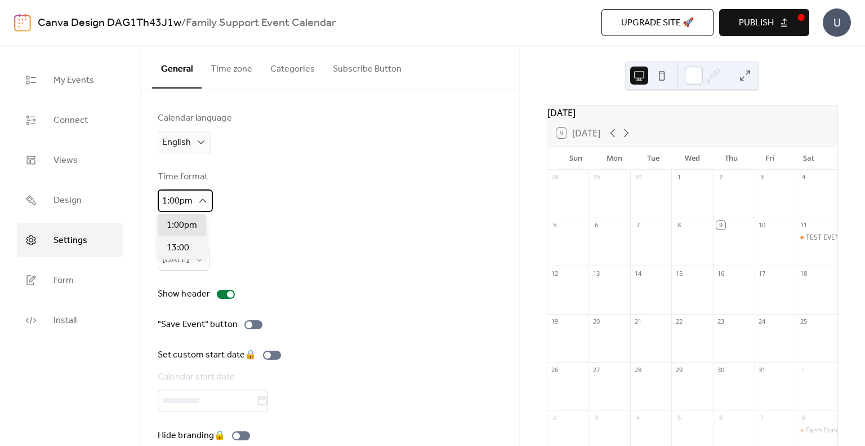
click at [197, 202] on icon at bounding box center [202, 200] width 11 height 11
click at [192, 261] on div "Sunday" at bounding box center [184, 259] width 52 height 23
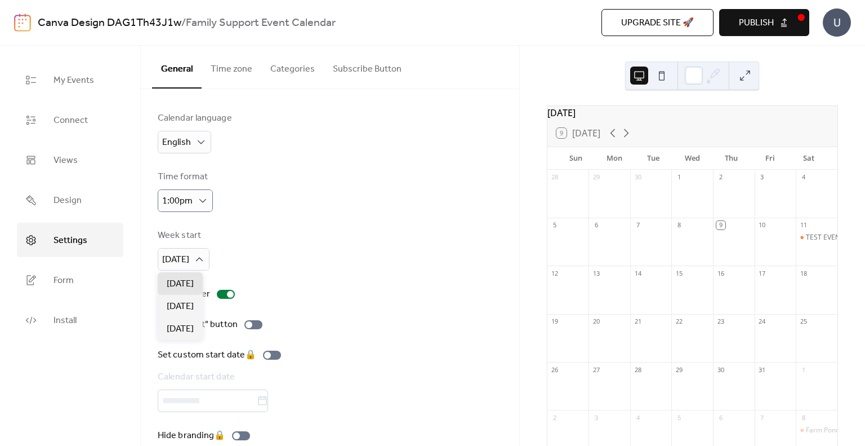
click at [184, 231] on div "Week start" at bounding box center [183, 236] width 50 height 14
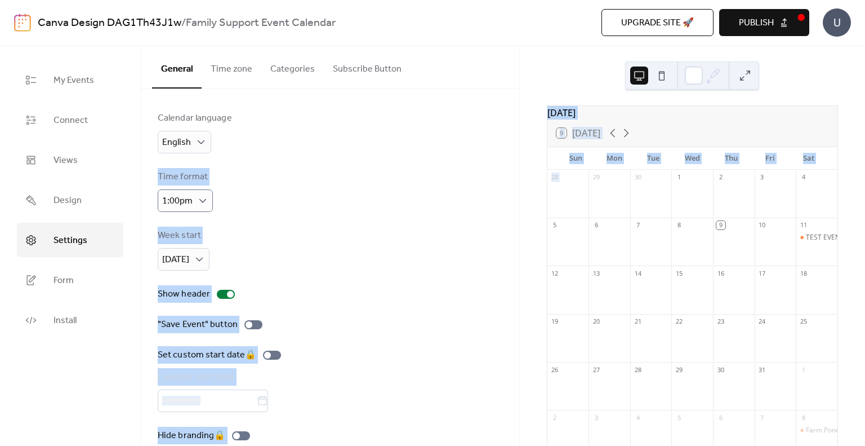
drag, startPoint x: 518, startPoint y: 147, endPoint x: 527, endPoint y: 193, distance: 47.1
click at [527, 193] on div "My Events Connect Views Design Settings Form Install Settings General Time zone…" at bounding box center [432, 246] width 865 height 400
click at [425, 207] on div "Time format 1:00pm" at bounding box center [330, 191] width 345 height 42
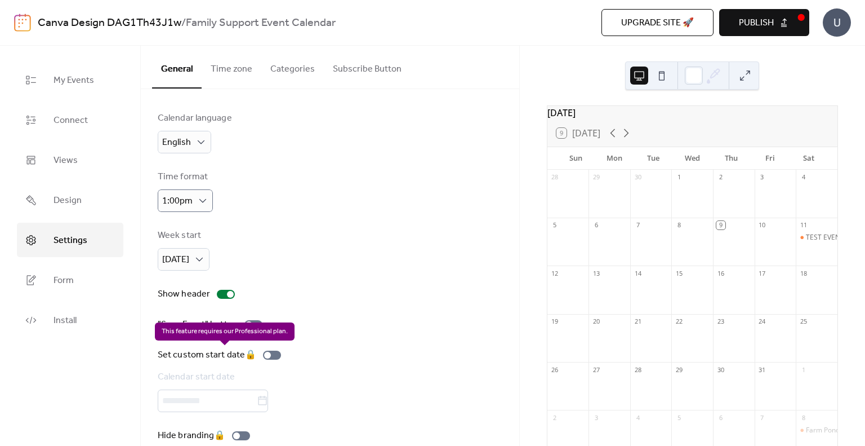
click at [228, 408] on div "Set custom start date 🔒 Calendar start date" at bounding box center [222, 380] width 128 height 64
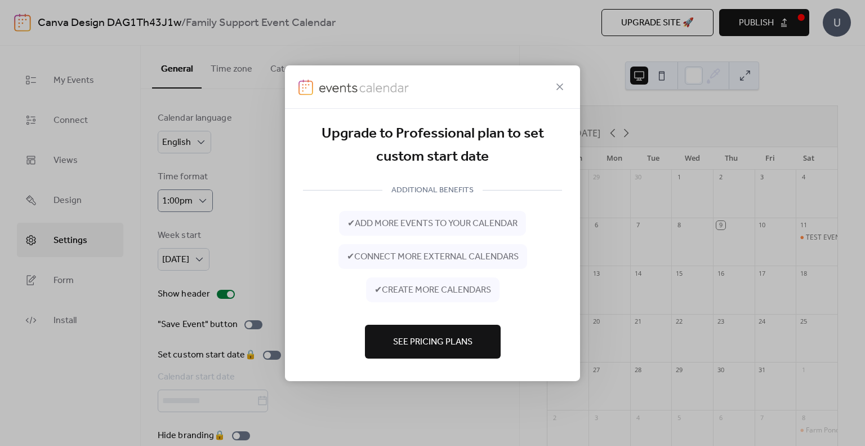
click at [228, 408] on div "Upgrade to Professional plan to set custom start date ADDITIONAL BENEFITS ✔ add…" at bounding box center [432, 223] width 865 height 446
click at [562, 81] on icon at bounding box center [560, 86] width 14 height 14
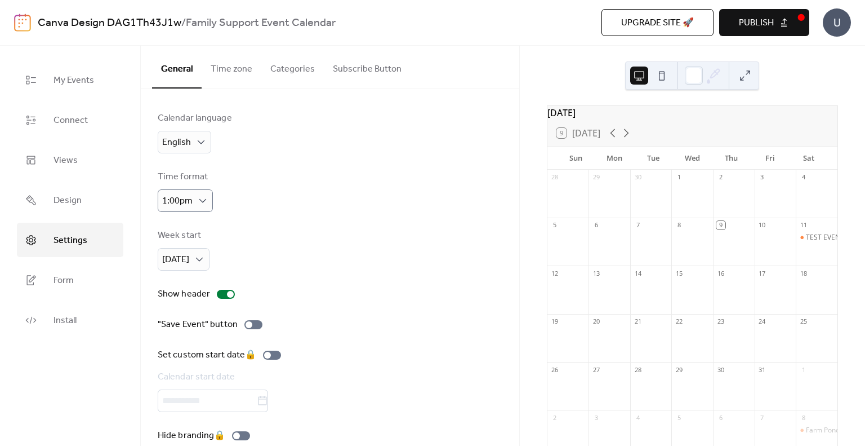
click at [473, 37] on div "Canva Design DAG1Th43J1w / Family Support Event Calendar Upgrade site 🚀 Preview…" at bounding box center [432, 22] width 837 height 45
click at [744, 32] on button "Publish" at bounding box center [764, 22] width 90 height 27
click at [608, 13] on button "Upgrade site 🚀" at bounding box center [658, 22] width 112 height 27
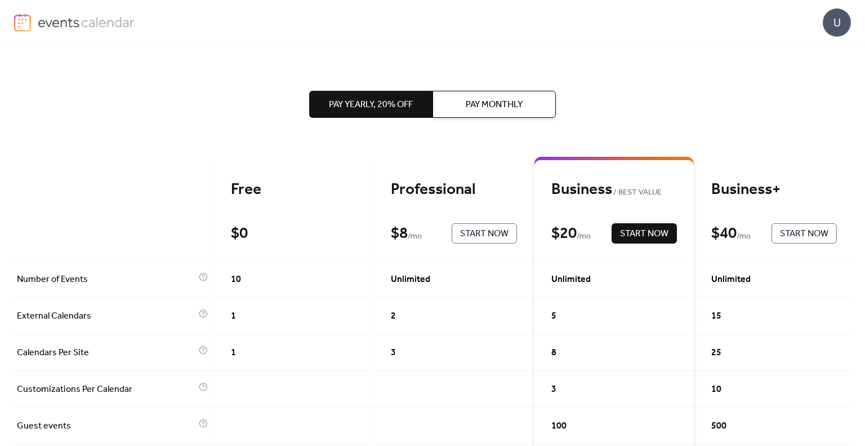
click at [326, 59] on div "Pay Yearly, 20% off Pay Monthly" at bounding box center [432, 104] width 247 height 117
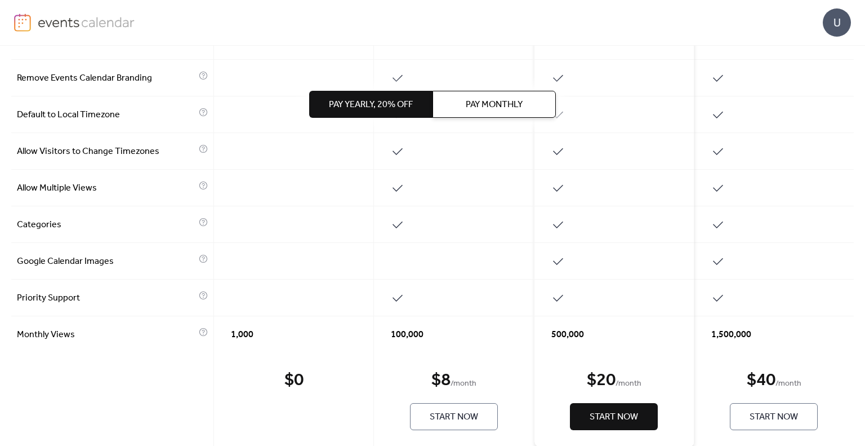
scroll to position [530, 0]
click at [446, 121] on div "Pay Yearly, 20% off Pay Monthly" at bounding box center [432, 104] width 247 height 117
click at [466, 101] on span "Pay Monthly" at bounding box center [494, 105] width 57 height 14
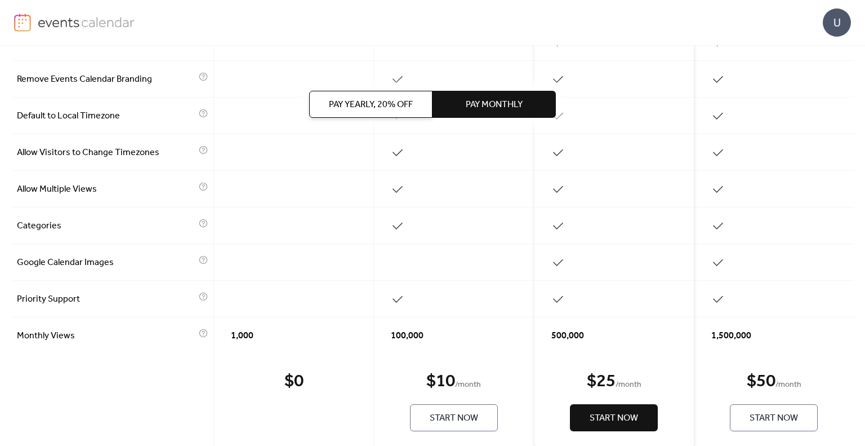
click at [307, 45] on div "U" at bounding box center [432, 22] width 837 height 45
click at [345, 23] on div "U" at bounding box center [432, 22] width 837 height 45
click at [253, 34] on div "U" at bounding box center [432, 22] width 837 height 45
click at [415, 99] on button "Pay Yearly, 20% off" at bounding box center [370, 104] width 123 height 27
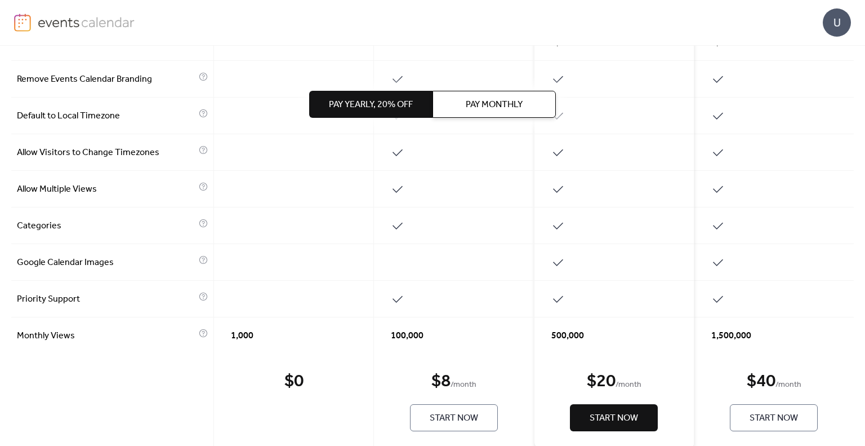
click at [472, 101] on span "Pay Monthly" at bounding box center [494, 105] width 57 height 14
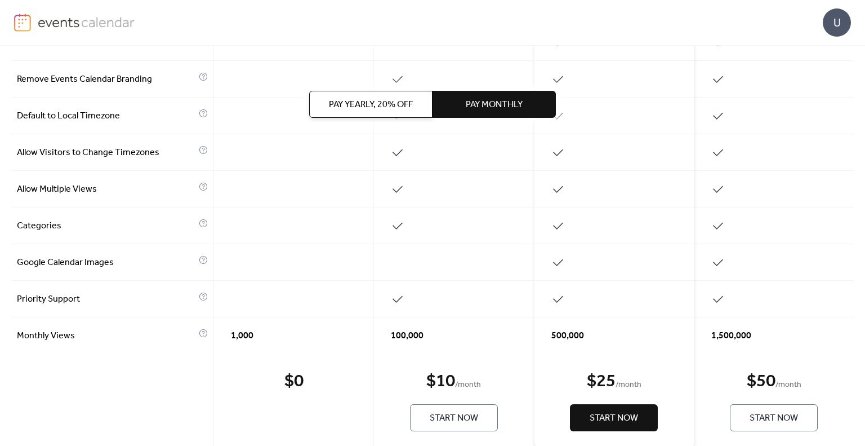
click at [167, 424] on div at bounding box center [112, 400] width 203 height 95
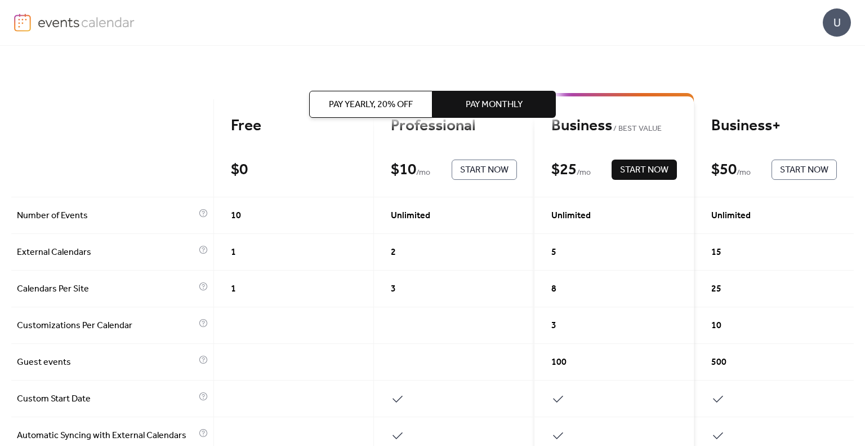
scroll to position [0, 0]
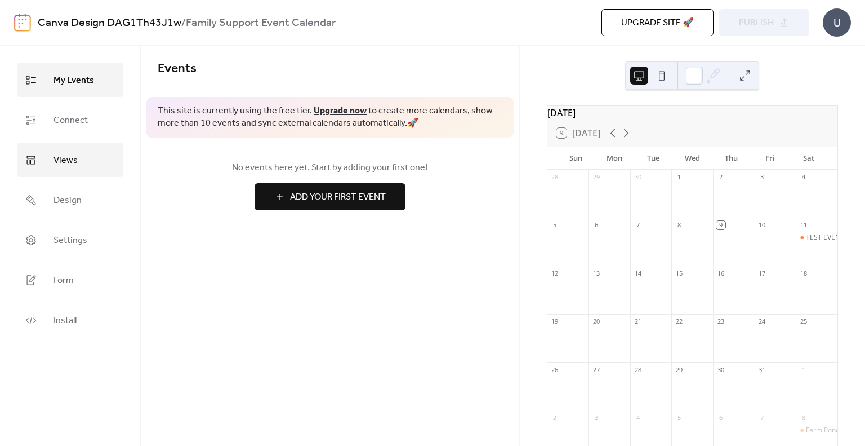
click at [65, 144] on link "Views" at bounding box center [70, 160] width 106 height 34
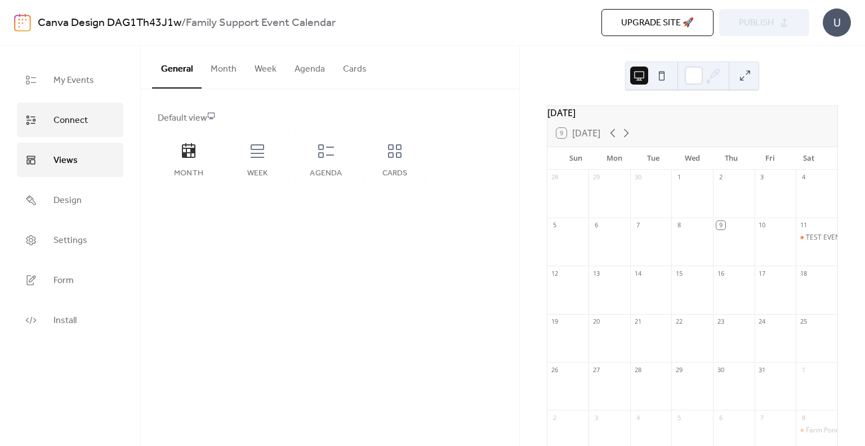
click at [75, 118] on span "Connect" at bounding box center [71, 120] width 34 height 17
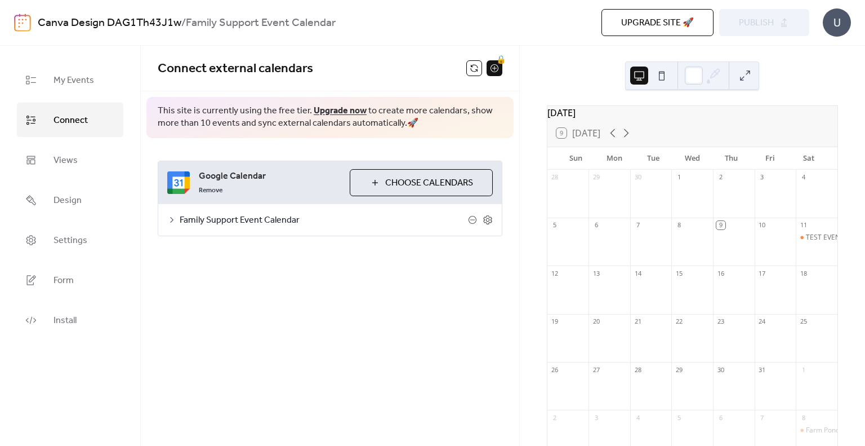
click at [201, 220] on span "Family Support Event Calendar" at bounding box center [324, 221] width 288 height 14
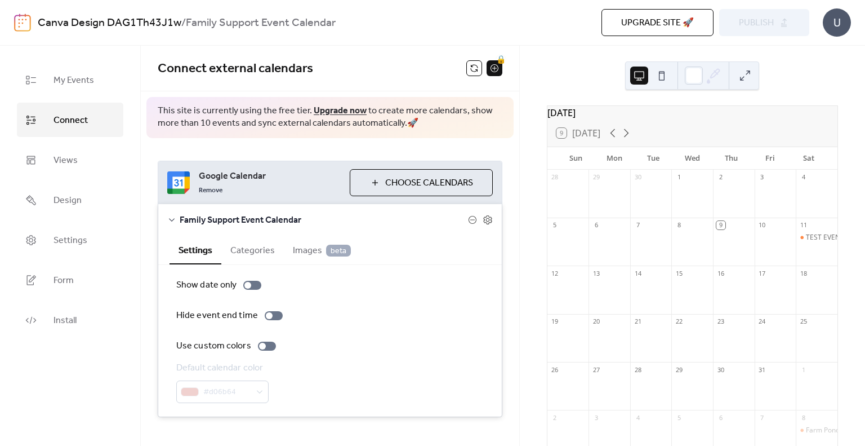
click at [263, 224] on span "Family Support Event Calendar" at bounding box center [324, 221] width 288 height 14
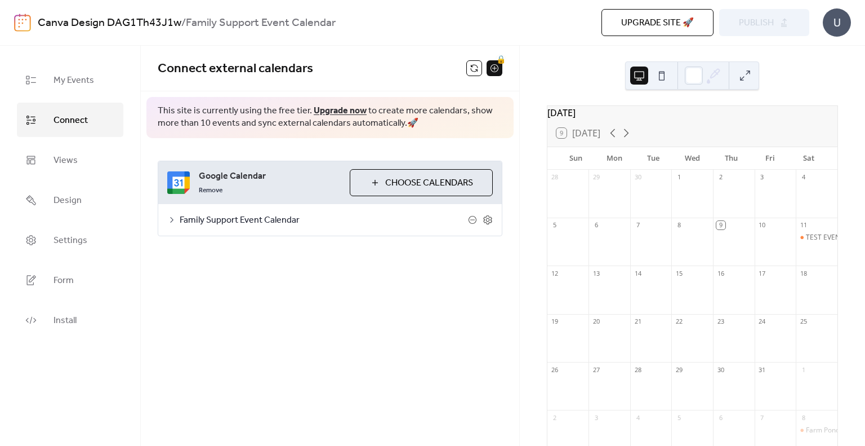
click at [782, 24] on div "Upgrade site 🚀 Preview Publish" at bounding box center [640, 22] width 337 height 27
drag, startPoint x: 229, startPoint y: 17, endPoint x: 410, endPoint y: 32, distance: 180.8
click at [410, 32] on div "Canva Design DAG1Th43J1w / Family Support Event Calendar" at bounding box center [252, 22] width 428 height 21
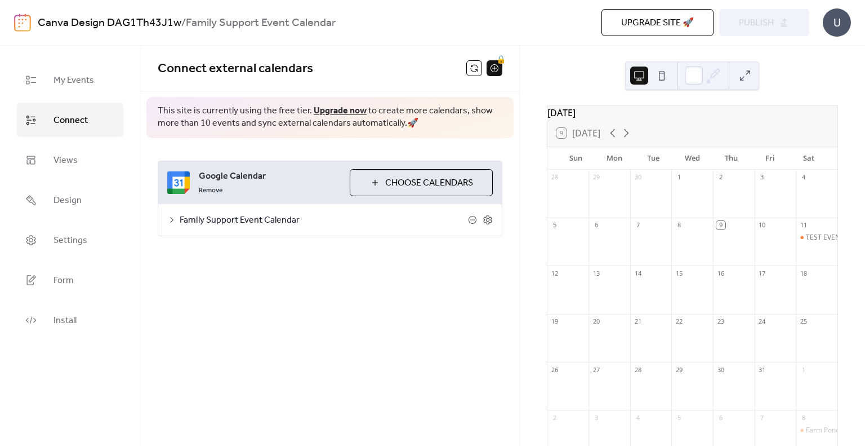
click at [616, 37] on div "Canva Design DAG1Th43J1w / Family Support Event Calendar Upgrade site 🚀 Preview…" at bounding box center [432, 22] width 837 height 45
click at [625, 29] on span "Upgrade site 🚀" at bounding box center [657, 23] width 73 height 14
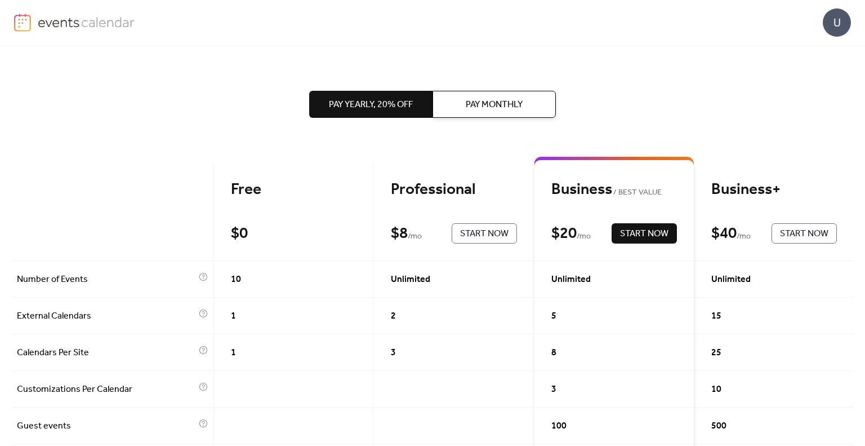
click at [423, 48] on div "Pay Yearly, 20% off Pay Monthly" at bounding box center [432, 104] width 247 height 117
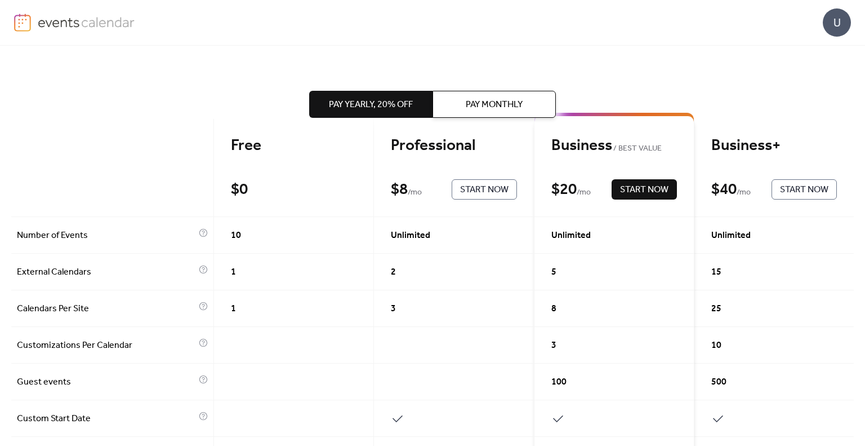
scroll to position [45, 0]
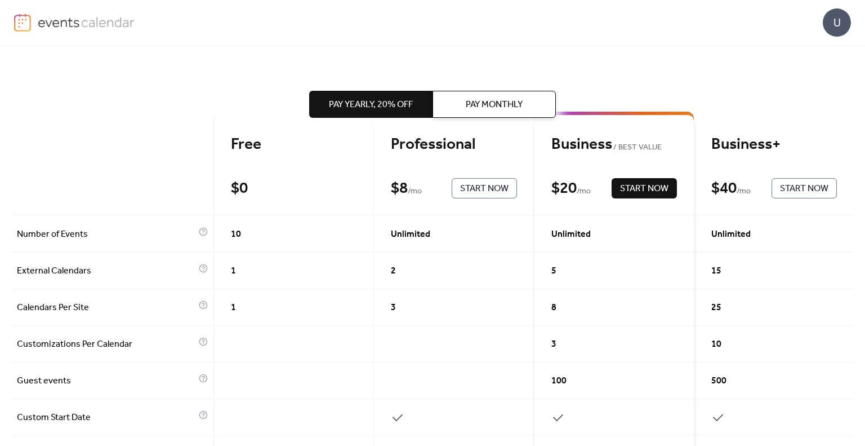
click at [484, 110] on span "Pay Monthly" at bounding box center [494, 105] width 57 height 14
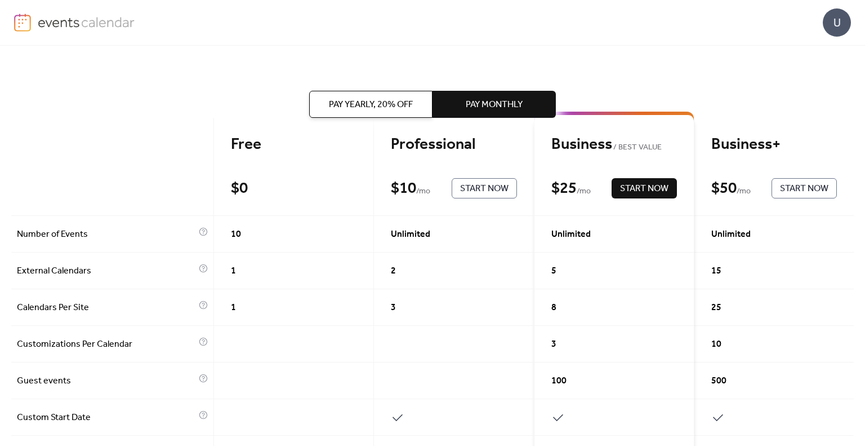
click at [419, 61] on div "Pay Yearly, 20% off Pay Monthly" at bounding box center [432, 104] width 247 height 117
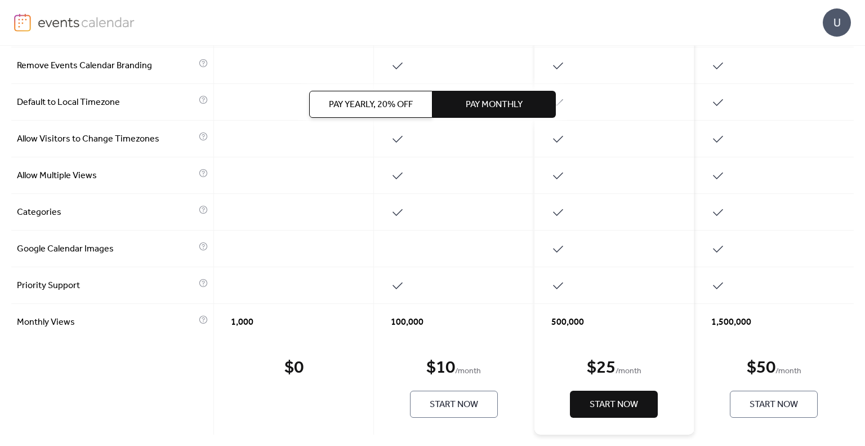
scroll to position [552, 0]
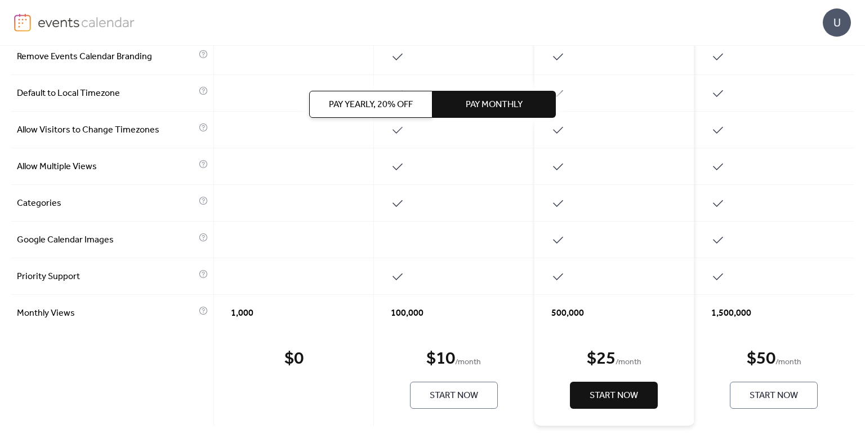
click at [436, 397] on span "Start Now" at bounding box center [454, 396] width 48 height 14
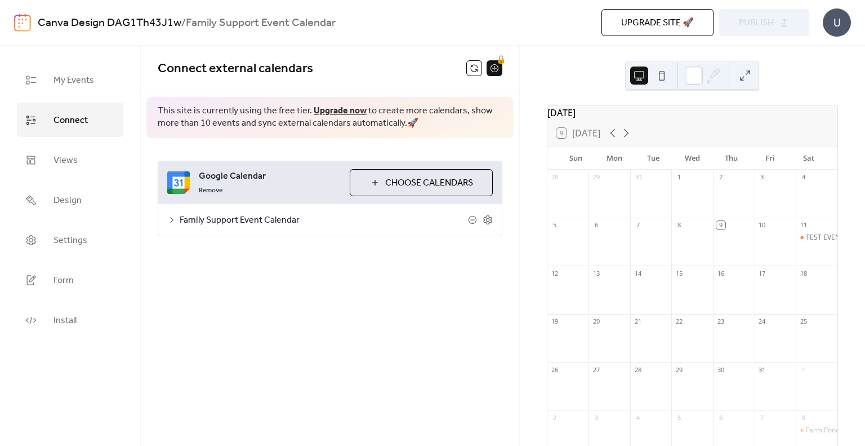
click at [778, 45] on div "Canva Design DAG1Th43J1w / Family Support Event Calendar Upgrade site 🚀 Preview…" at bounding box center [432, 23] width 865 height 46
